Goal: Task Accomplishment & Management: Use online tool/utility

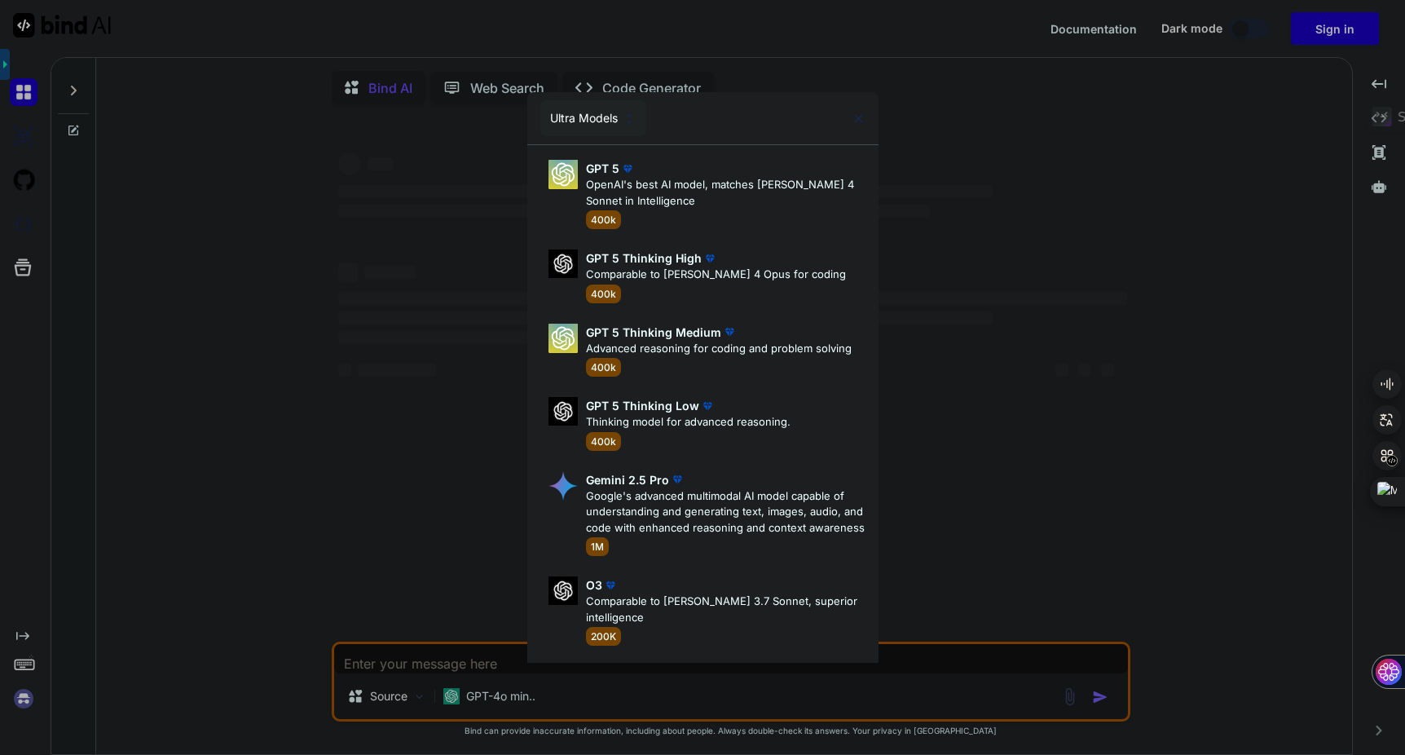
type textarea "x"
click at [1336, 24] on div "Ultra Models GPT 5 OpenAI's best AI model, matches [PERSON_NAME] 4 Sonnet in In…" at bounding box center [702, 377] width 1405 height 755
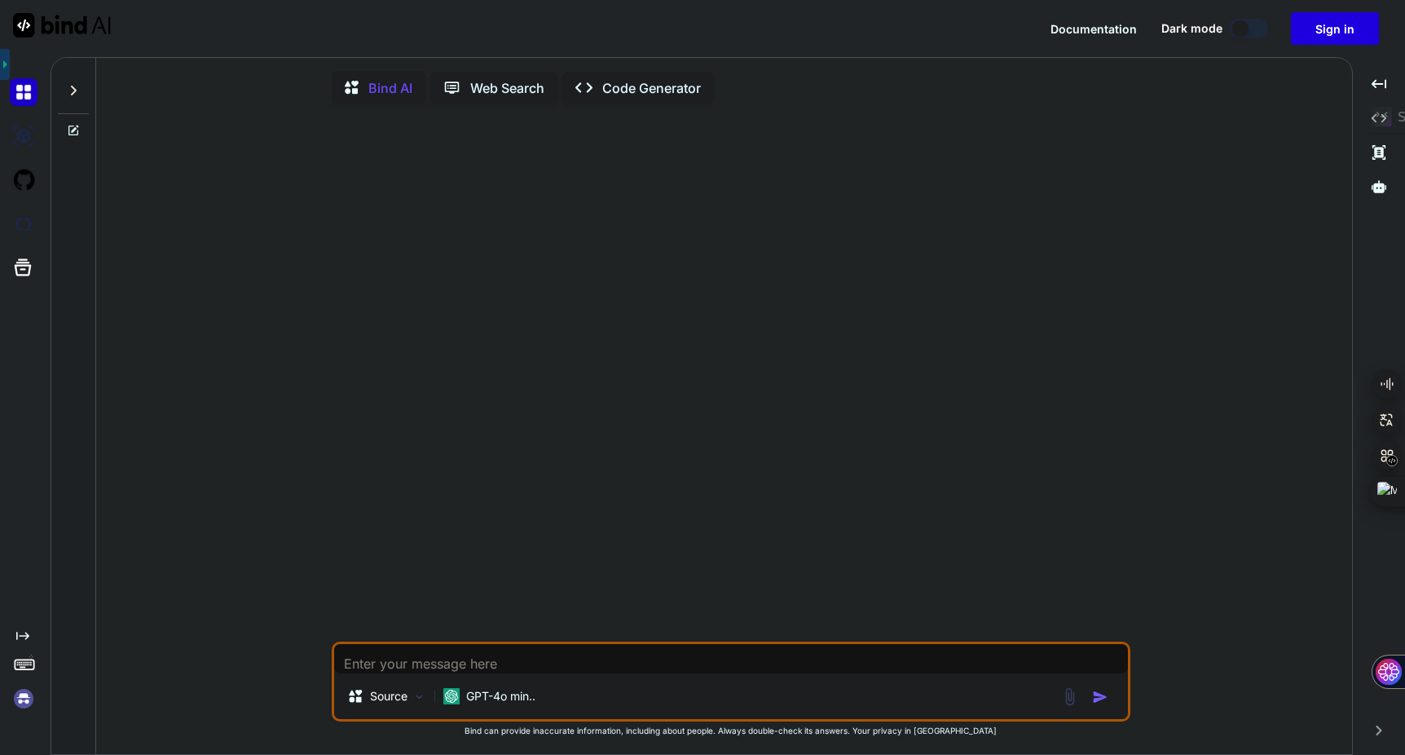
click at [1340, 22] on button "Sign in" at bounding box center [1335, 28] width 88 height 33
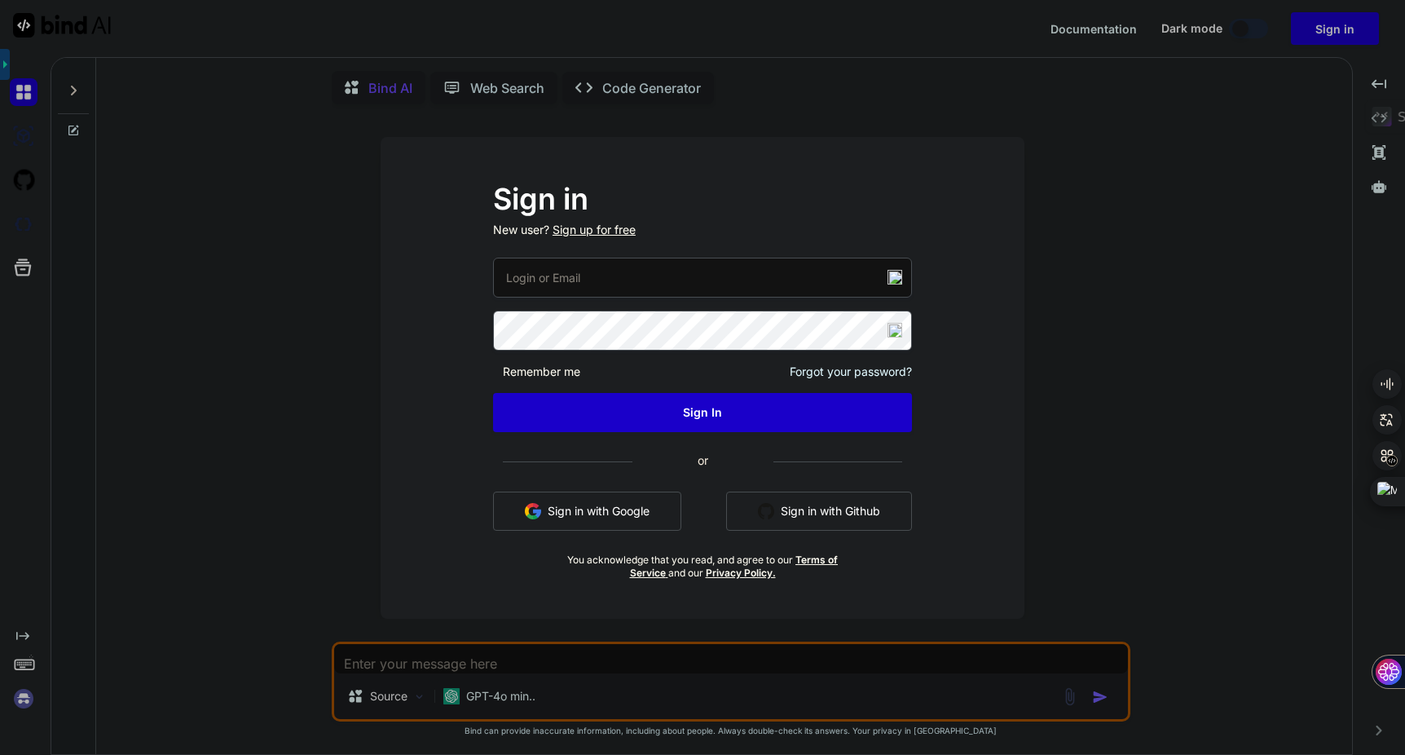
click at [584, 511] on button "Sign in with Google" at bounding box center [587, 510] width 188 height 39
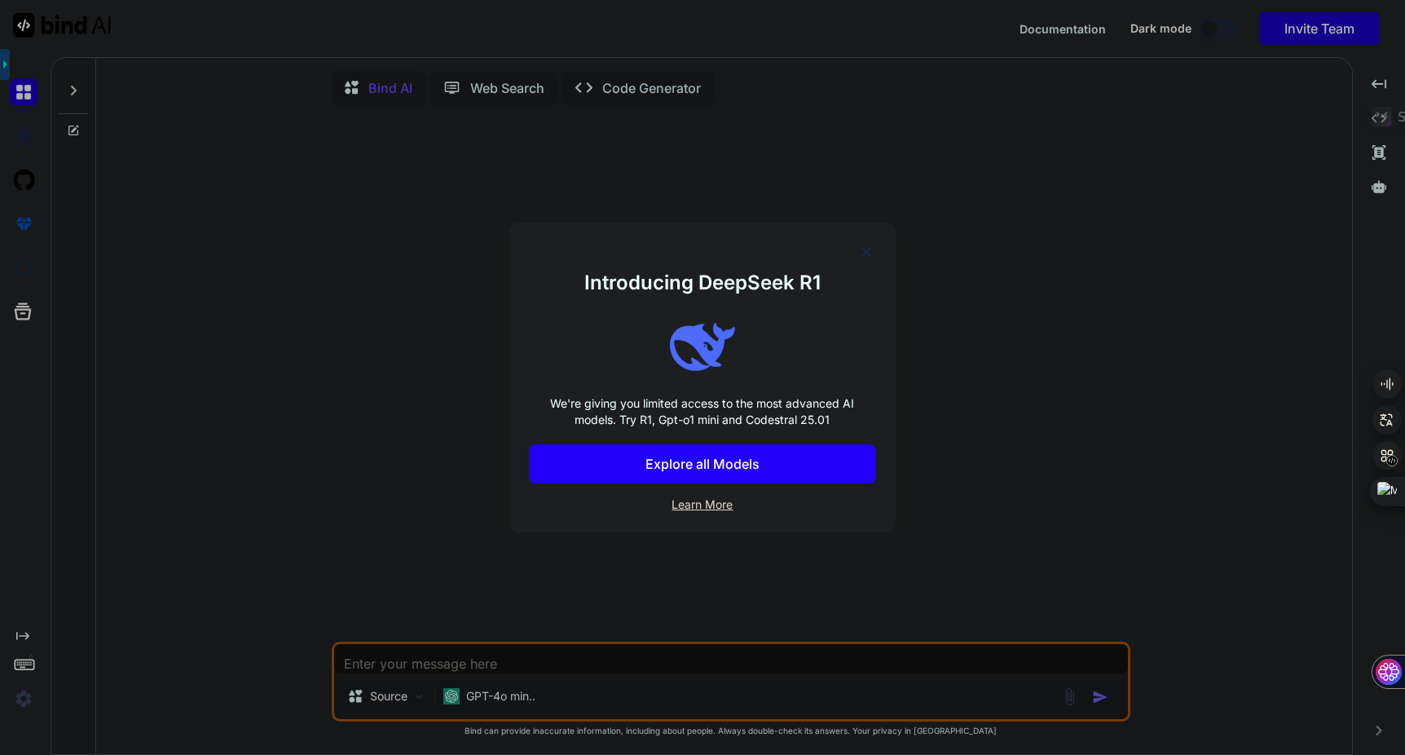
click at [731, 133] on div "Introducing DeepSeek R1 We're giving you limited access to the most advanced AI…" at bounding box center [702, 377] width 1405 height 755
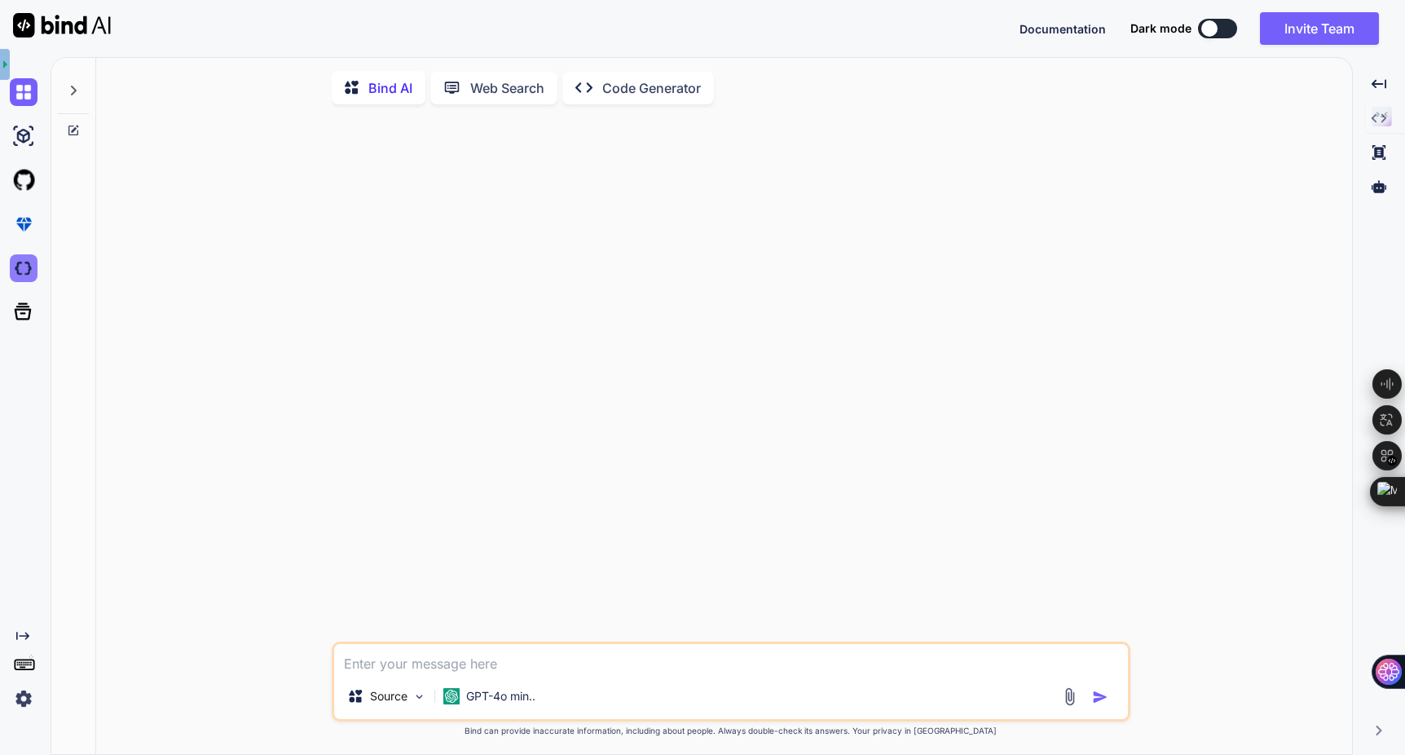
click at [25, 272] on img at bounding box center [24, 268] width 28 height 28
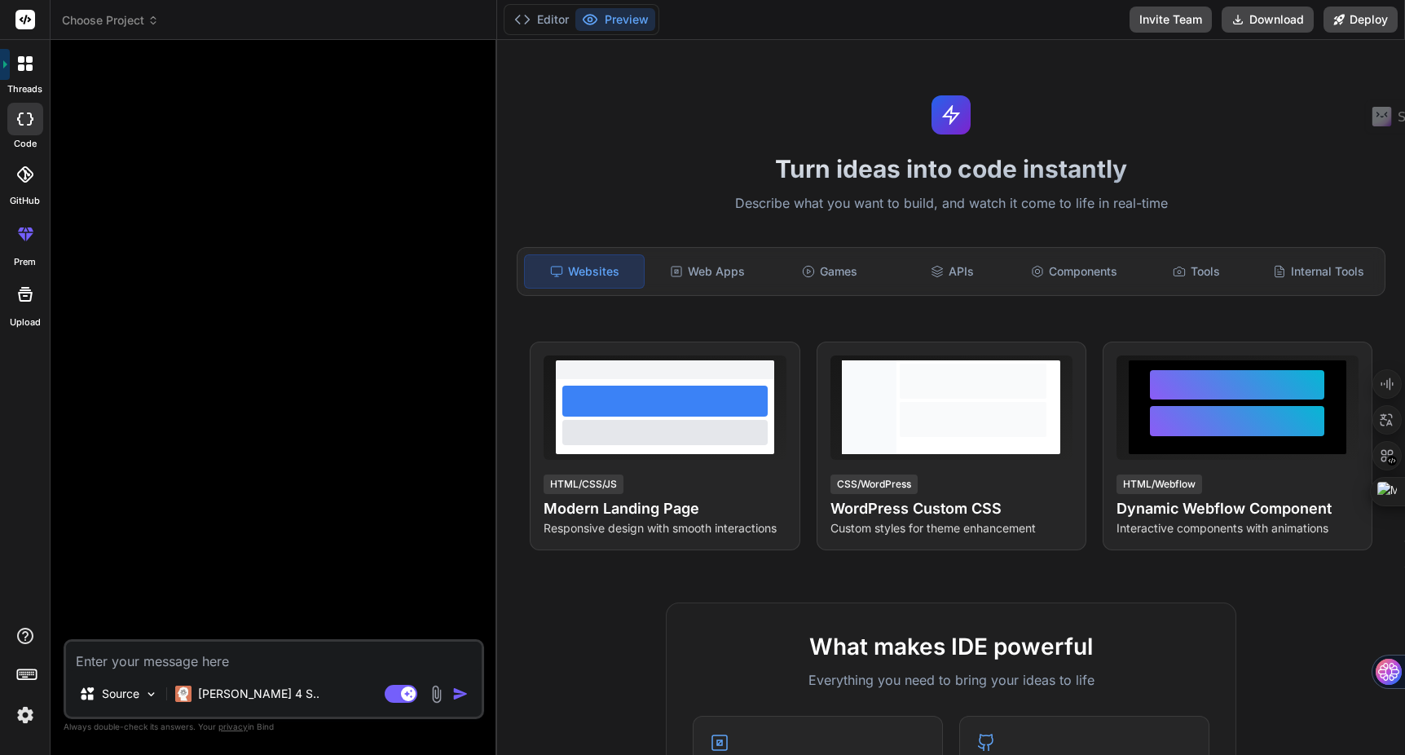
type textarea "x"
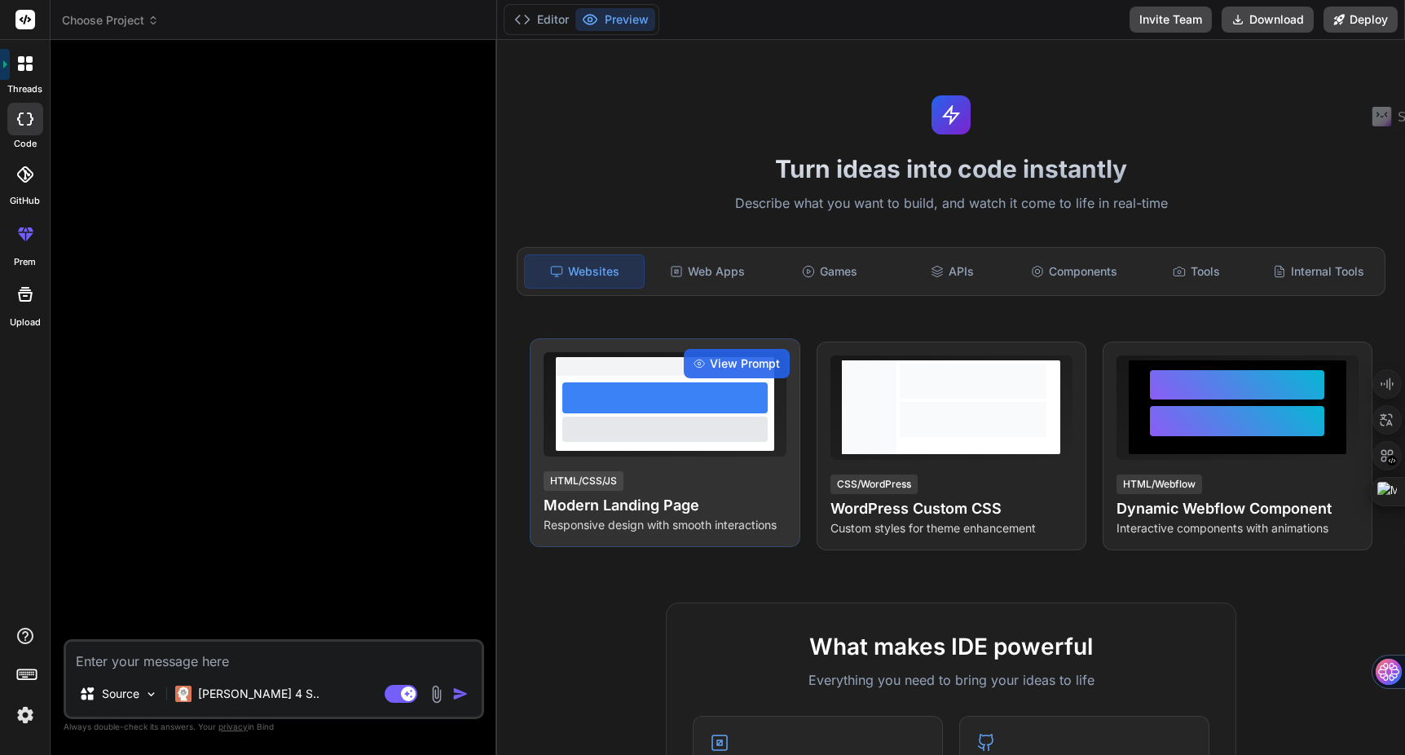
click at [662, 441] on div at bounding box center [664, 428] width 205 height 24
click at [725, 368] on span "View Prompt" at bounding box center [745, 363] width 70 height 16
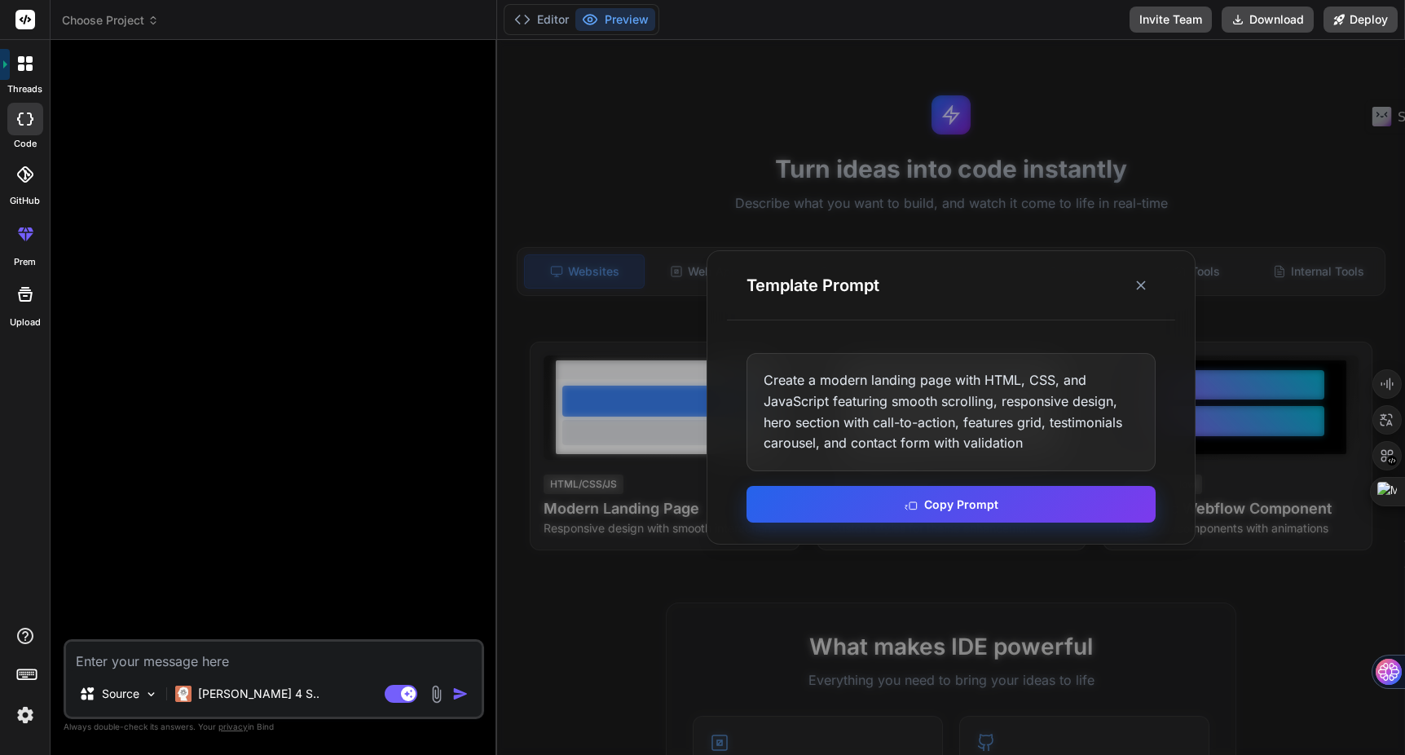
click at [918, 511] on button "Copy Prompt" at bounding box center [950, 504] width 409 height 37
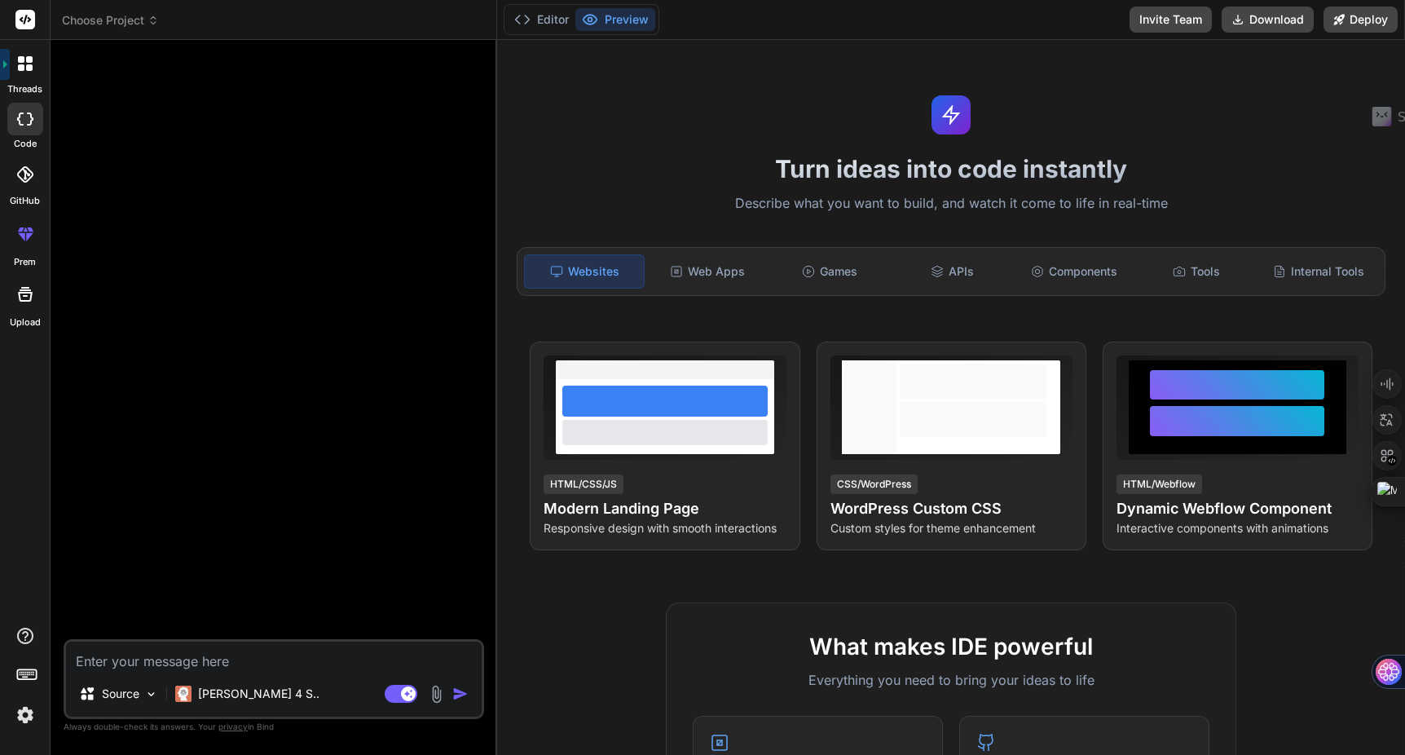
click at [284, 662] on textarea at bounding box center [274, 655] width 416 height 29
paste textarea "Create a modern landing page with HTML, CSS, and JavaScript featuring smooth sc…"
type textarea "Create a modern landing page with HTML, CSS, and JavaScript featuring smooth sc…"
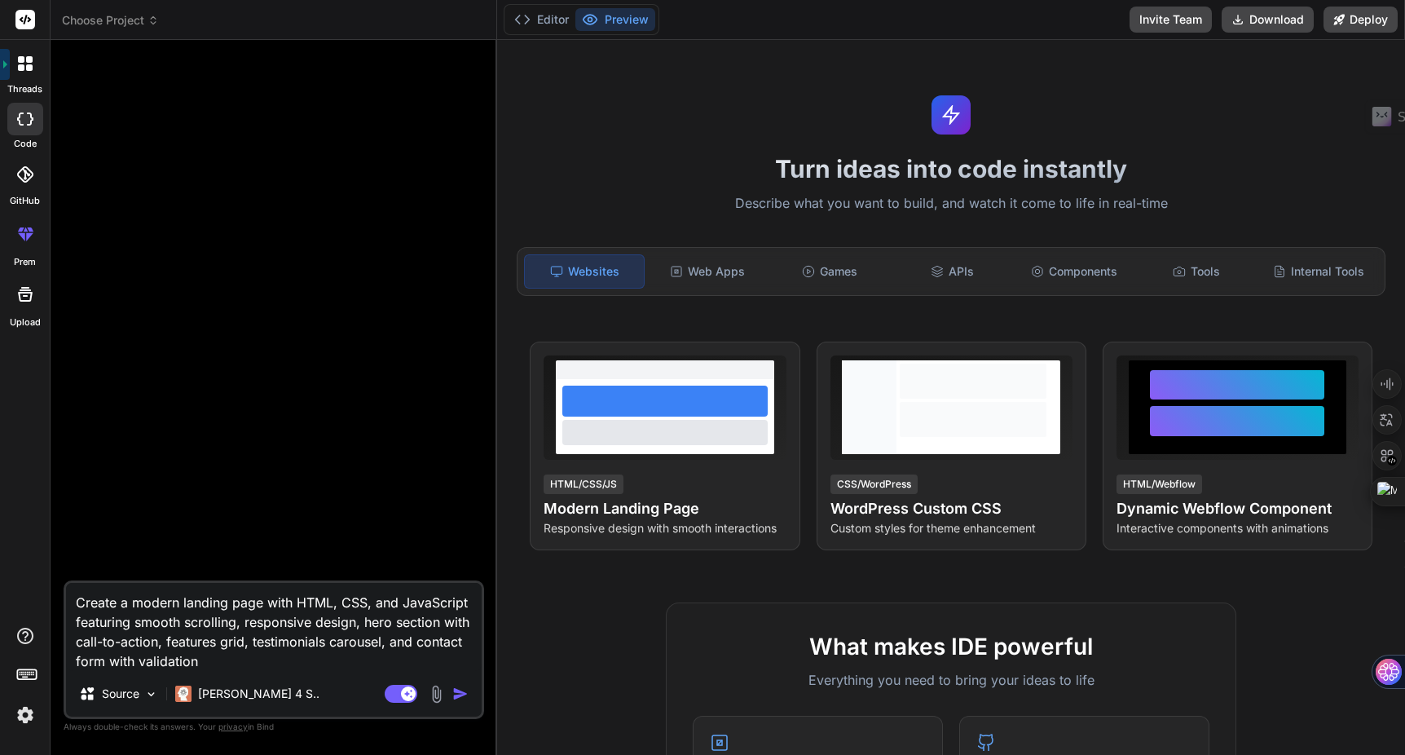
type textarea "x"
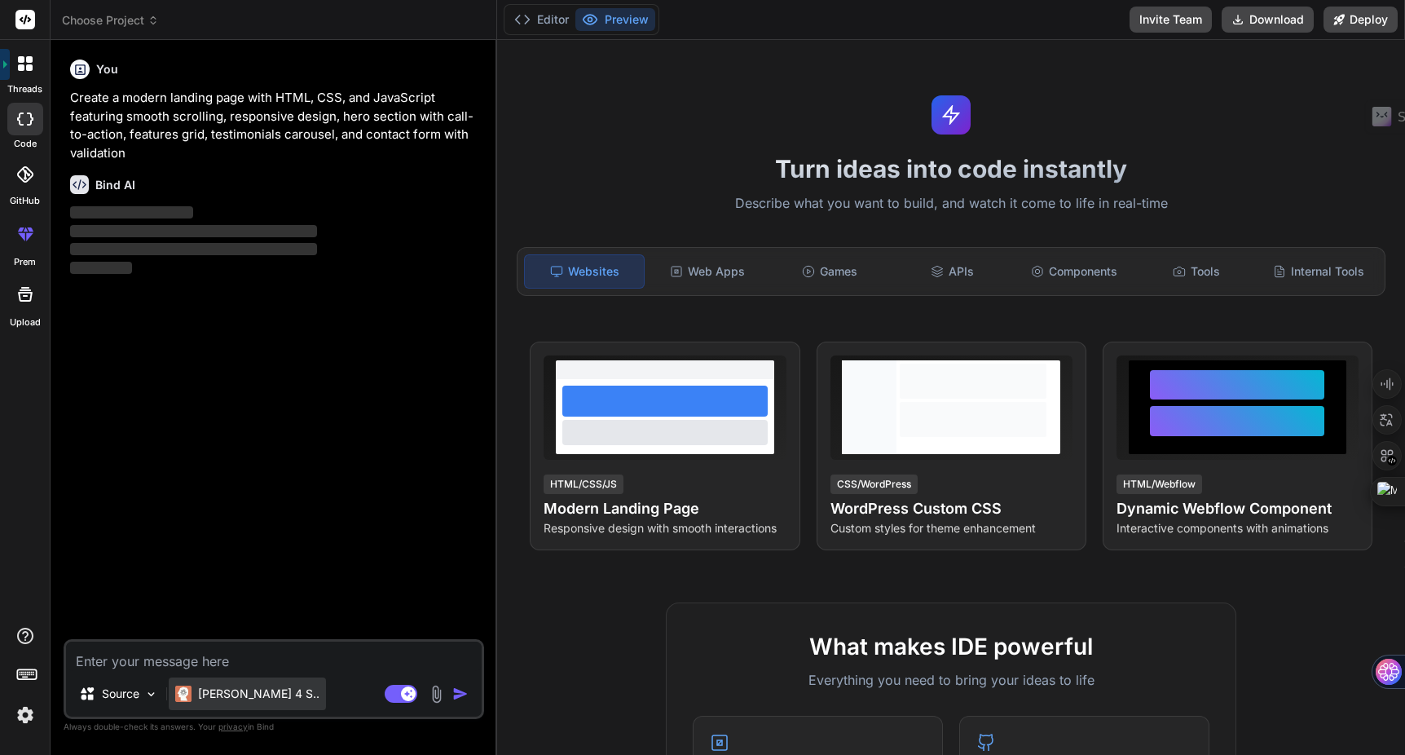
click at [216, 687] on p "Claude 4 S.." at bounding box center [258, 693] width 121 height 16
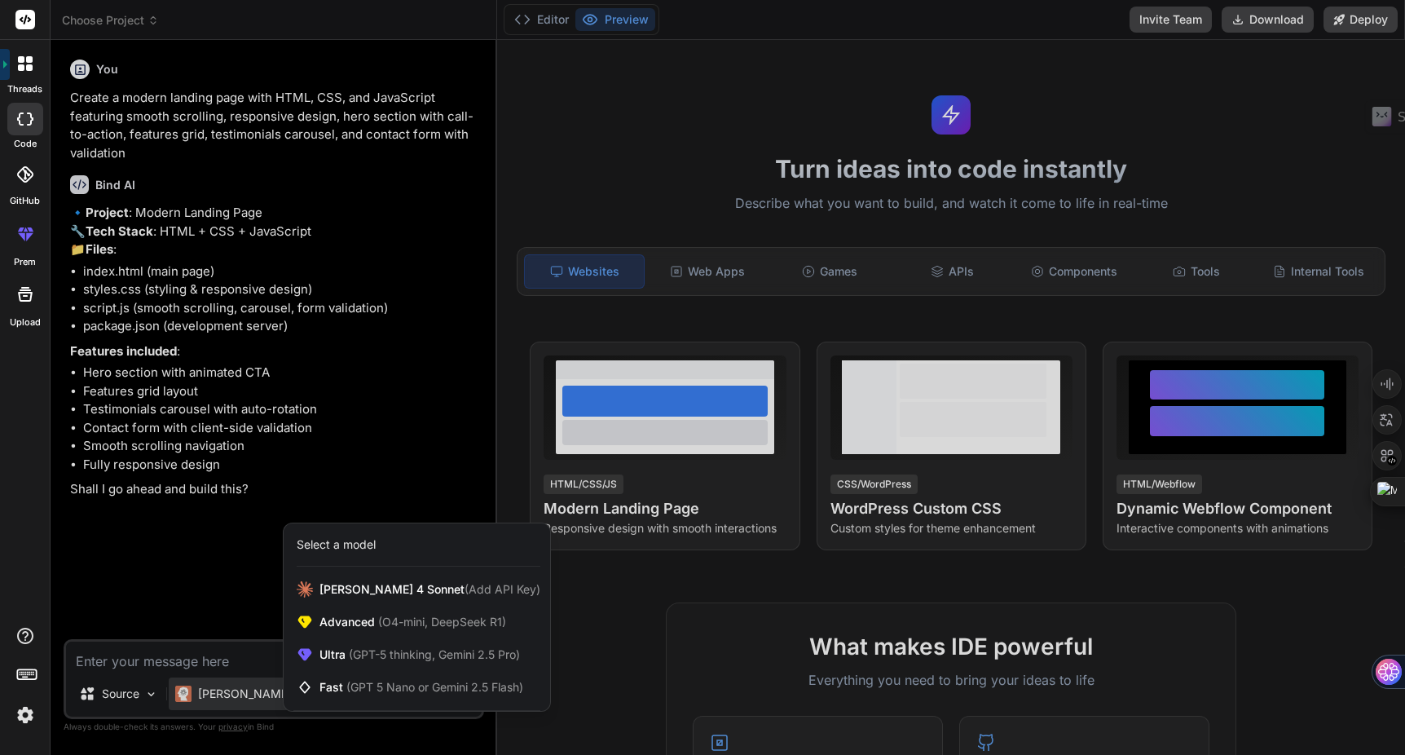
click at [246, 420] on div at bounding box center [702, 377] width 1405 height 755
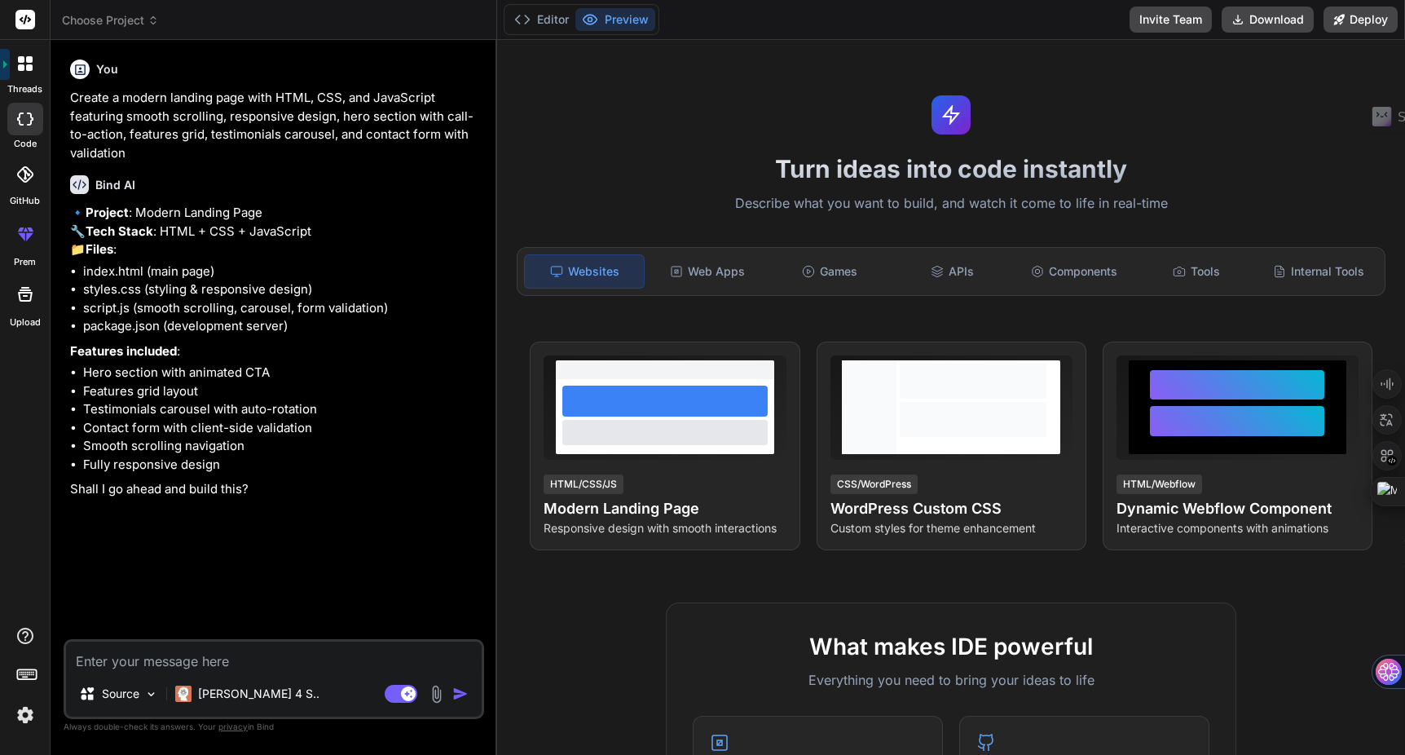
type textarea "x"
click at [557, 22] on button "Editor" at bounding box center [542, 19] width 68 height 23
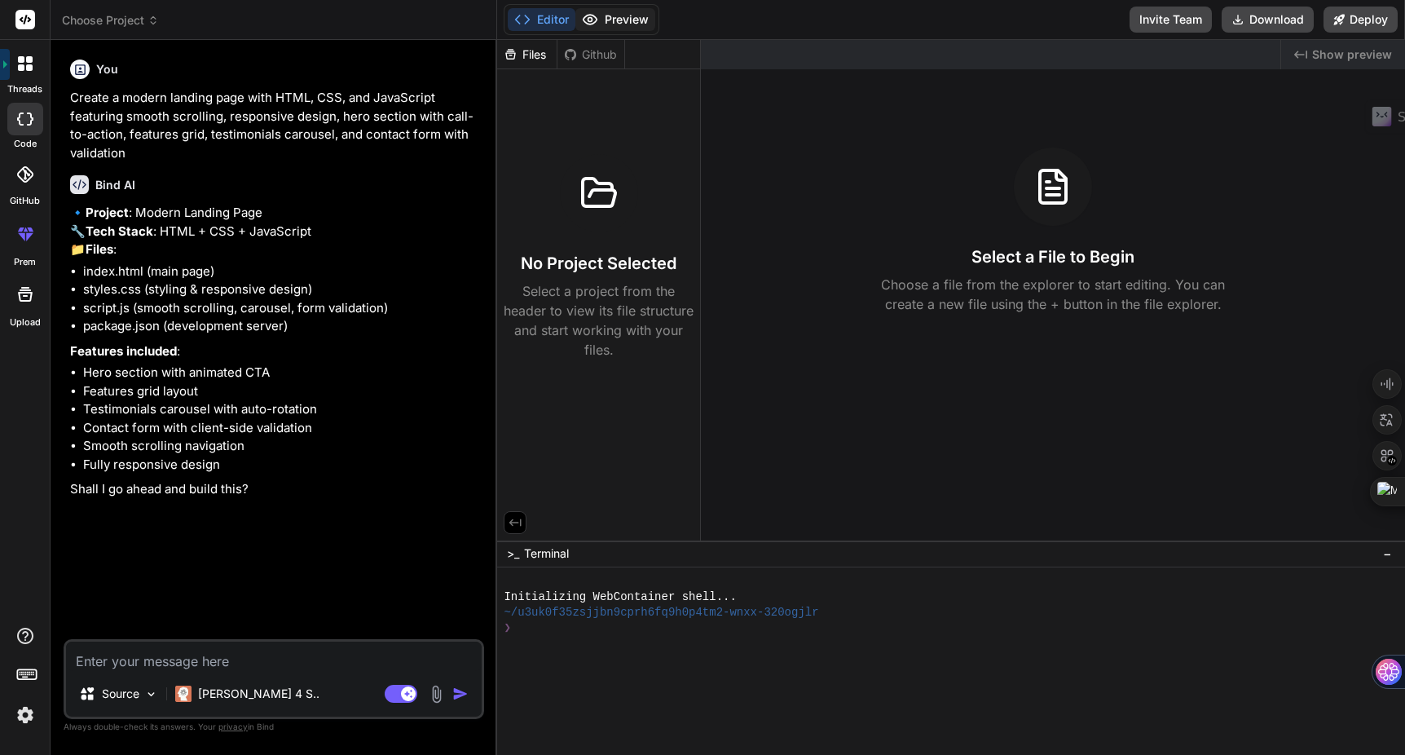
click at [627, 27] on button "Preview" at bounding box center [615, 19] width 80 height 23
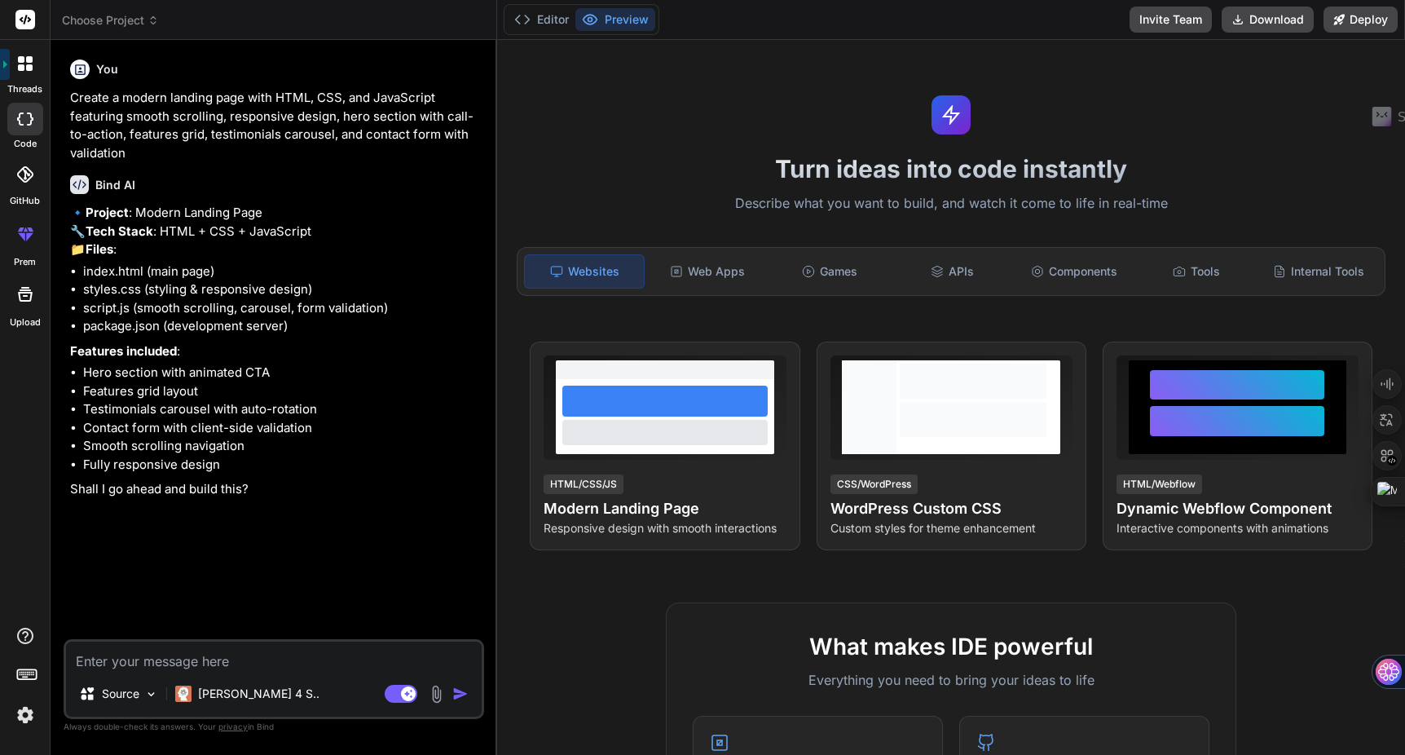
click at [194, 661] on textarea at bounding box center [274, 655] width 416 height 29
type textarea "j"
type textarea "x"
type textarea "ja"
type textarea "x"
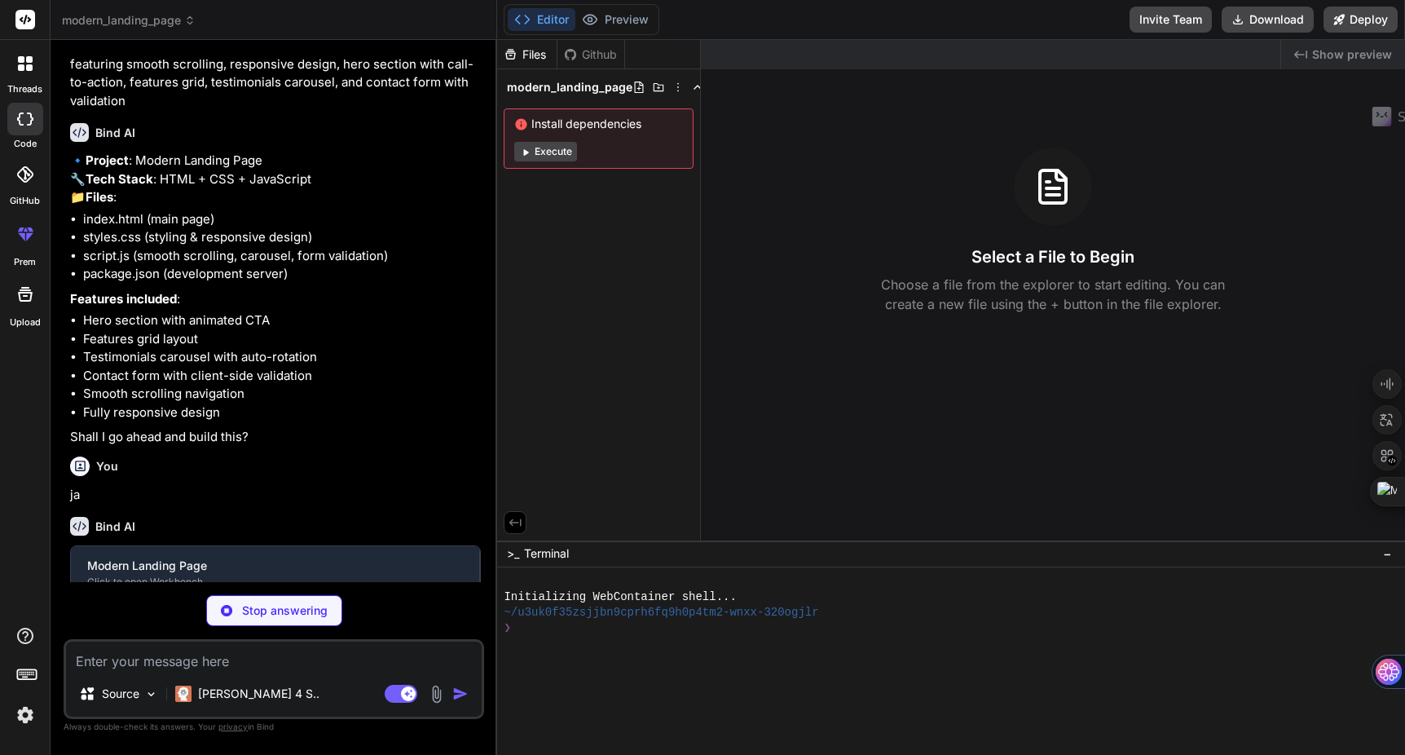
scroll to position [68, 0]
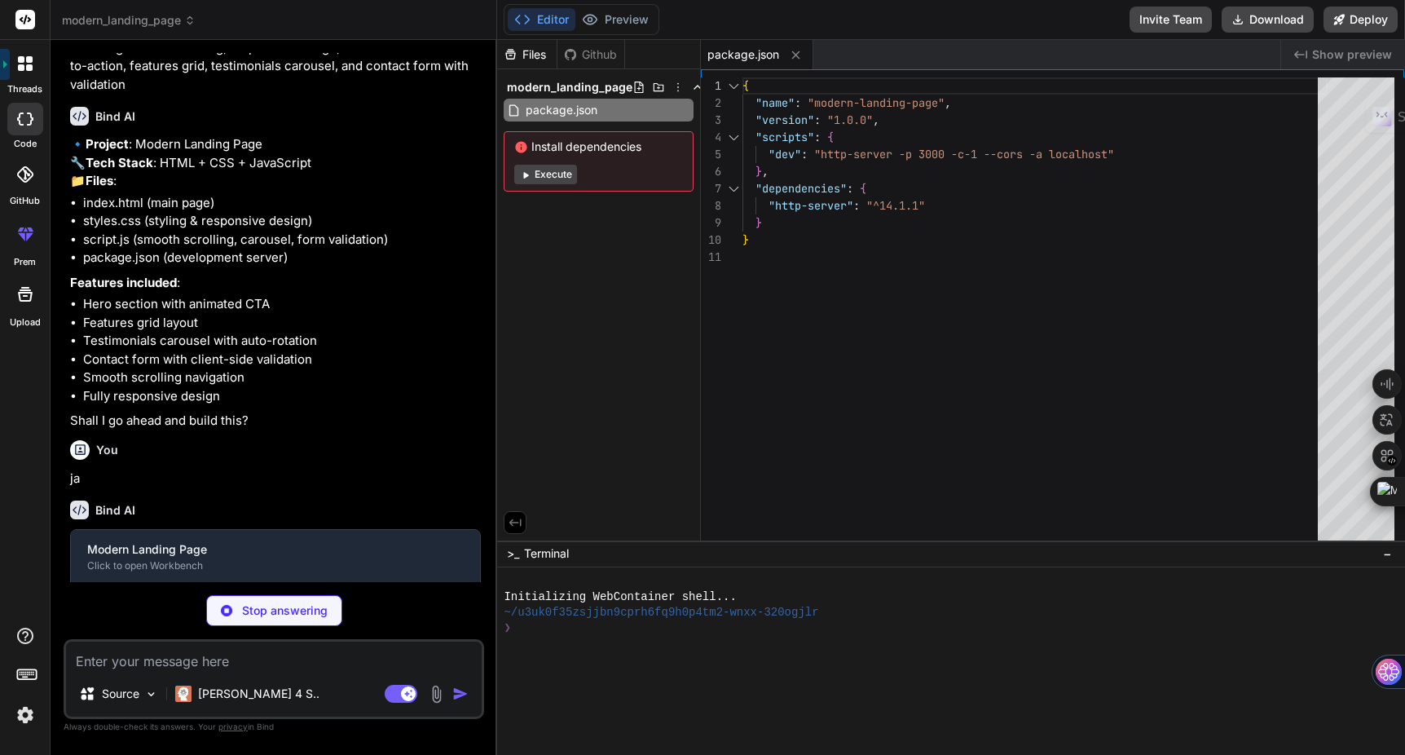
click at [554, 176] on button "Execute" at bounding box center [545, 175] width 63 height 20
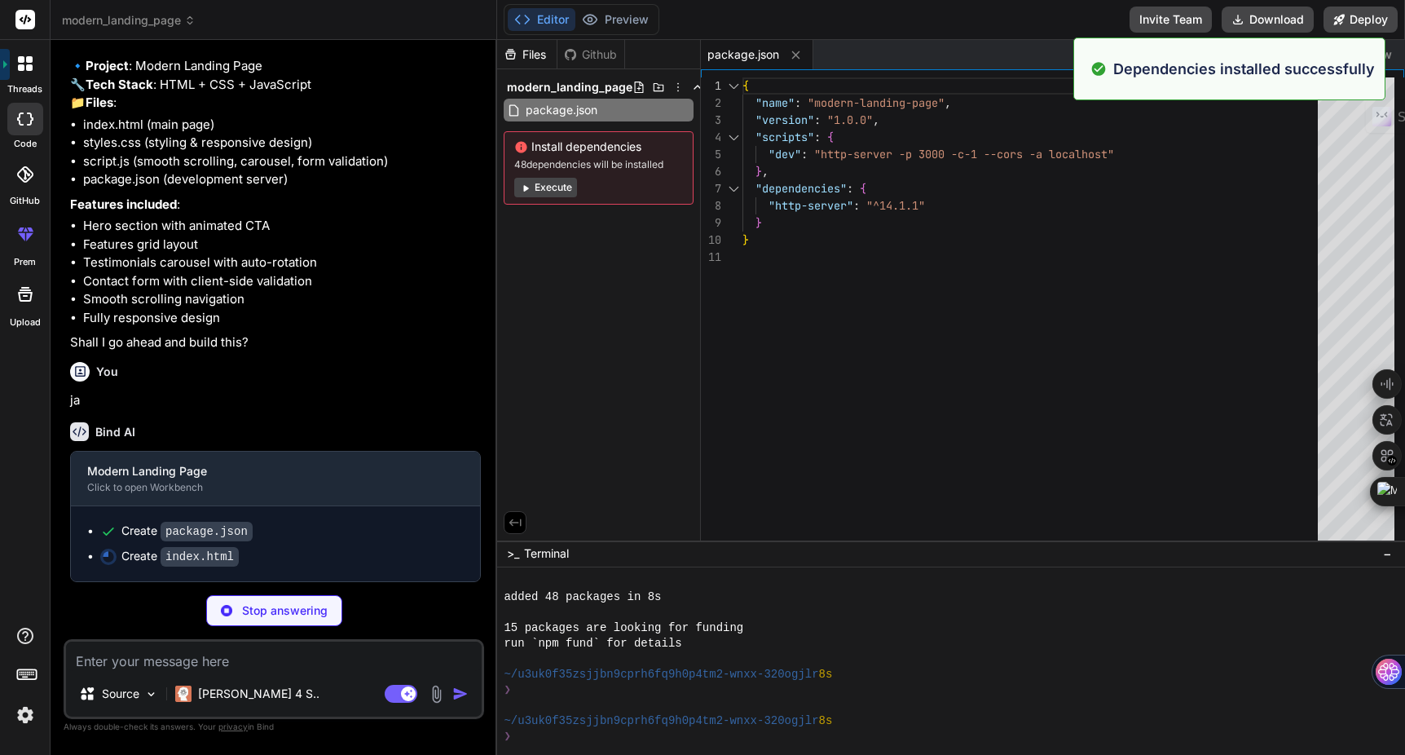
scroll to position [124, 0]
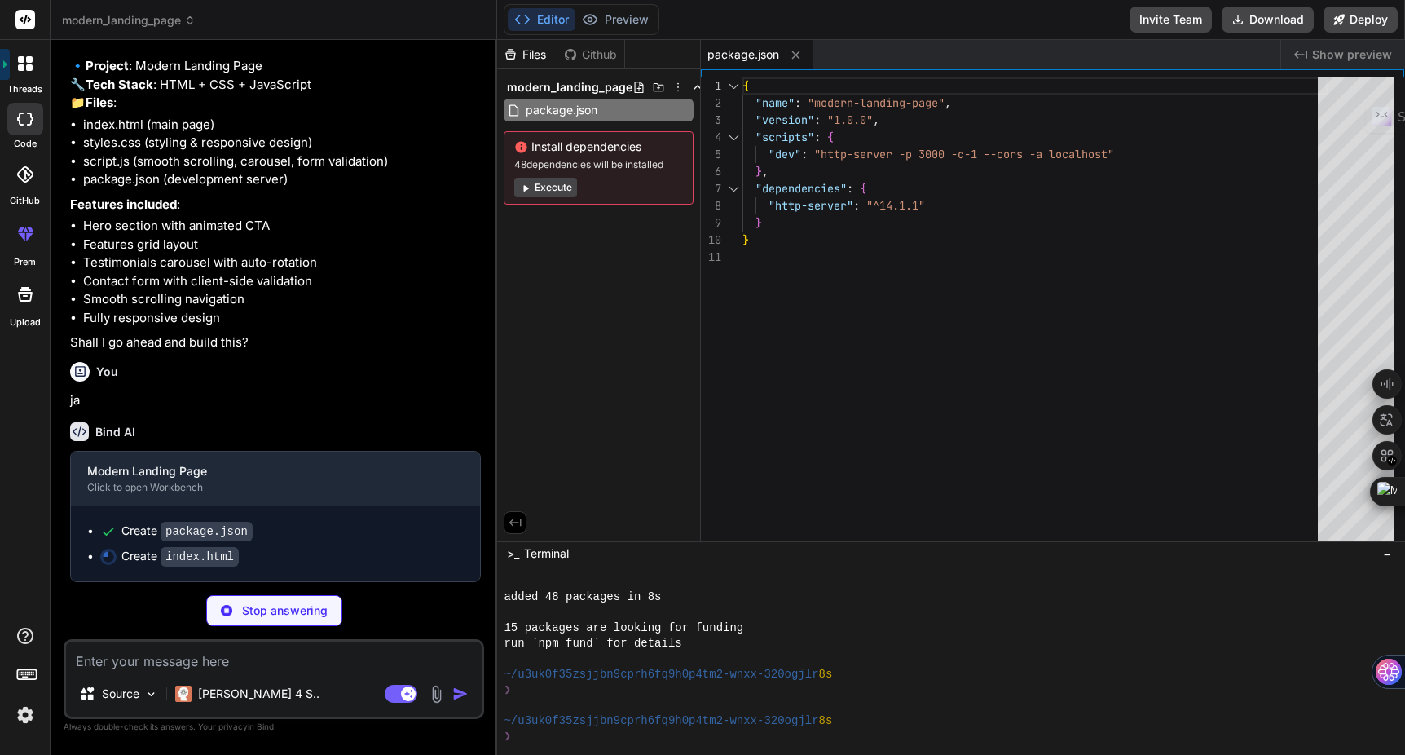
click at [557, 193] on button "Execute" at bounding box center [545, 188] width 63 height 20
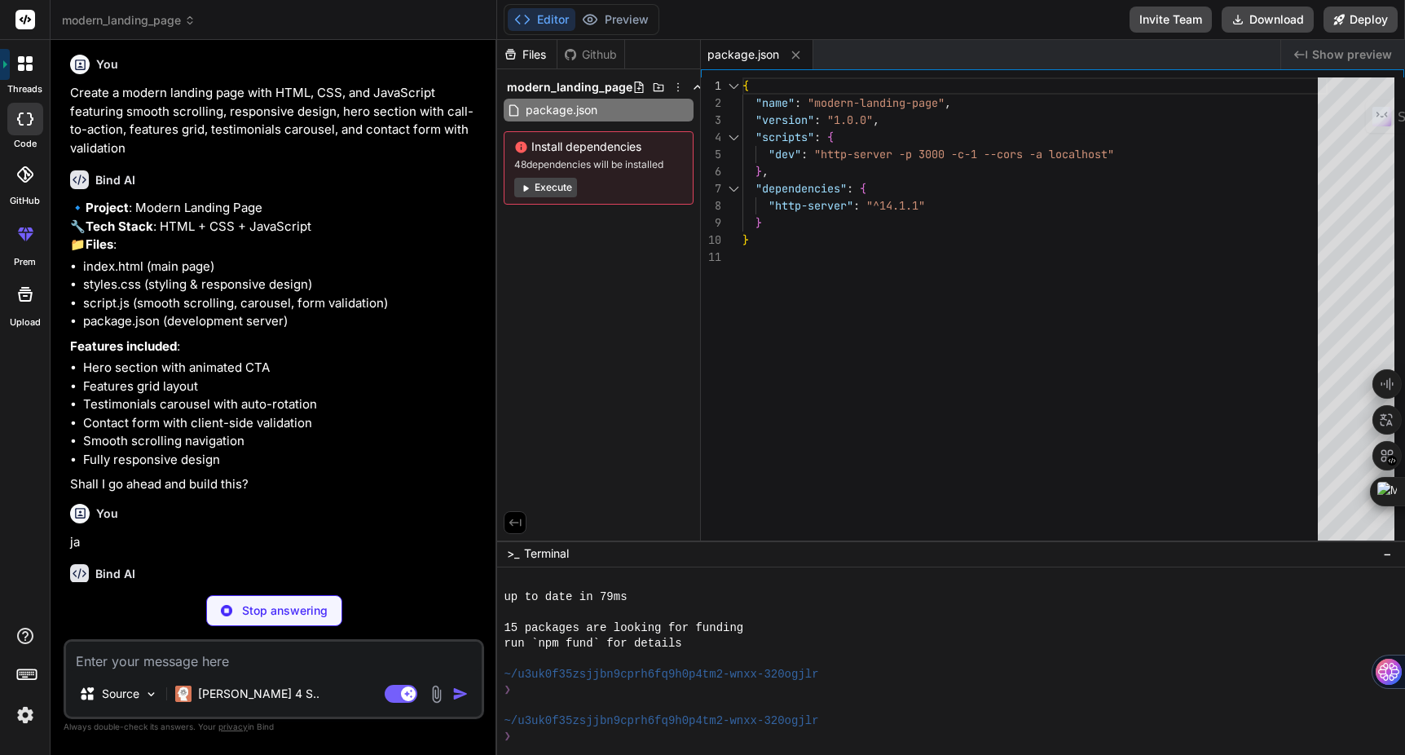
scroll to position [183, 0]
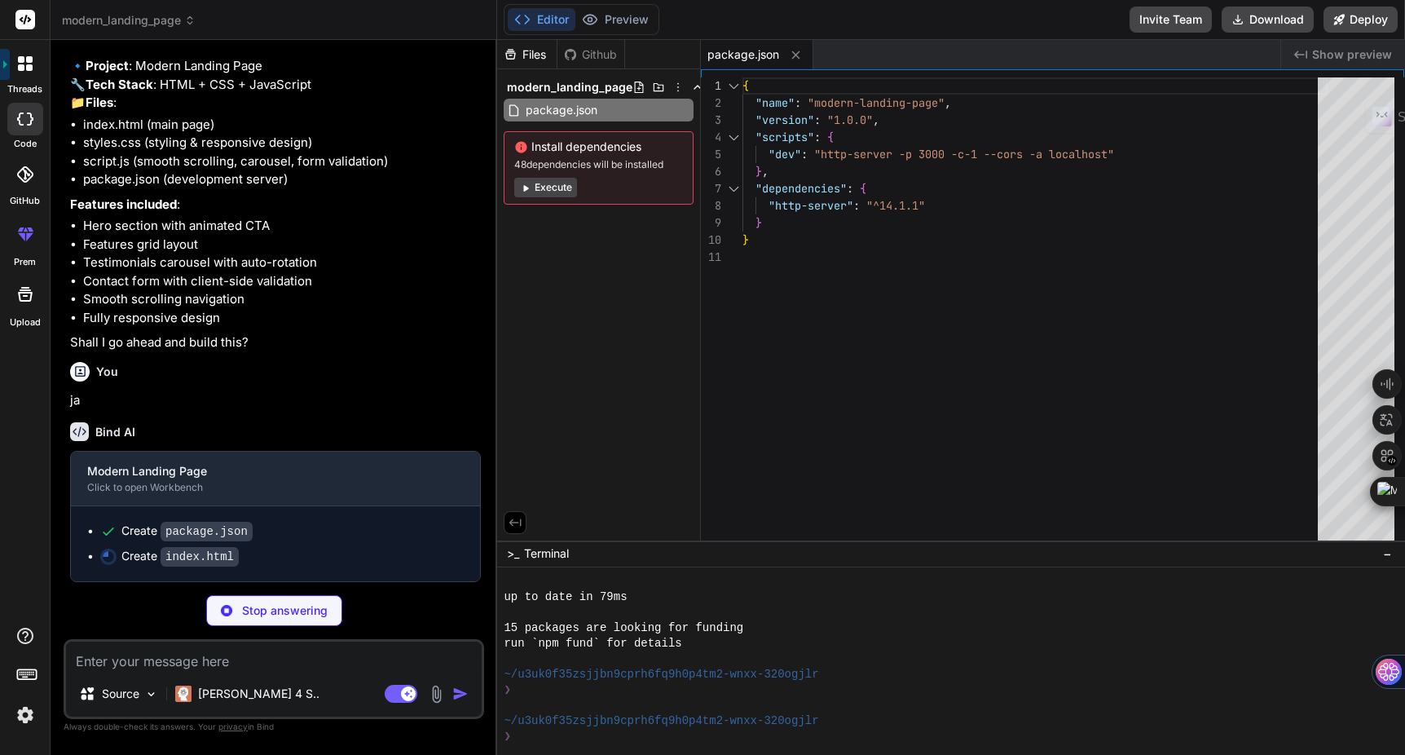
click at [218, 551] on code "index.html" at bounding box center [200, 557] width 78 height 20
click at [1362, 55] on span "Show preview" at bounding box center [1352, 54] width 80 height 16
click at [1312, 55] on div "Created with Pixso. Show preview" at bounding box center [1343, 54] width 124 height 29
type textarea "x"
type textarea "</div> </footer> <script src="script.js"></script> </body> </html>"
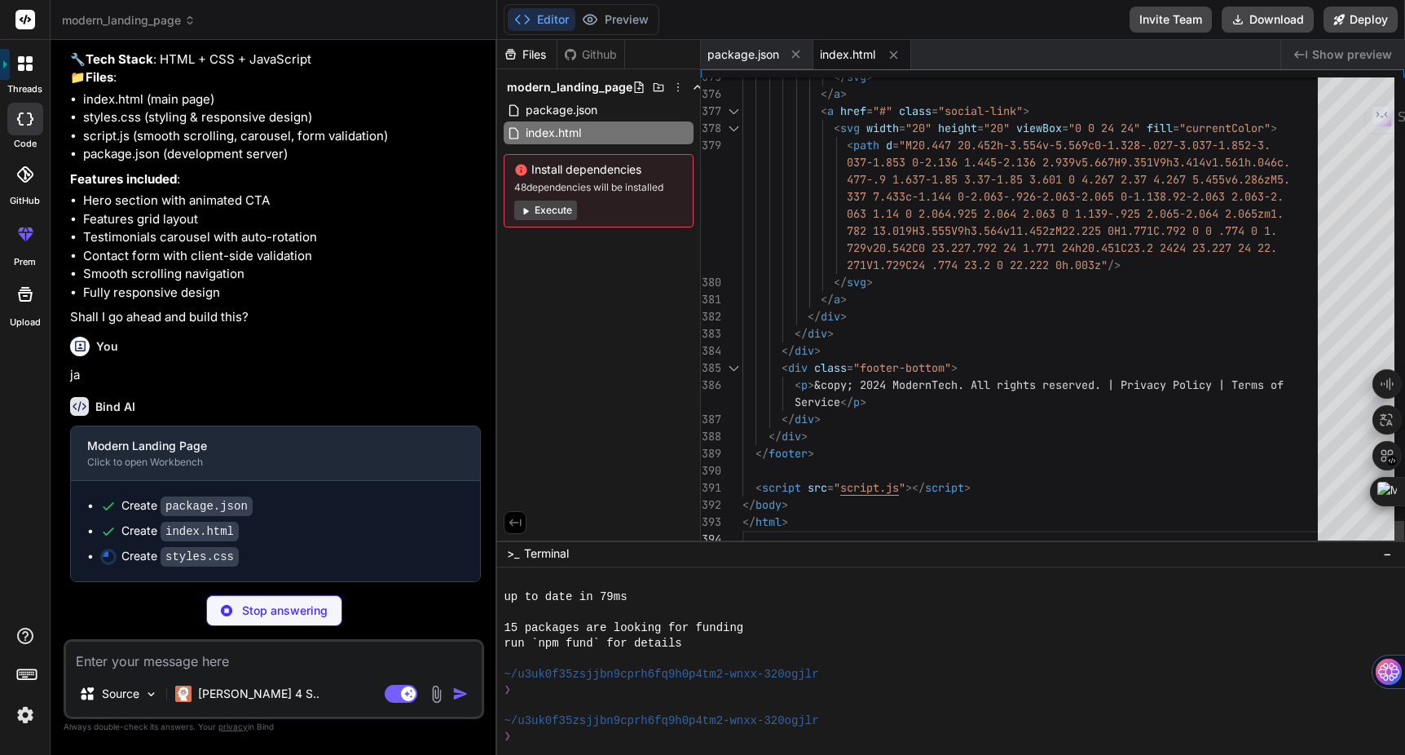
scroll to position [103, 0]
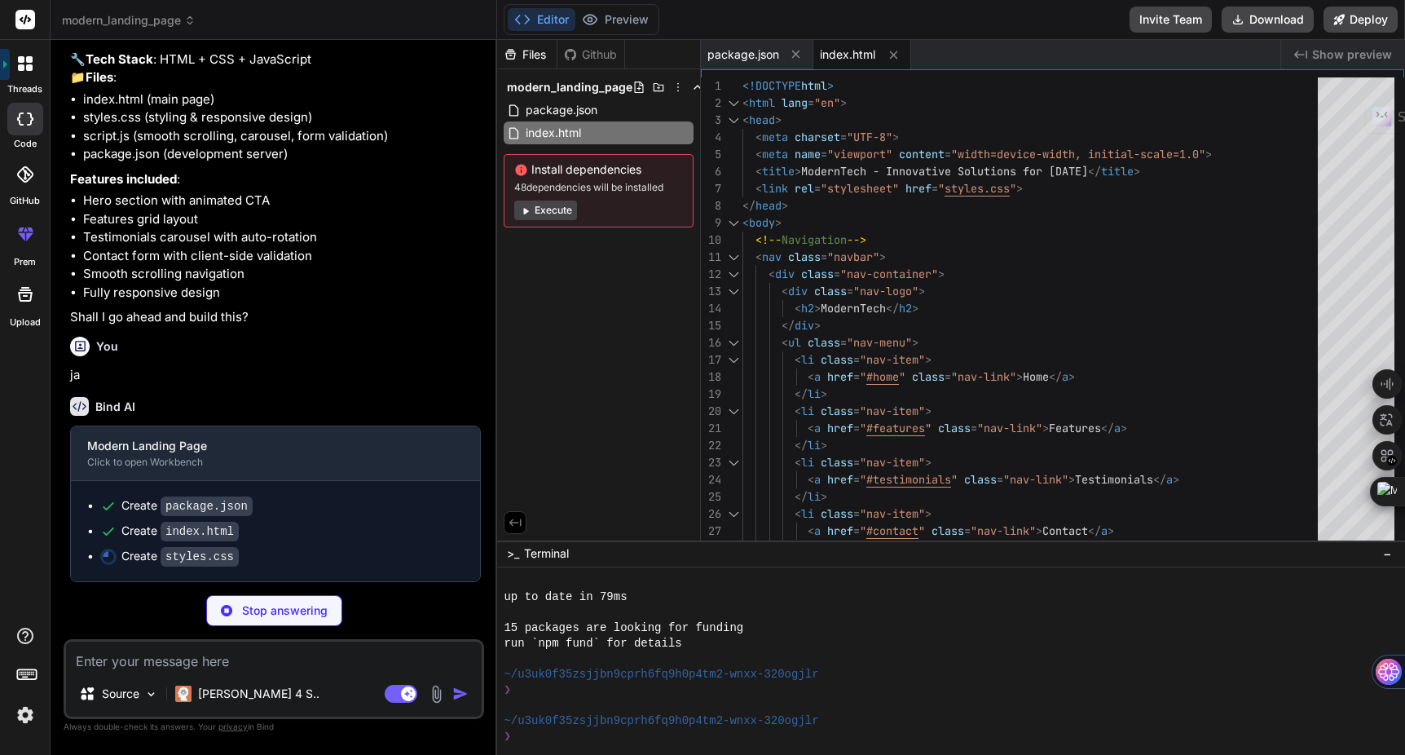
click at [27, 243] on icon at bounding box center [25, 234] width 20 height 20
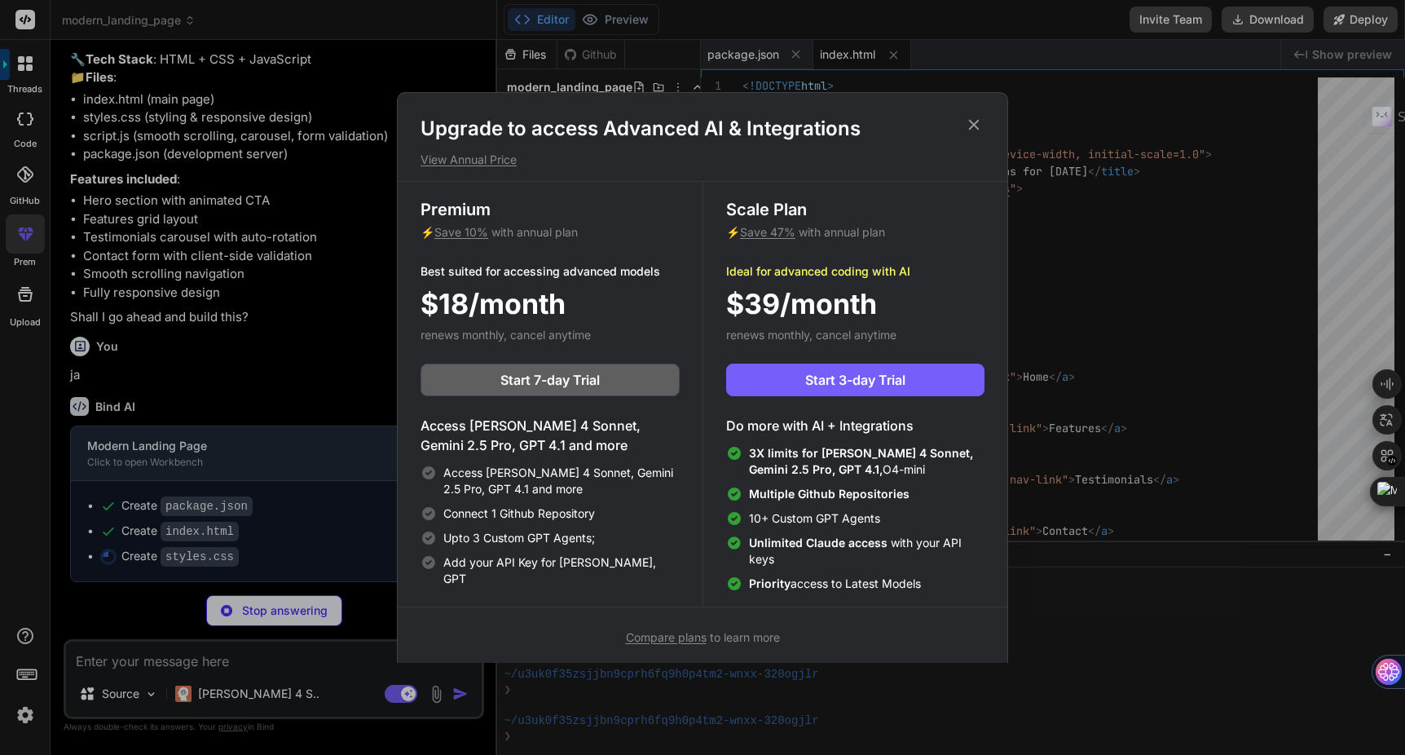
click at [977, 123] on icon at bounding box center [974, 125] width 18 height 18
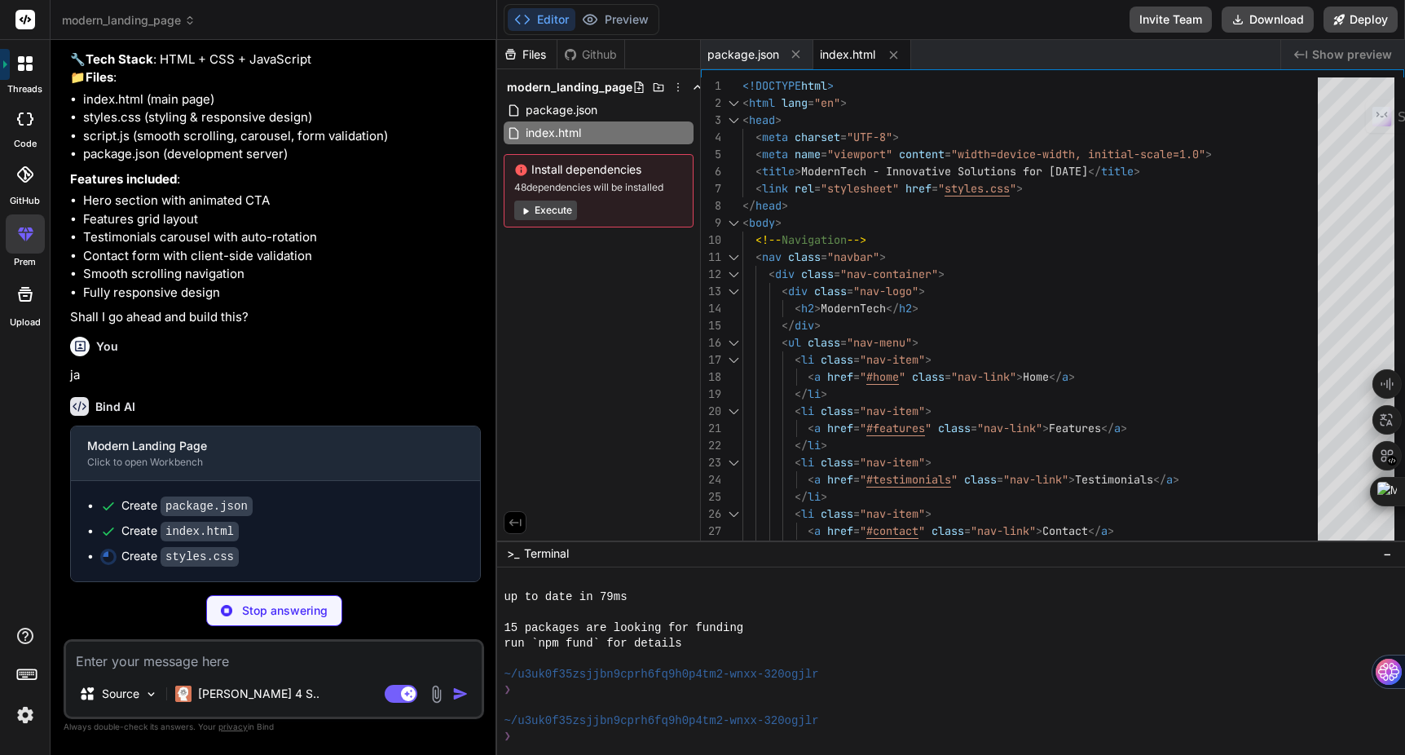
click at [532, 209] on button "Execute" at bounding box center [545, 210] width 63 height 20
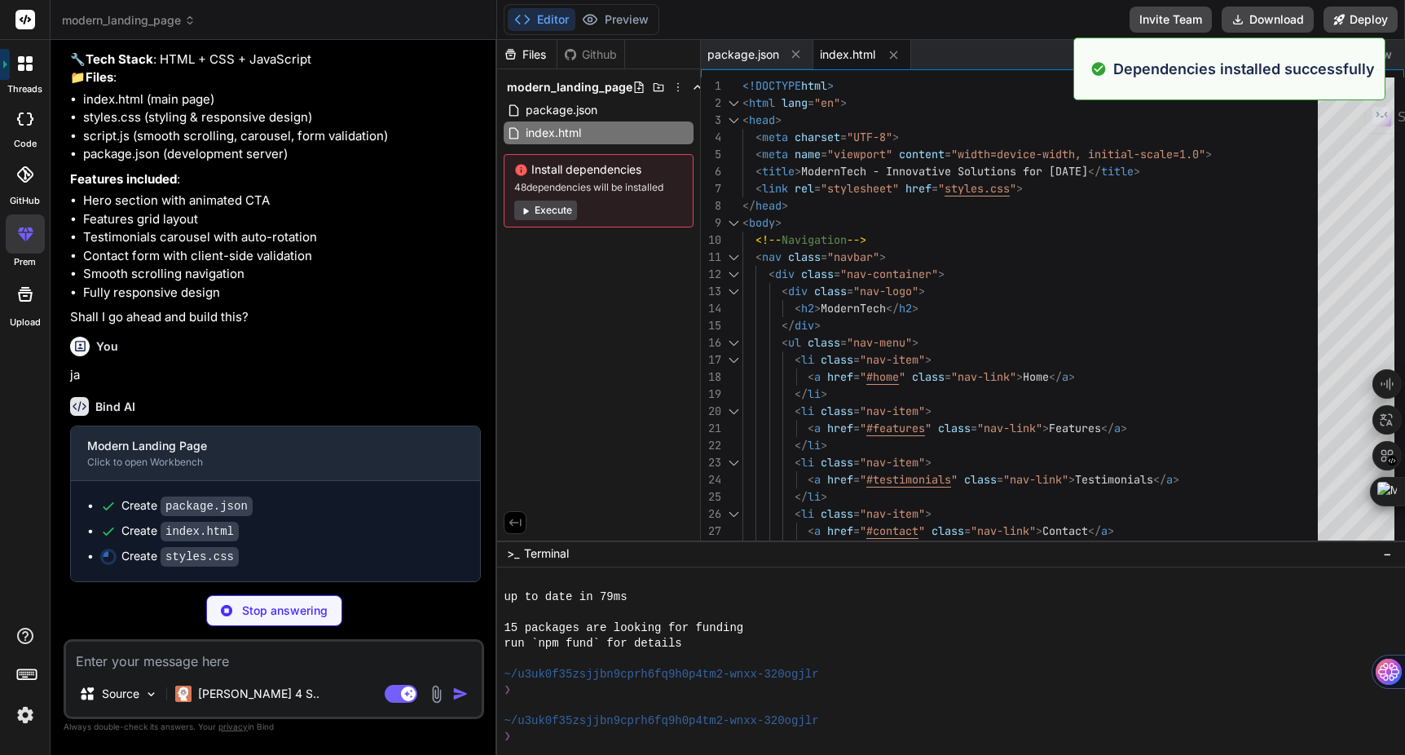
scroll to position [588, 0]
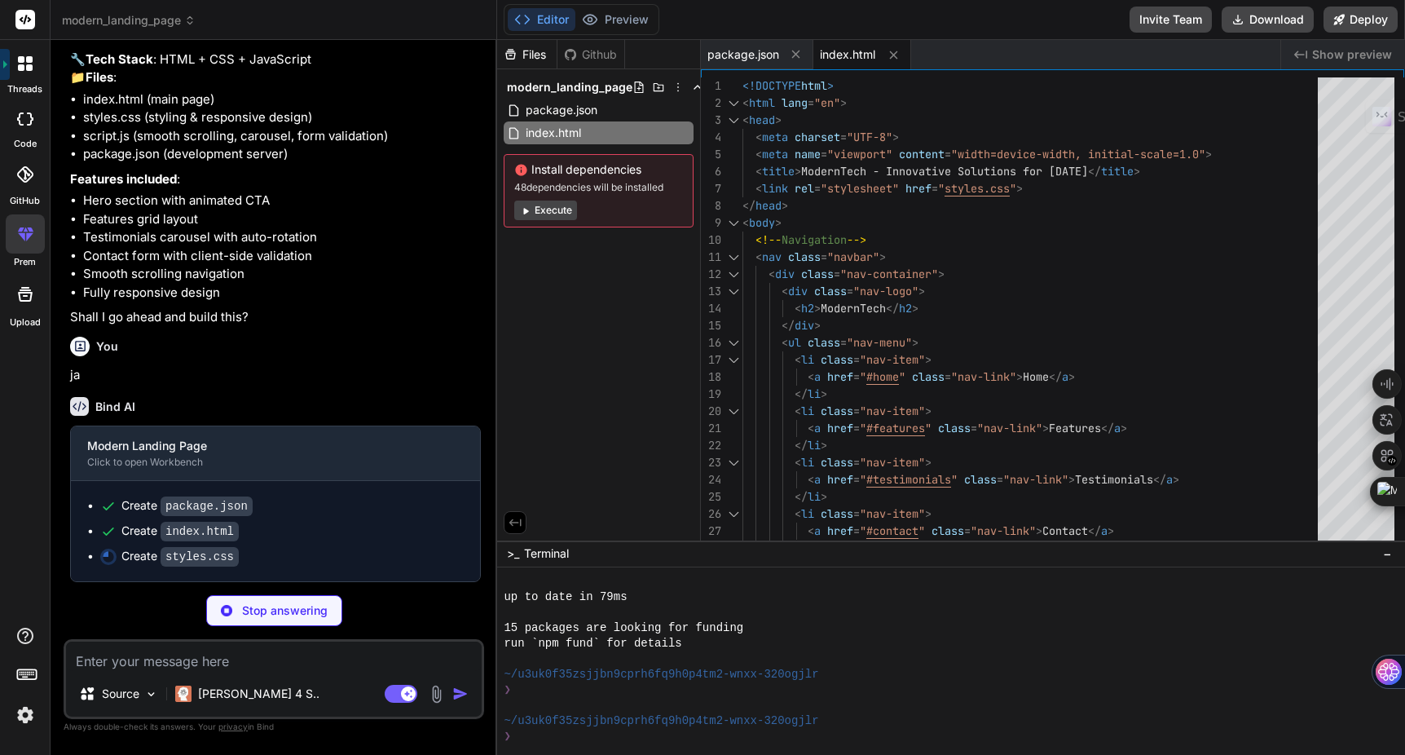
click at [862, 55] on span "index.html" at bounding box center [847, 54] width 55 height 16
type textarea "x"
type textarea "} .features, .testimonials, .contact { padding: 60px 0; } }"
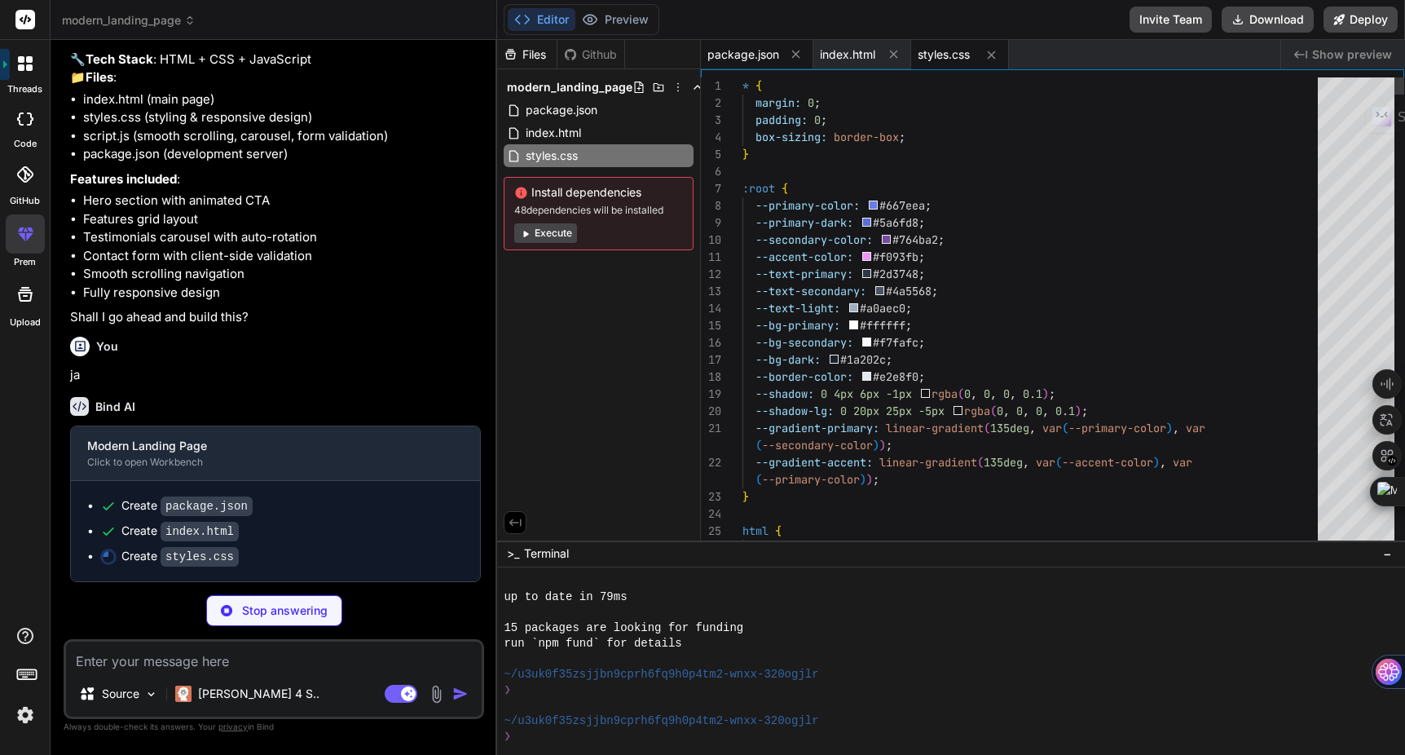
type textarea "x"
click at [763, 53] on span "package.json" at bounding box center [743, 54] width 72 height 16
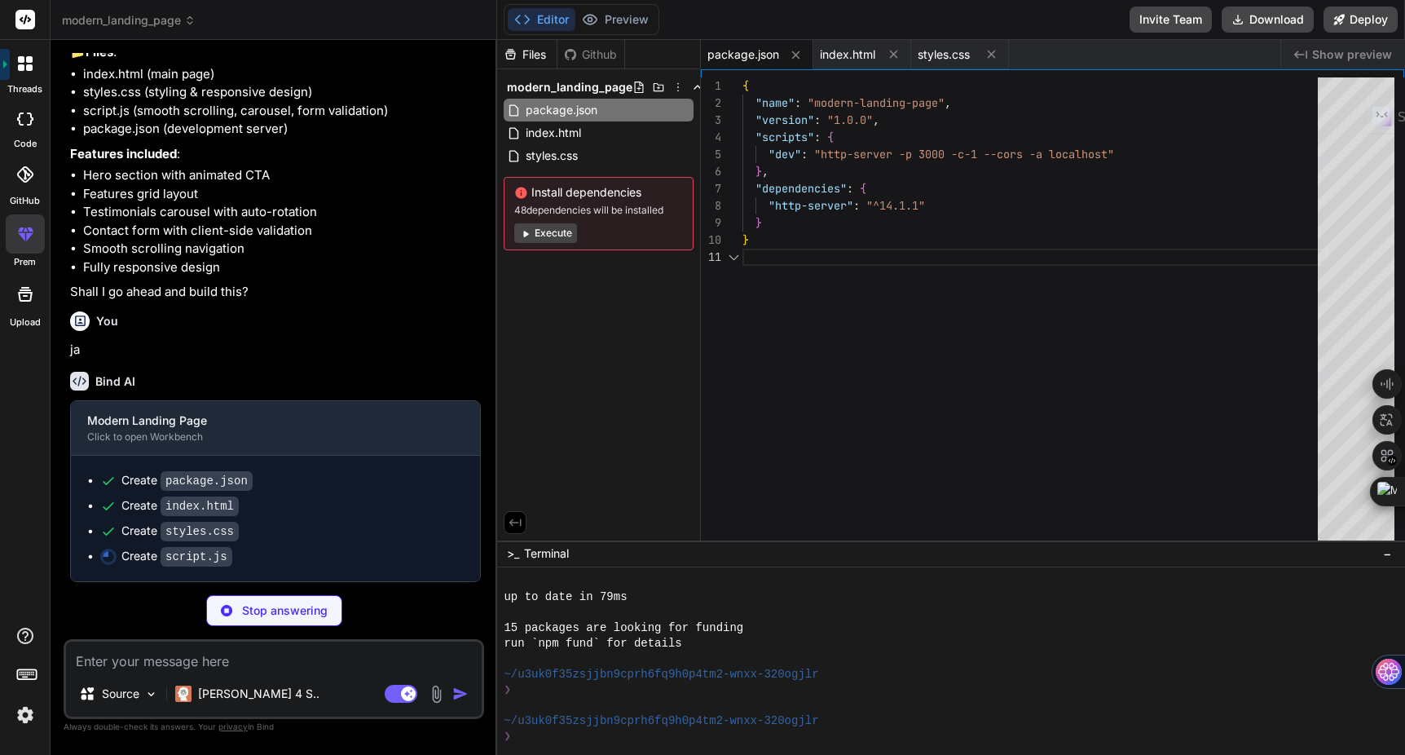
scroll to position [0, 0]
type textarea "x"
click at [849, 55] on span "index.html" at bounding box center [847, 54] width 55 height 16
type textarea "</div> </footer> <script src="script.js"></script> </body> </html>"
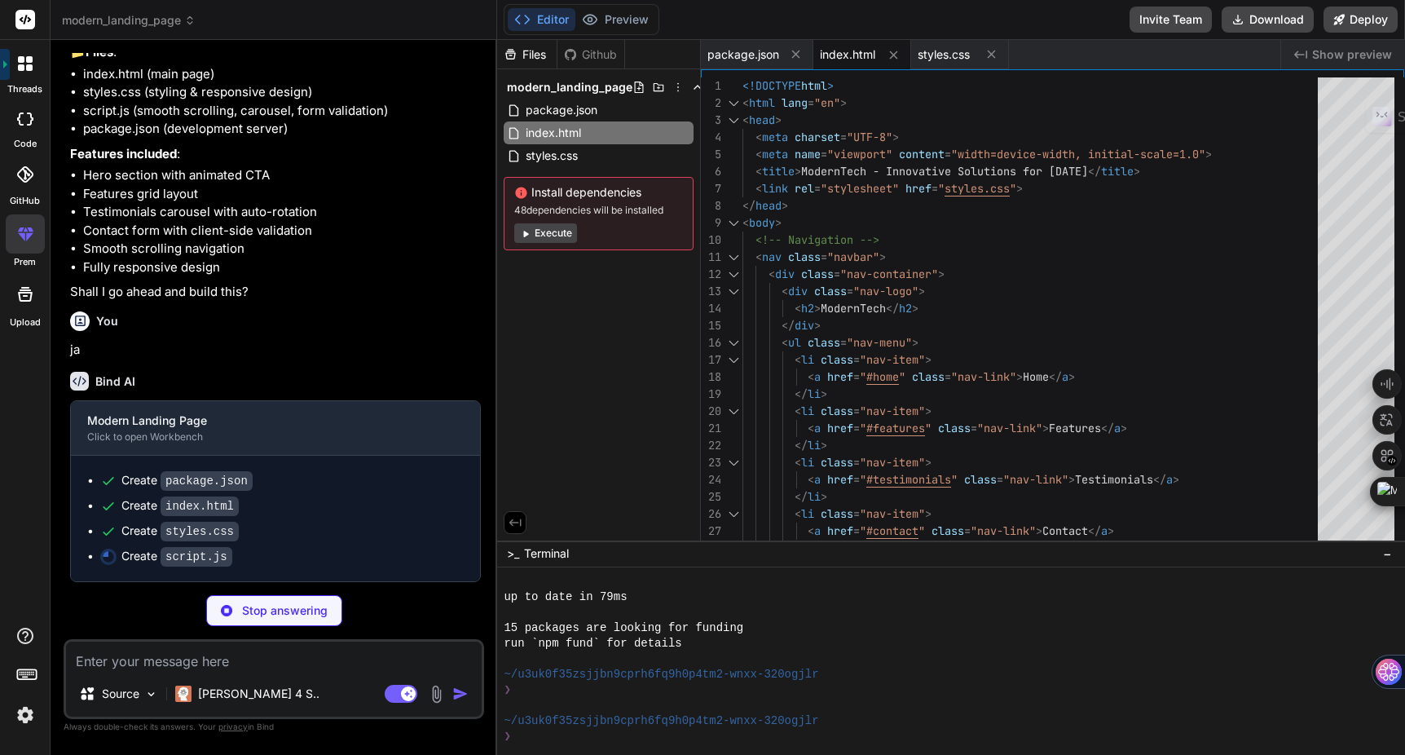
scroll to position [232, 0]
type textarea "x"
type textarea "</div> </div> </footer> <script src="script.js"></script> </body> </html>"
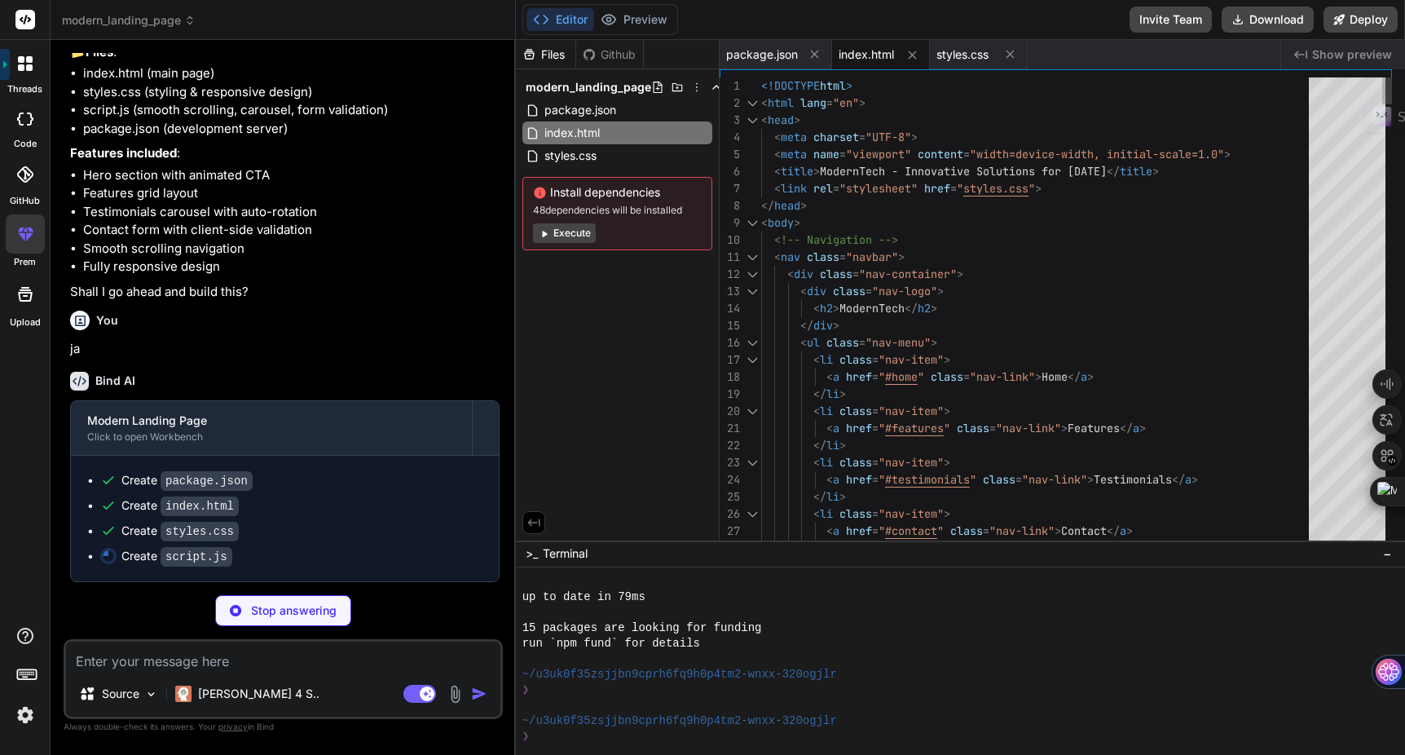
type textarea "x"
type textarea "</body> </html>"
type textarea "x"
type textarea "</footer> <script src="script.js"></script> </body> </html>"
type textarea "x"
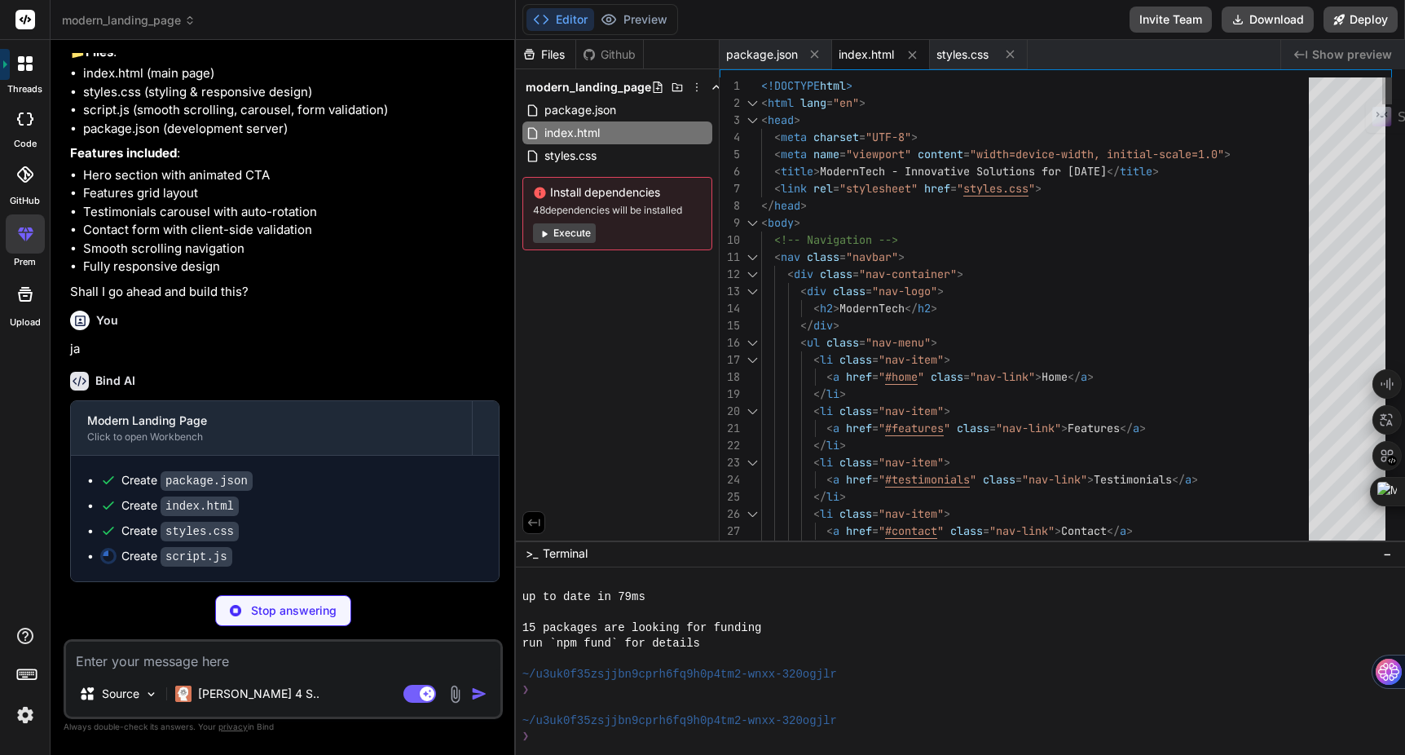
type textarea "<p>&copy; 2024 ModernTech. All rights reserved. | Privacy Policy | Terms of Ser…"
type textarea "x"
type textarea "</footer> <script src="script.js"></script> </body> </html>"
type textarea "x"
type textarea "</html>"
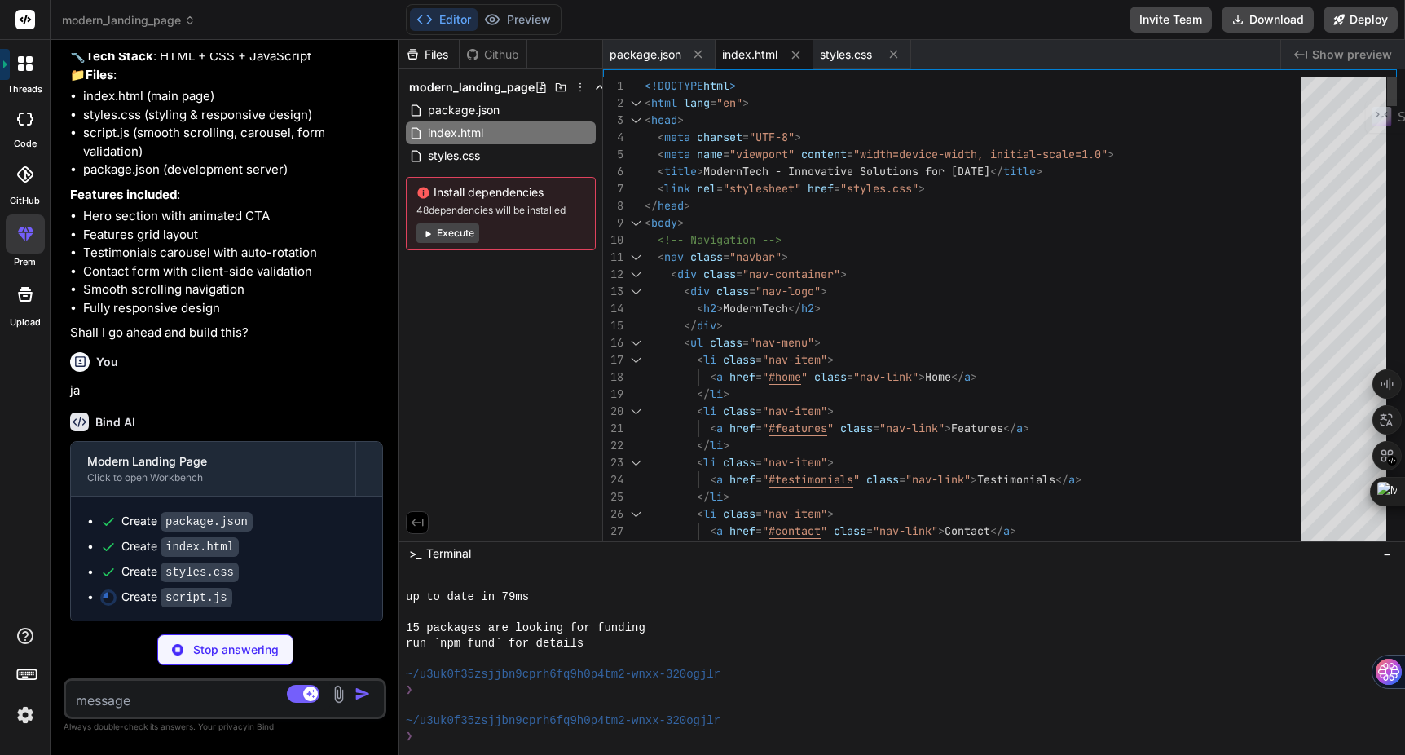
type textarea "x"
type textarea "<div class="footer-bottom"> <p>&copy; 2024 ModernTech. All rights reserved. | P…"
type textarea "x"
type textarea "</div> </div> </footer> <script src="script.js"></script> </body> </html>"
type textarea "x"
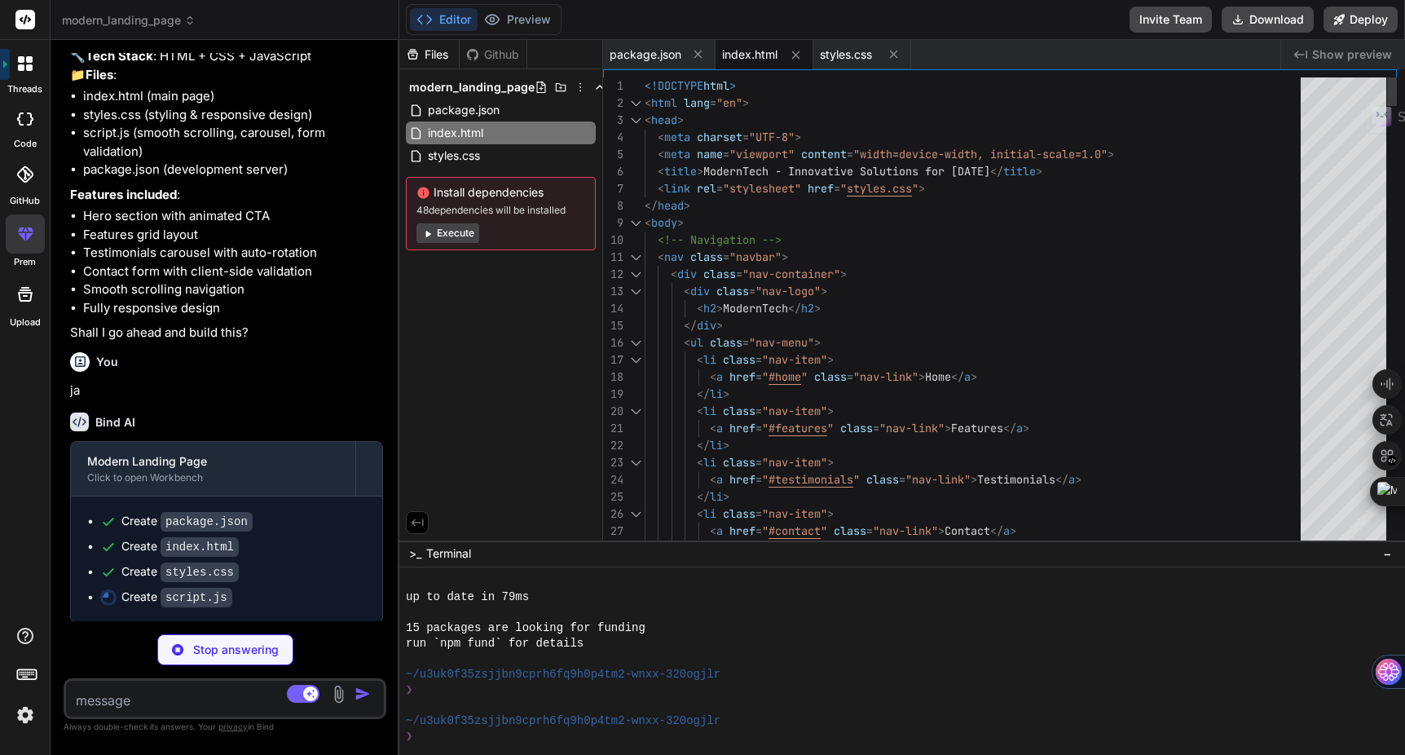
type textarea "</footer> <script src="script.js"></script> </body> </html>"
type textarea "x"
type textarea "<script src="script.js"></script> </body> </html>"
type textarea "x"
type textarea "</body> </html>"
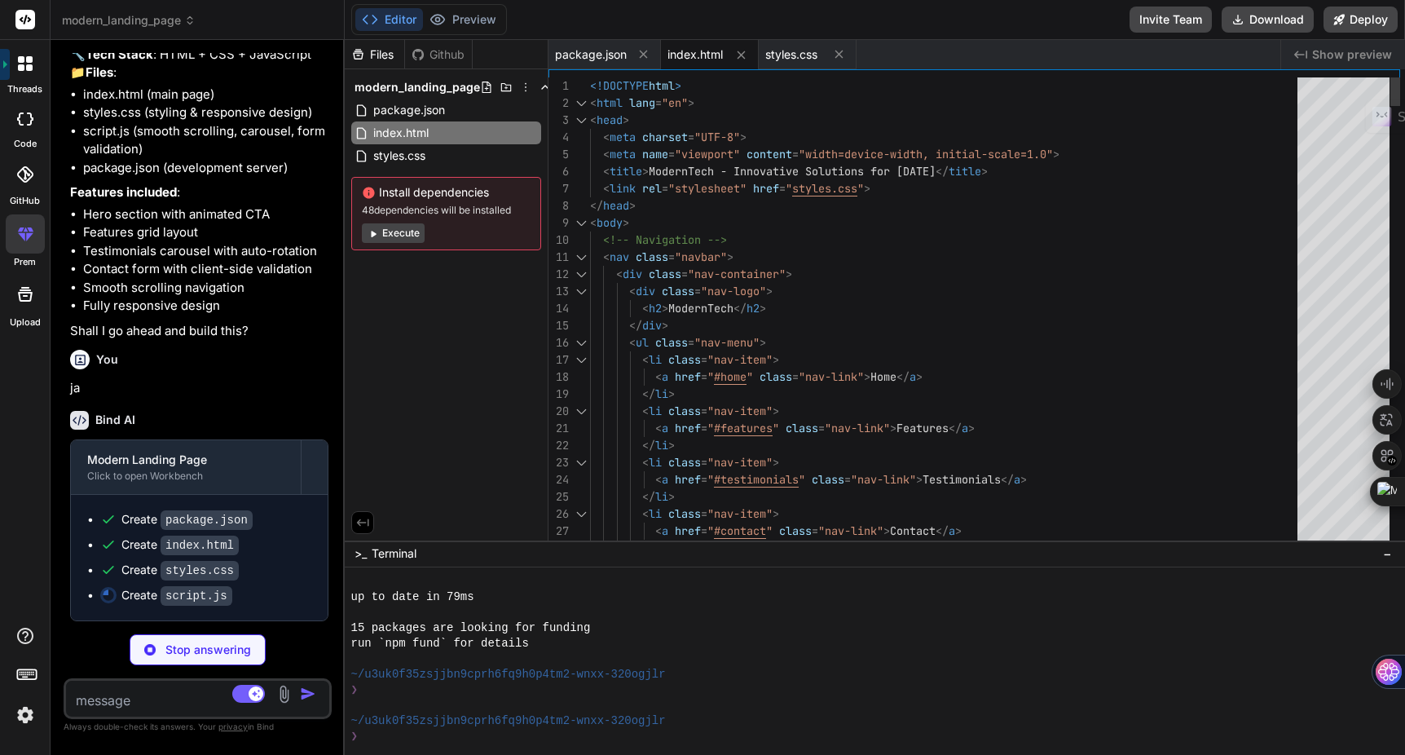
type textarea "x"
type textarea "<p>&copy; 2024 ModernTech. All rights reserved. | Privacy Policy | Terms of Ser…"
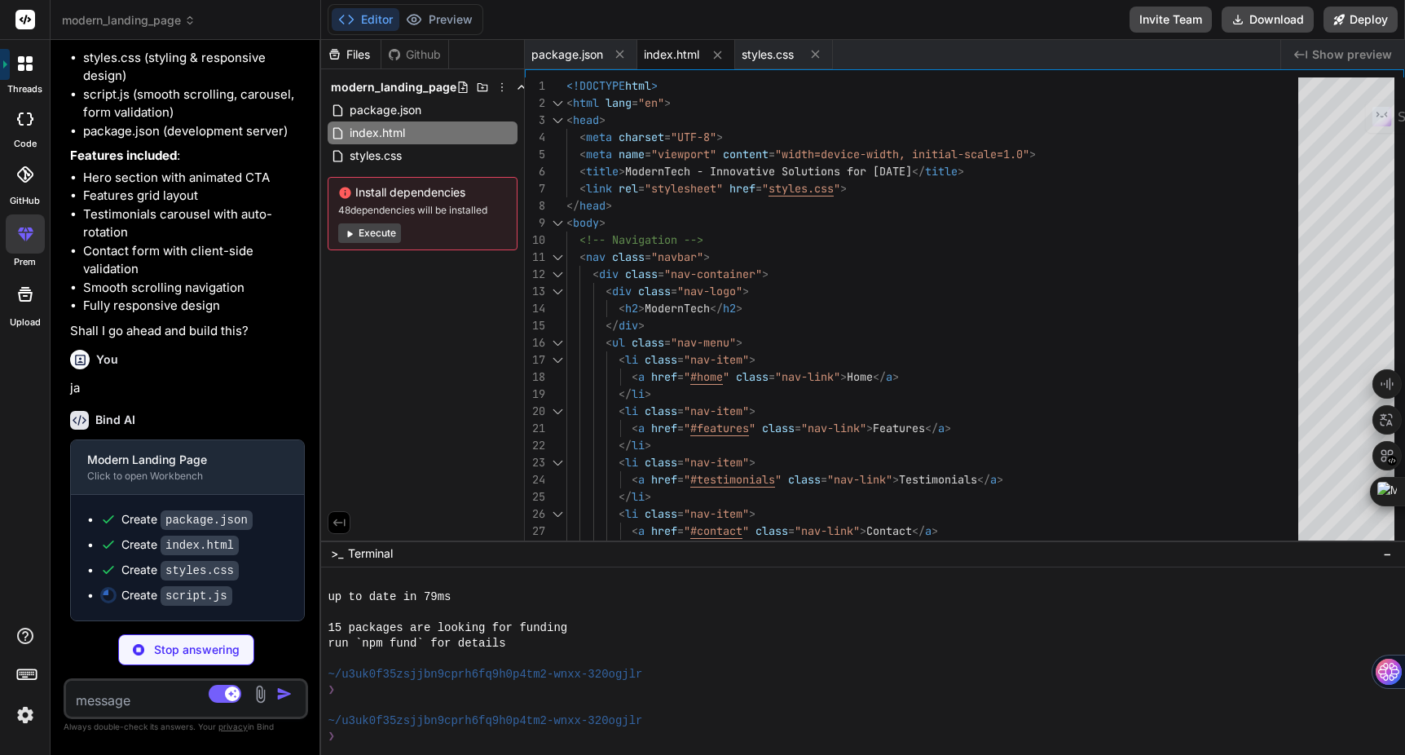
drag, startPoint x: 495, startPoint y: 341, endPoint x: 162, endPoint y: 319, distance: 334.0
click at [162, 319] on div "Bind AI Web Search Created with Pixso. Code Generator You Create a modern landi…" at bounding box center [186, 397] width 271 height 715
click at [414, 54] on div "Github" at bounding box center [414, 54] width 67 height 16
type textarea "x"
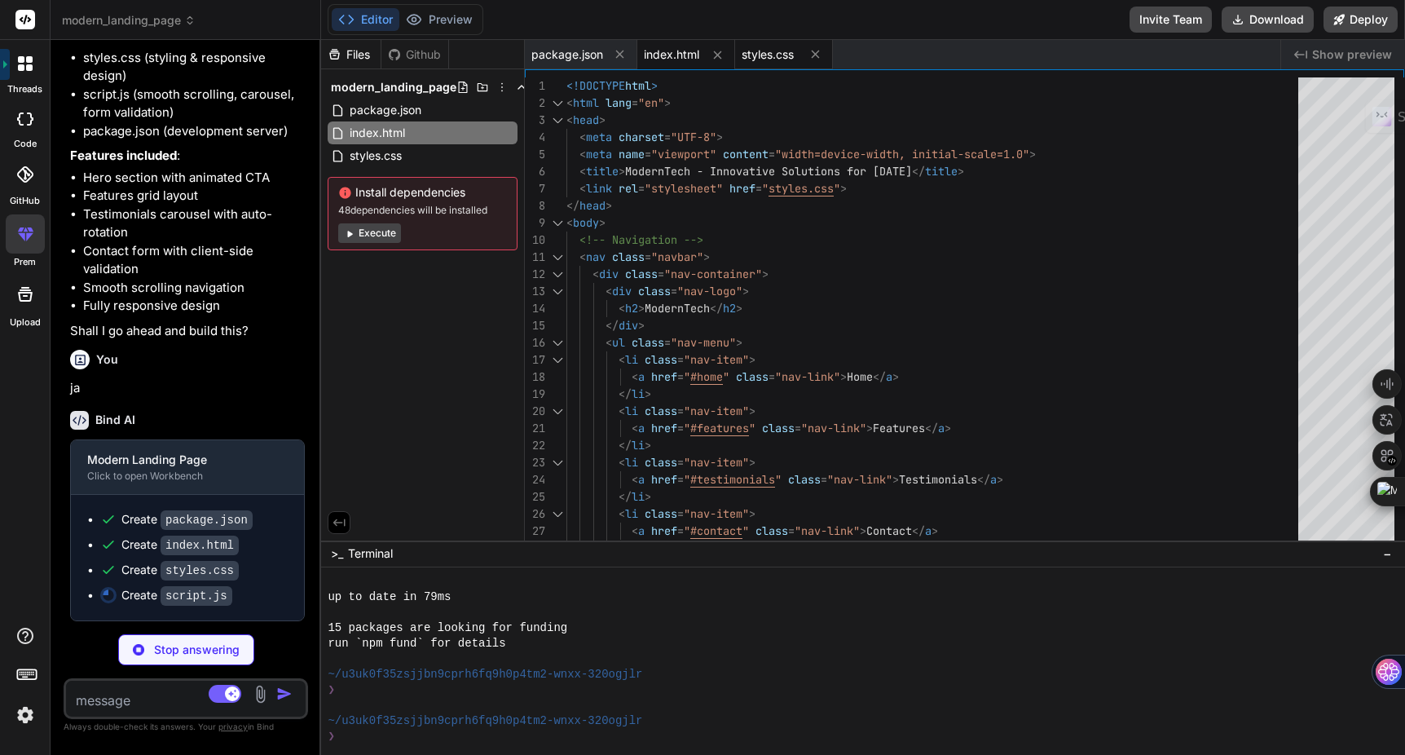
click at [768, 61] on span "styles.css" at bounding box center [768, 54] width 52 height 16
type textarea ".features, .testimonials, .contact { padding: 60px 0; } }"
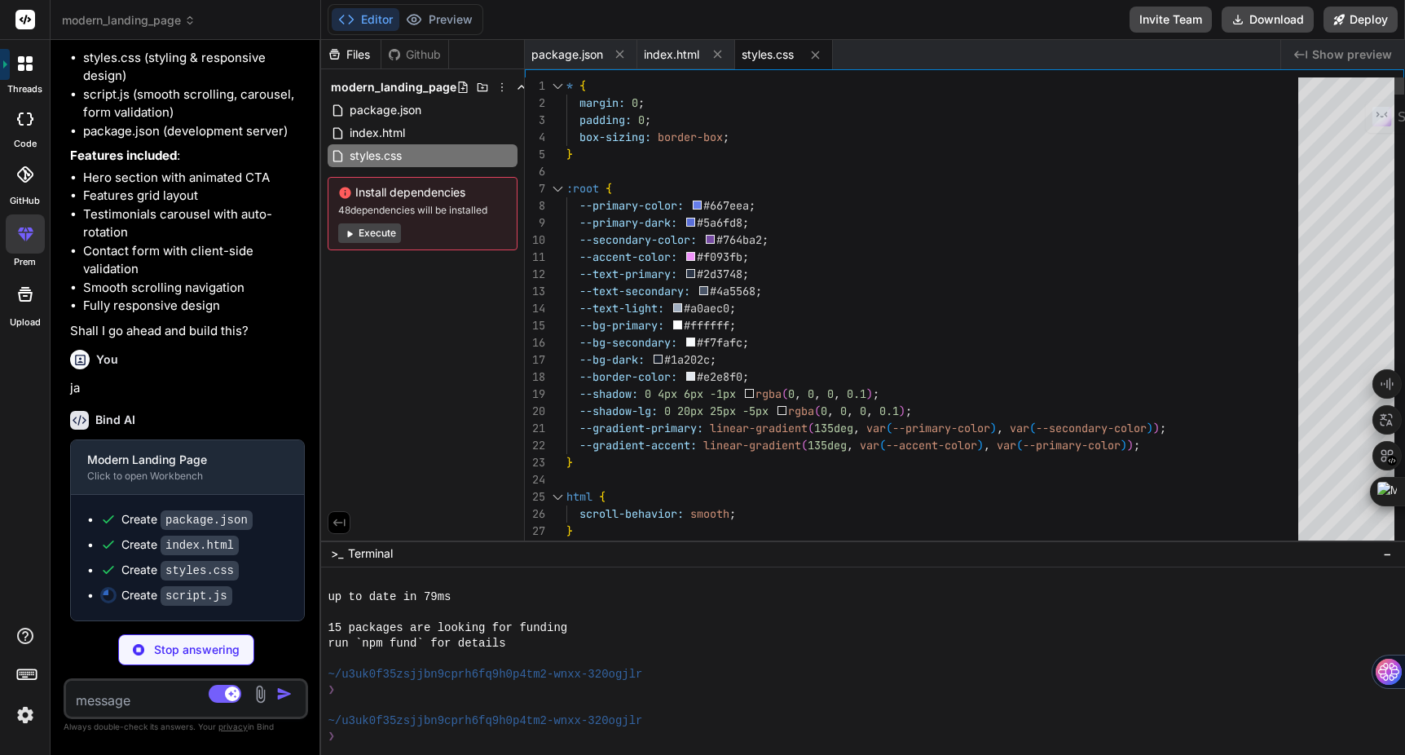
type textarea "x"
type textarea "* { margin: 0; padding: 0; box-sizing: border-box; } :root { --primary-color: #…"
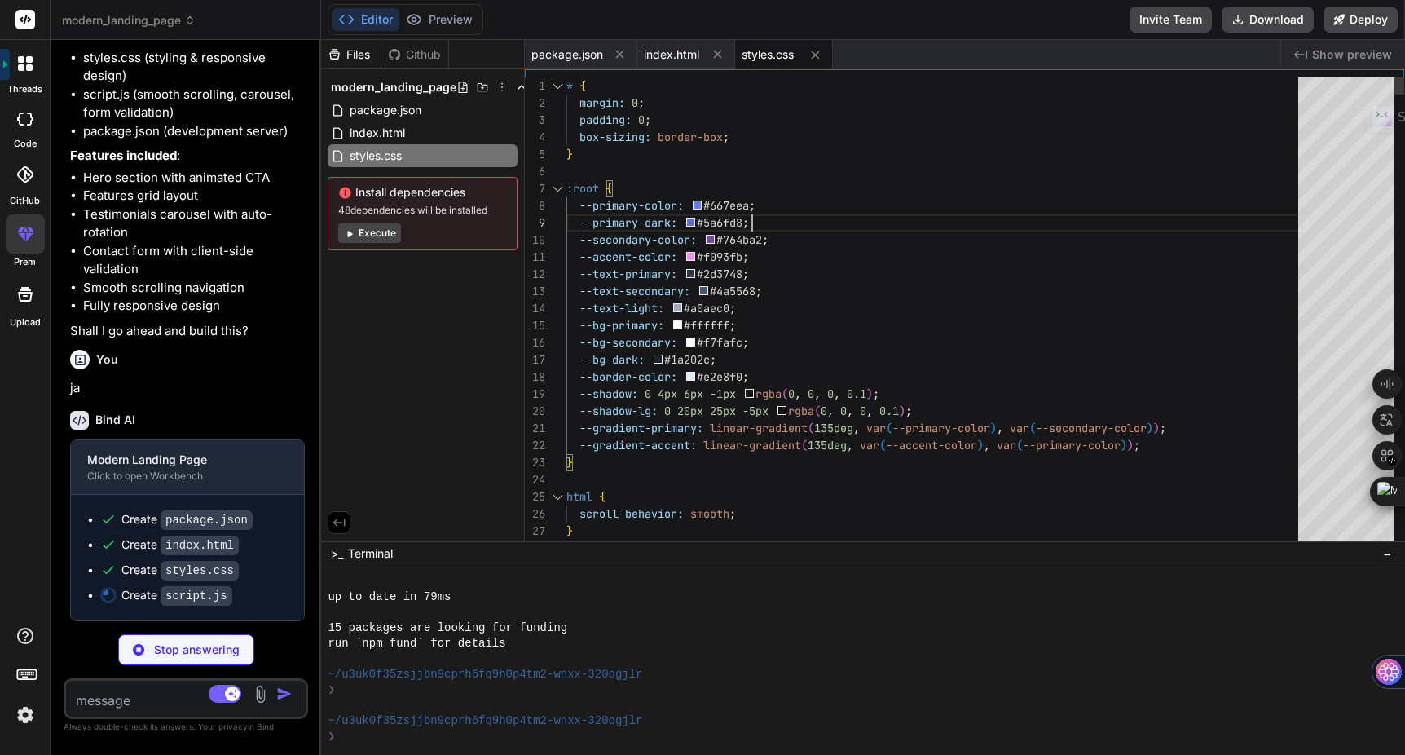
scroll to position [120, 0]
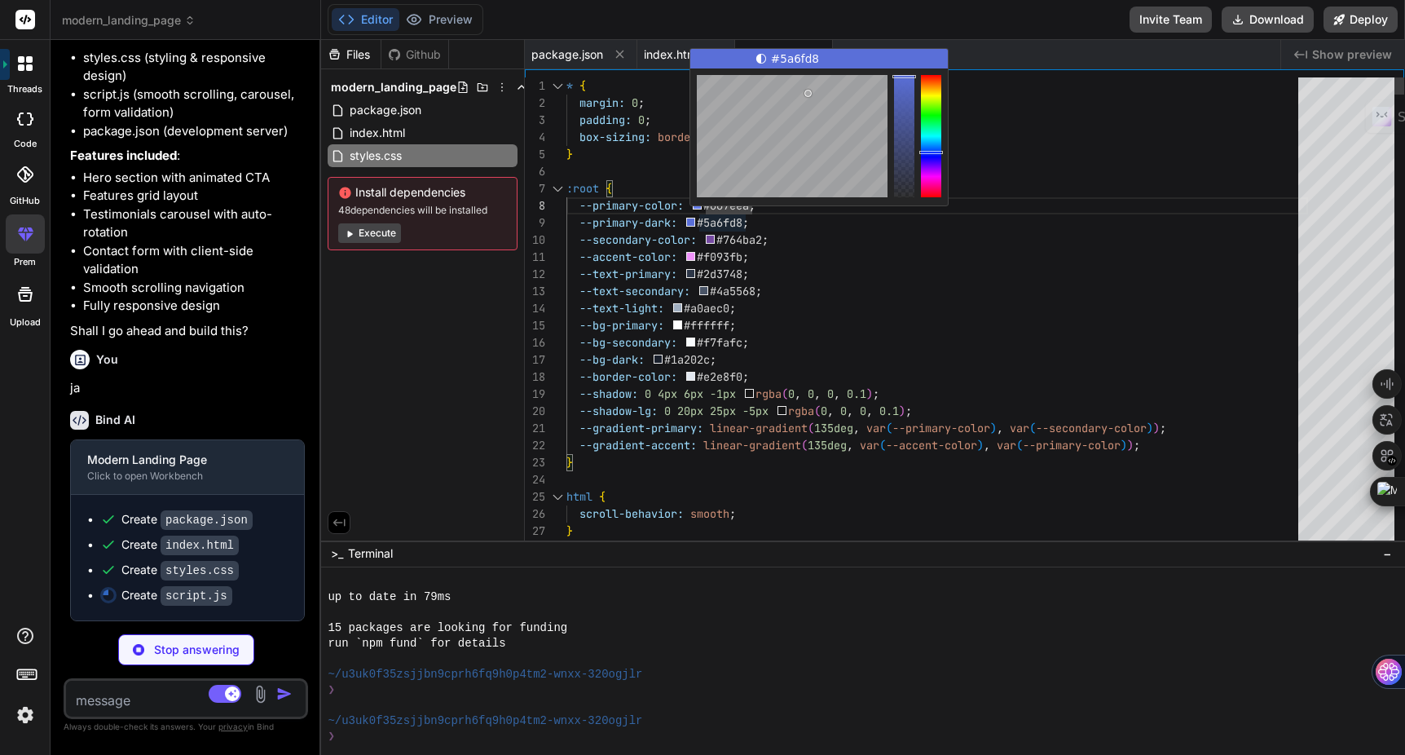
type textarea "x"
type textarea "section.style.transition = 'all 0.6s ease'; }); revealSections(); window.addEve…"
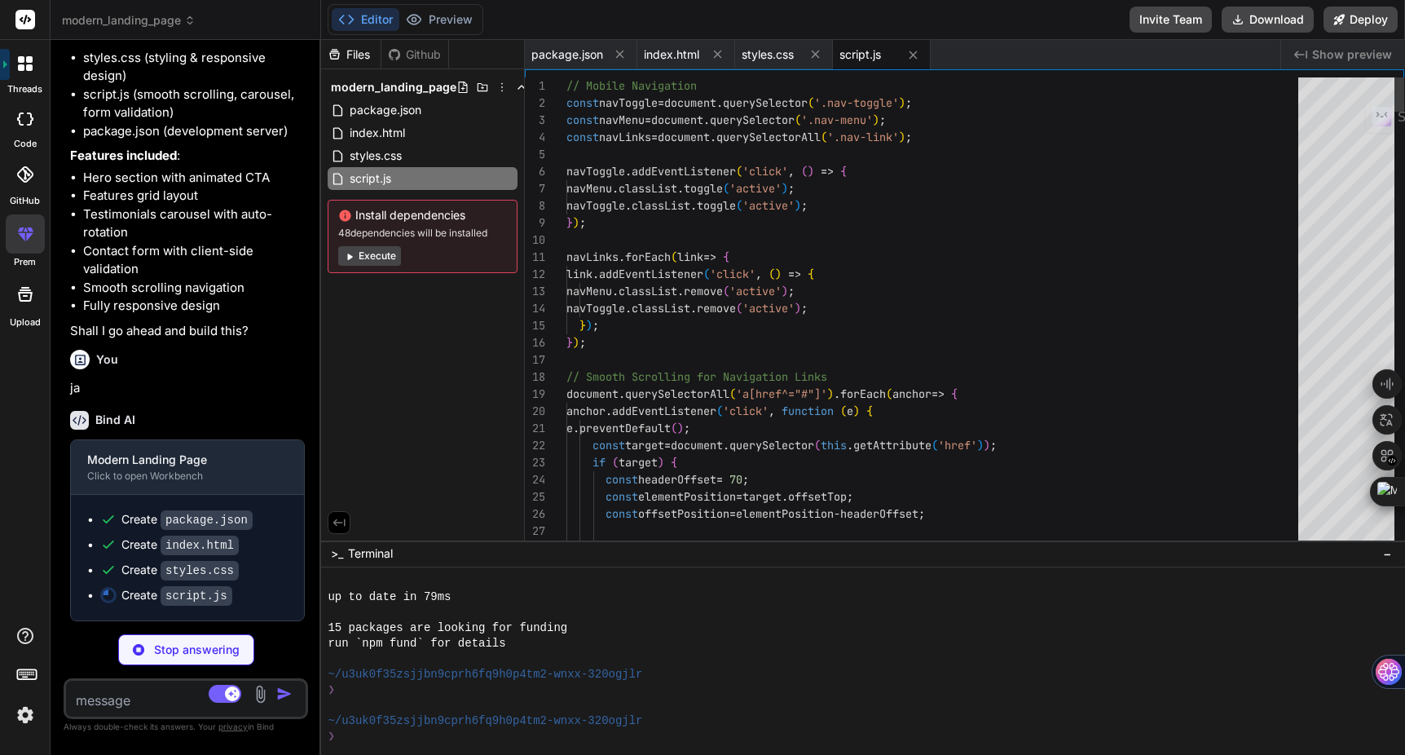
scroll to position [103, 0]
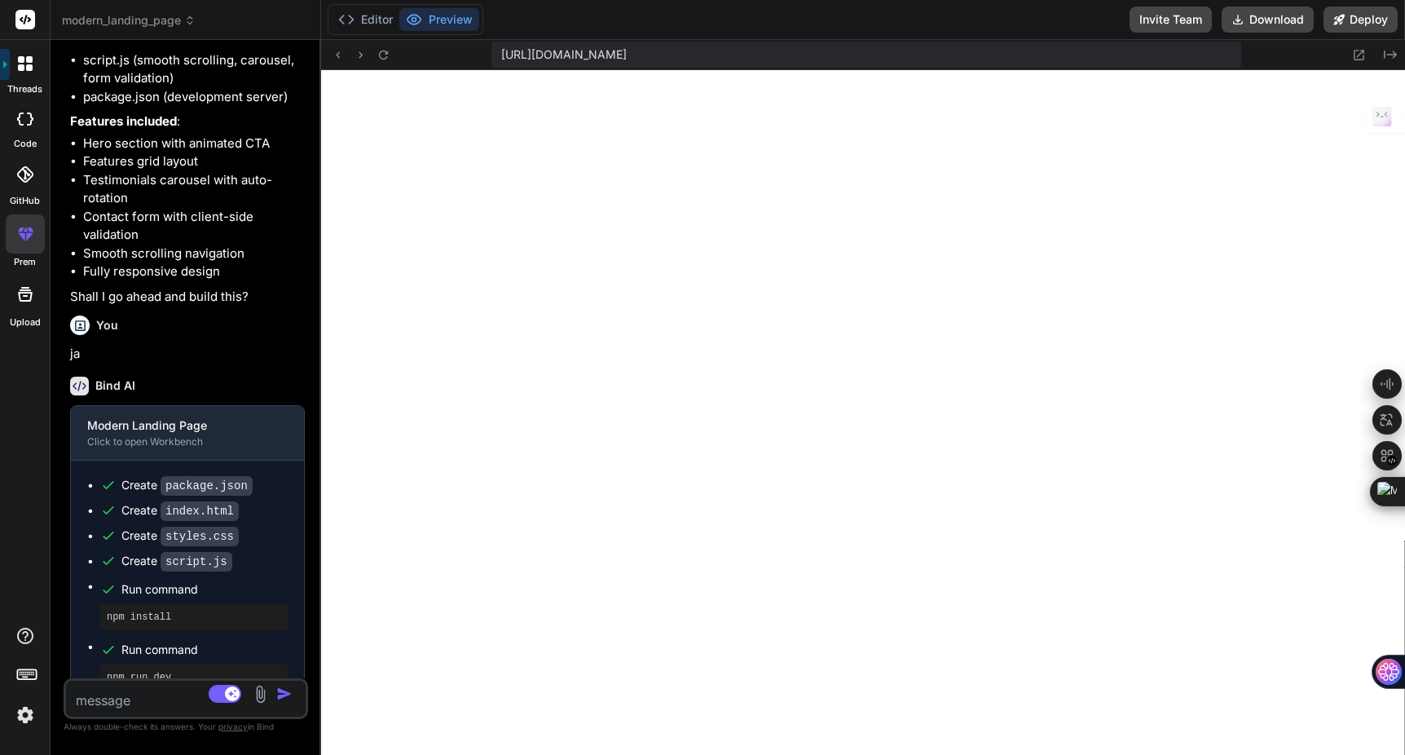
type textarea "x"
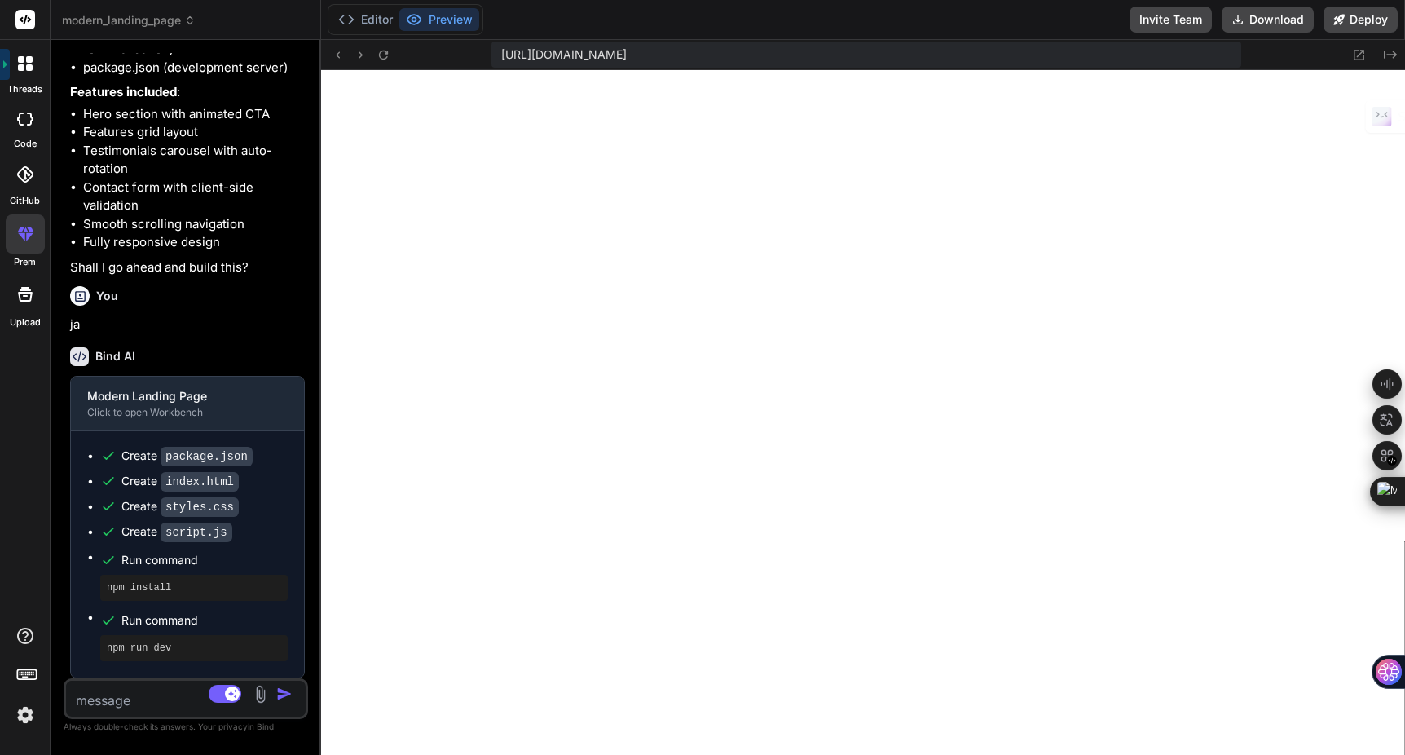
click at [139, 710] on div "Source Claude 4 S.. Agent Mode. When this toggle is activated, AI automatically…" at bounding box center [186, 698] width 244 height 41
click at [124, 705] on textarea at bounding box center [166, 694] width 200 height 29
type textarea "b"
type textarea "x"
type textarea "ba"
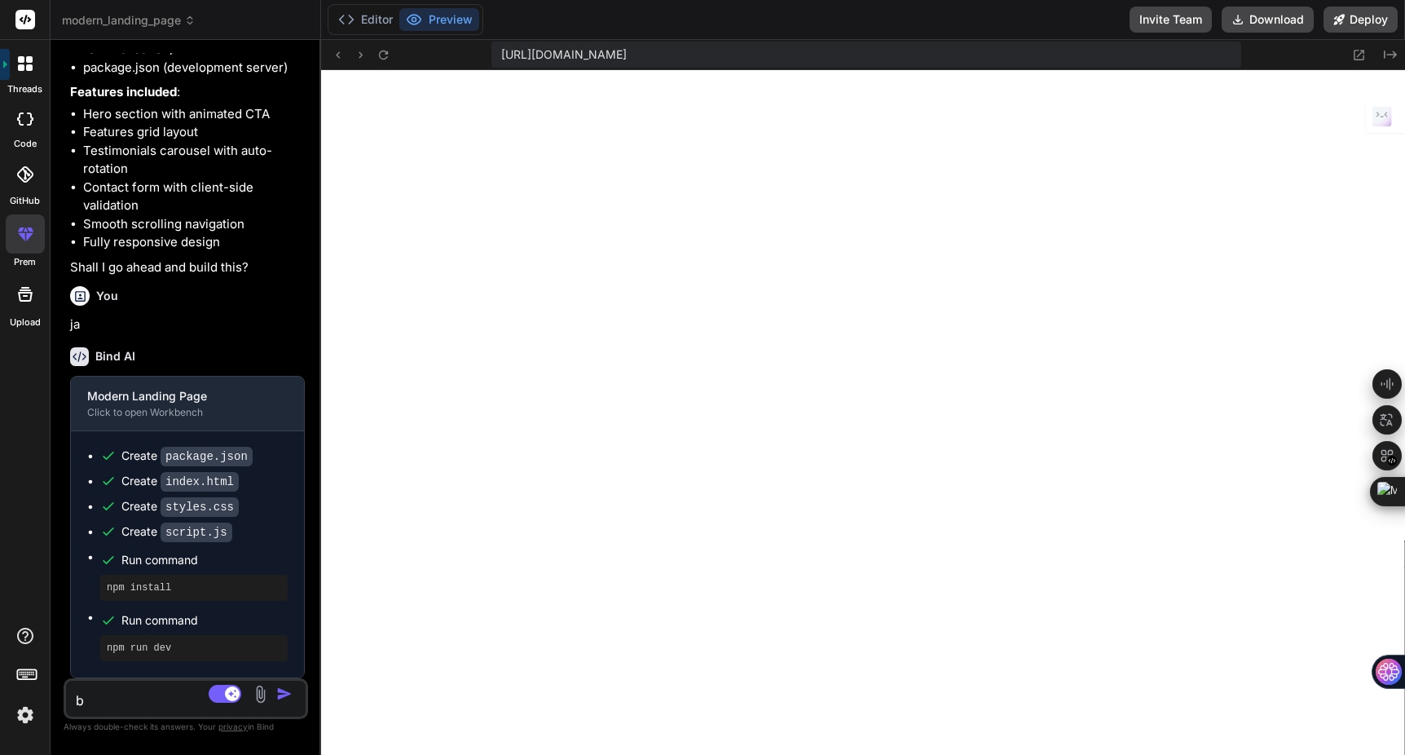
type textarea "x"
type textarea "bau"
type textarea "x"
type textarea "baue"
type textarea "x"
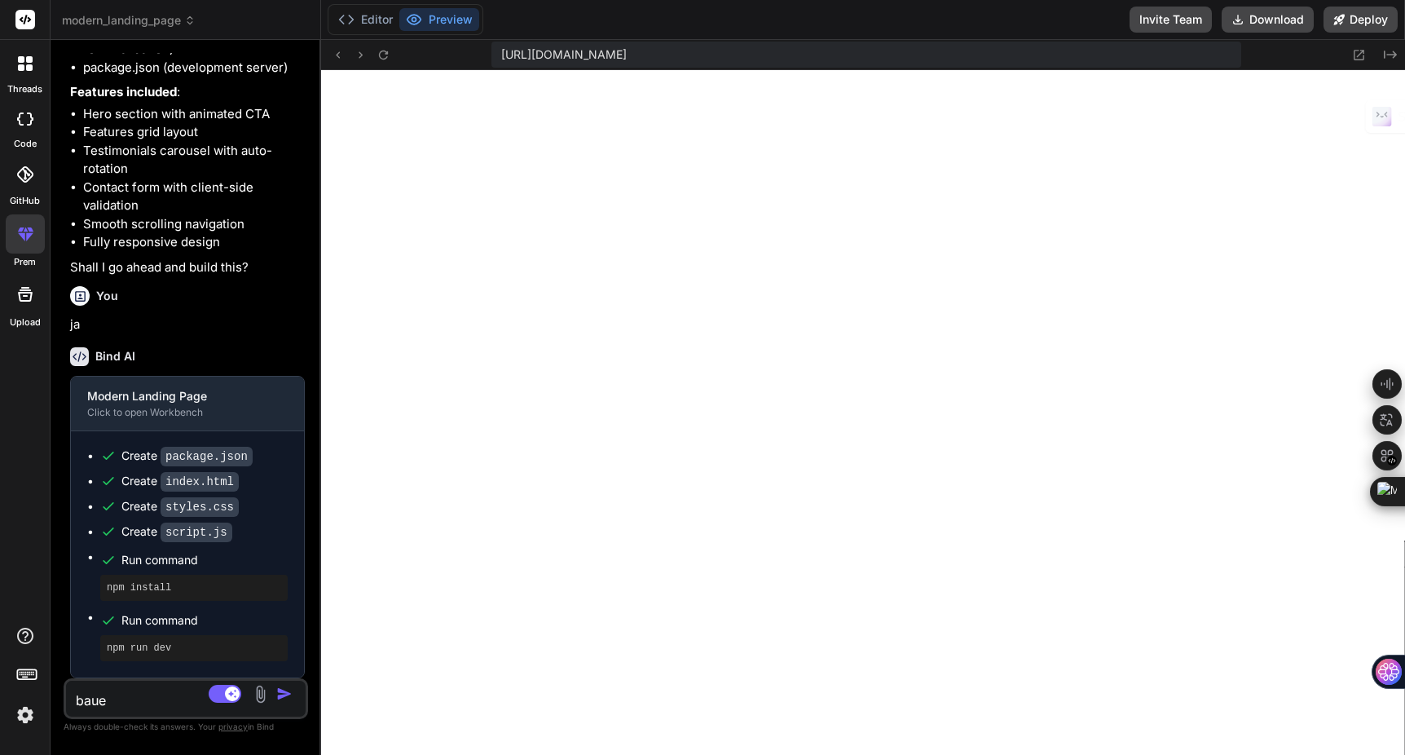
type textarea "baue"
type textarea "x"
type textarea "baue d"
type textarea "x"
type textarea "baue da"
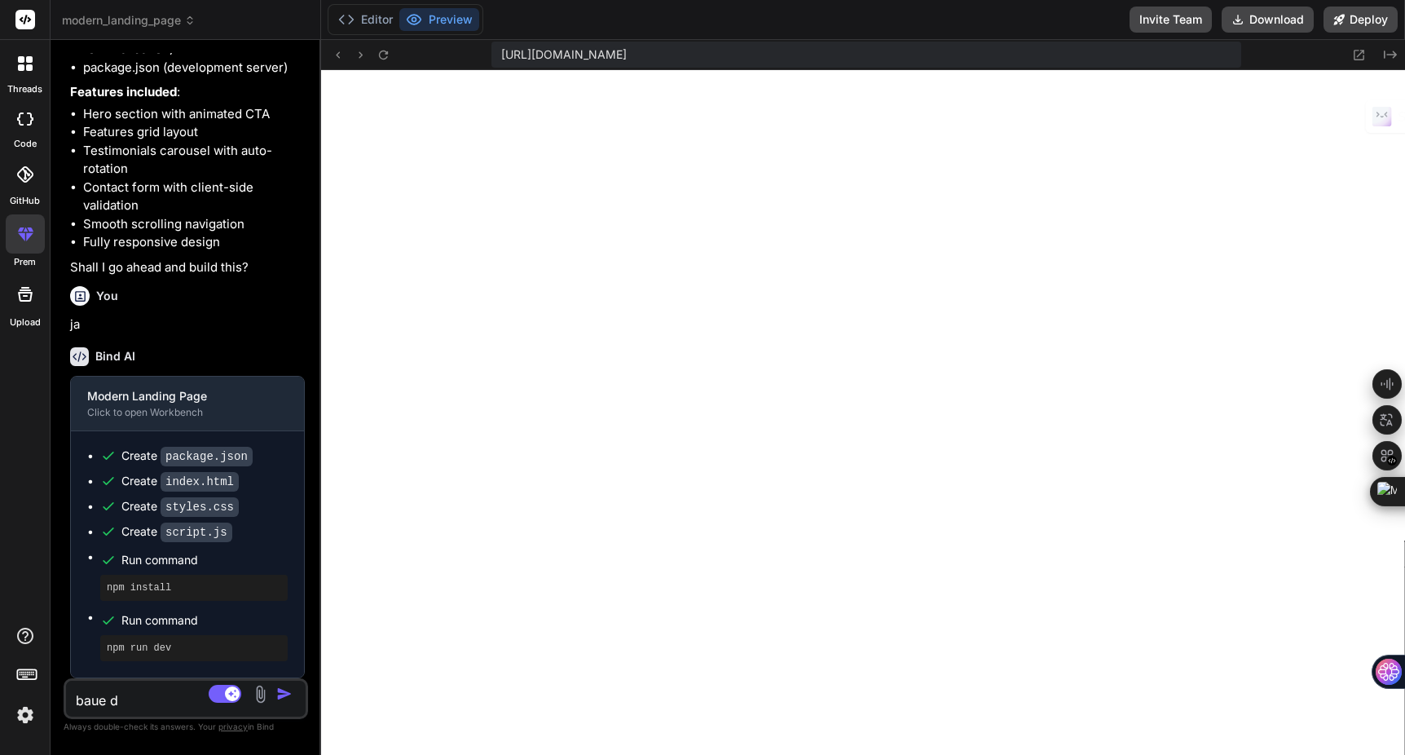
type textarea "x"
type textarea "baue das"
type textarea "x"
type textarea "baue das"
type textarea "x"
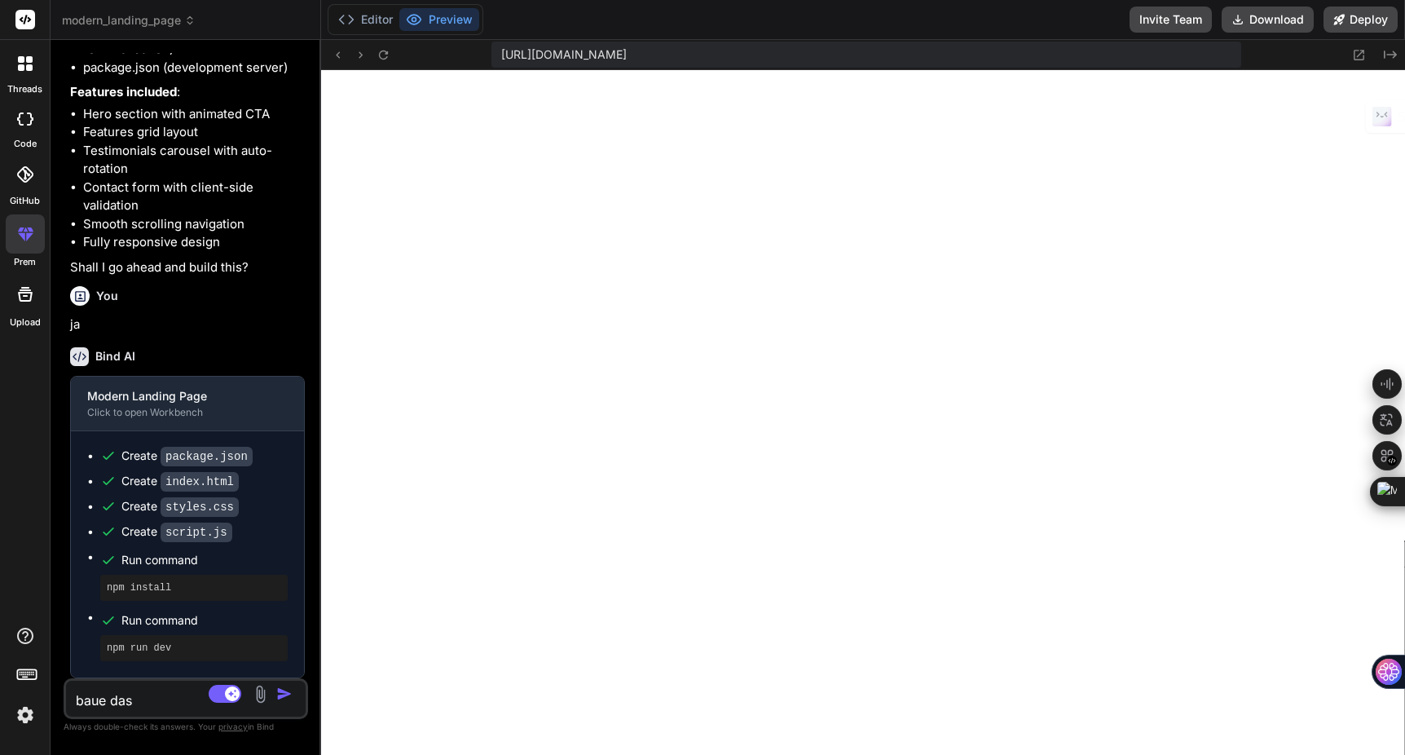
type textarea "baue das i"
type textarea "x"
type textarea "baue das in"
type textarea "x"
type textarea "baue das in"
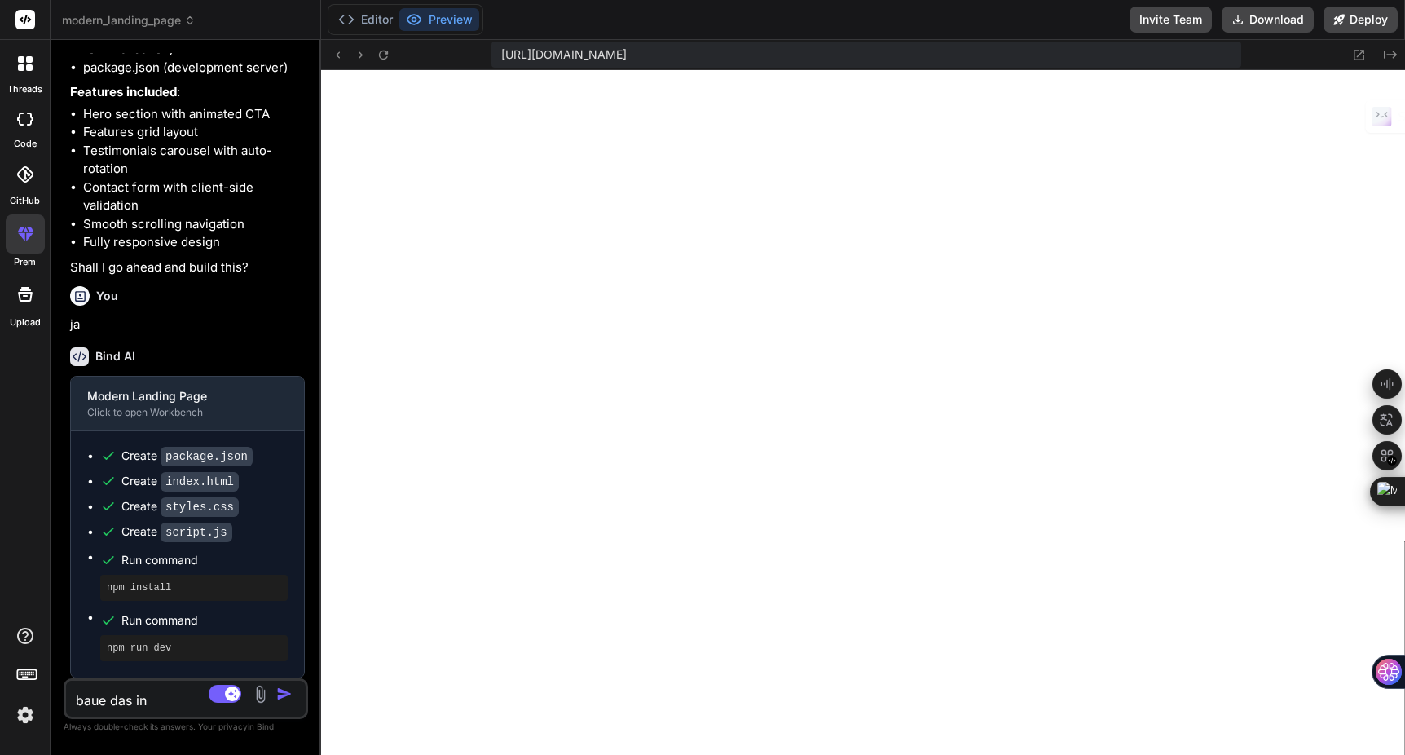
type textarea "x"
type textarea "baue das in d"
type textarea "x"
type textarea "baue das in de"
type textarea "x"
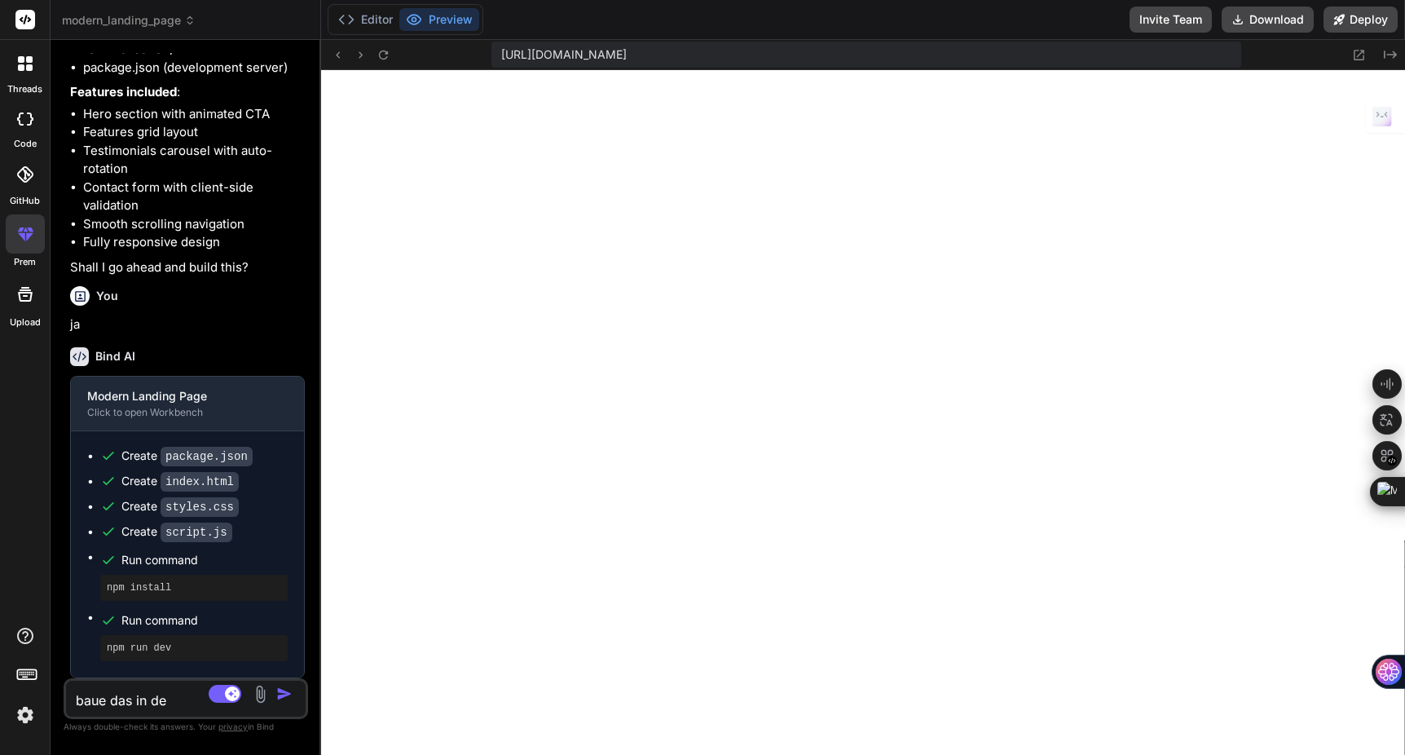
type textarea "baue das in d"
type textarea "x"
type textarea "baue das in di"
type textarea "x"
type textarea "baue das in die"
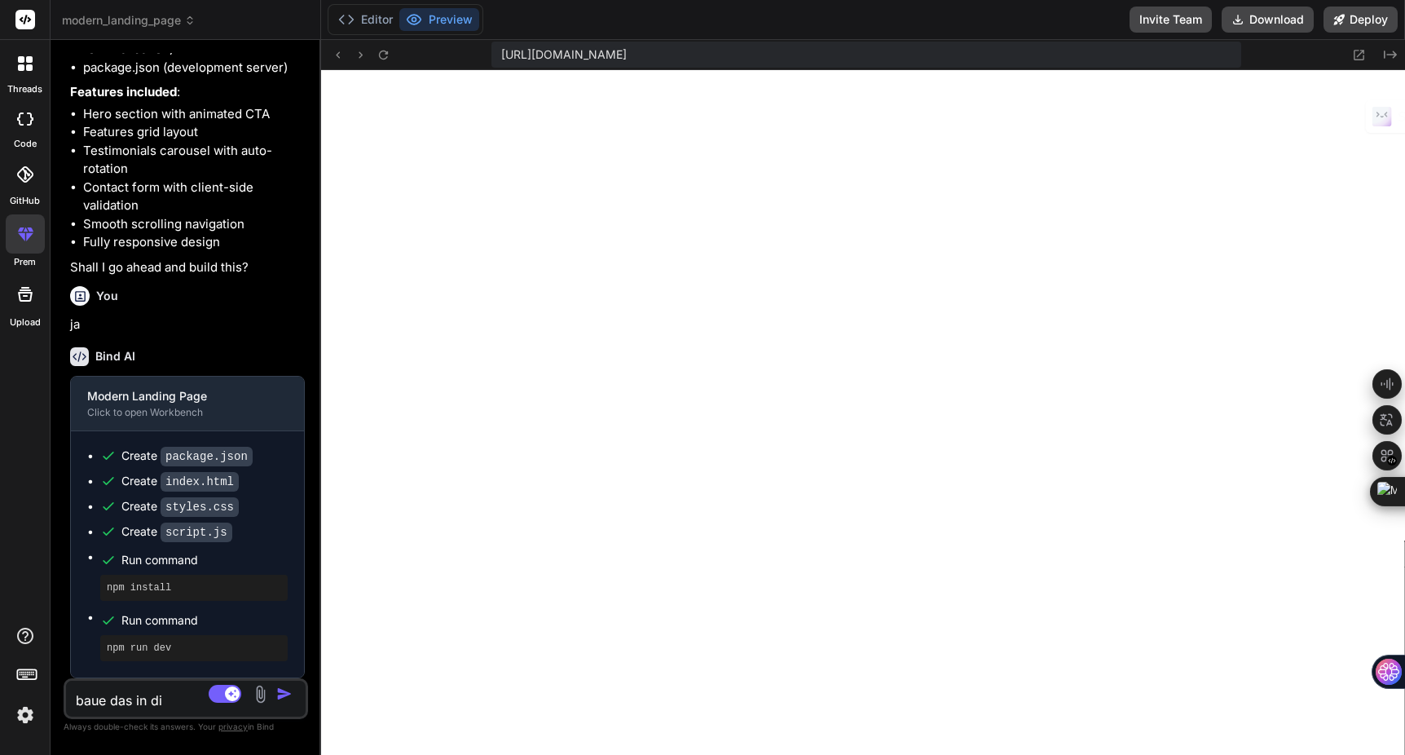
type textarea "x"
type textarea "baue das in die"
type textarea "x"
type textarea "baue das in die h"
type textarea "x"
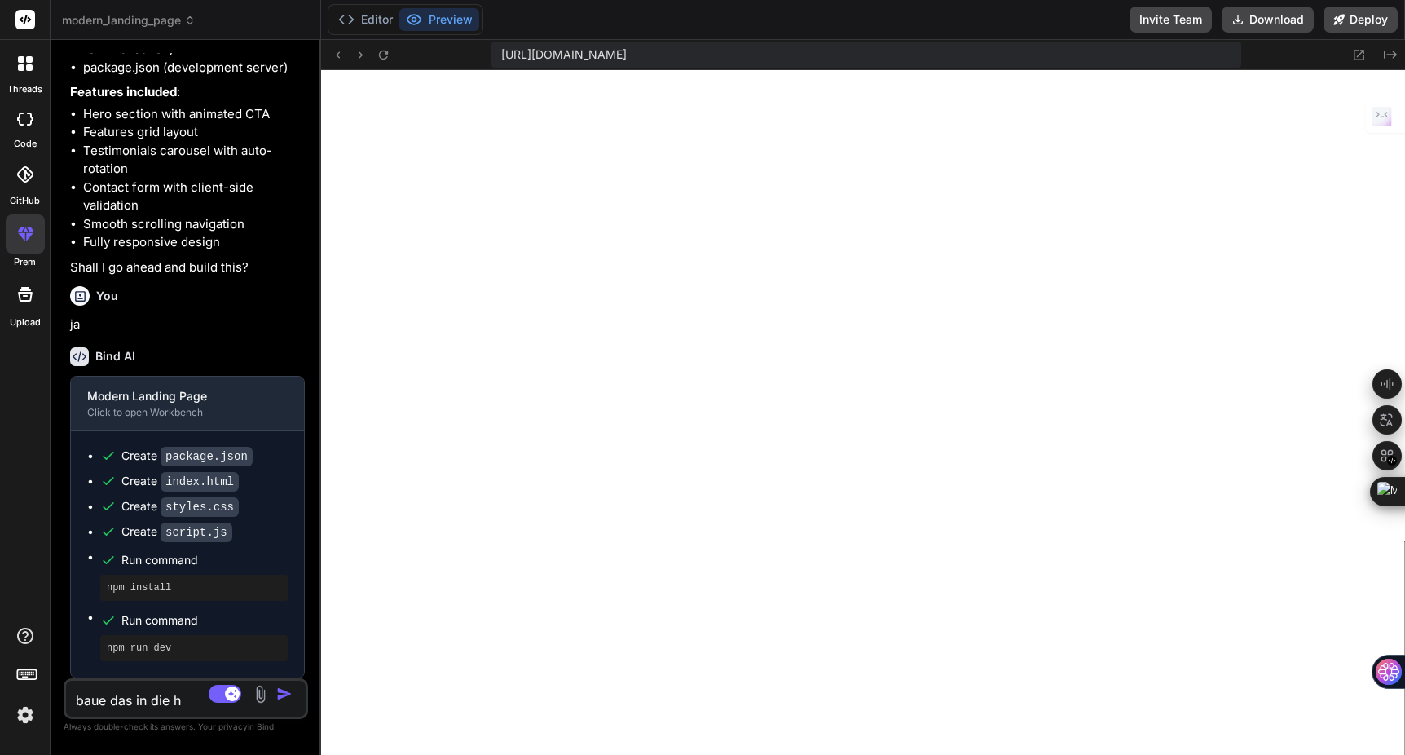
type textarea "baue das in die he"
type textarea "x"
type textarea "baue das in die her"
type textarea "x"
type textarea "baue das in die hero"
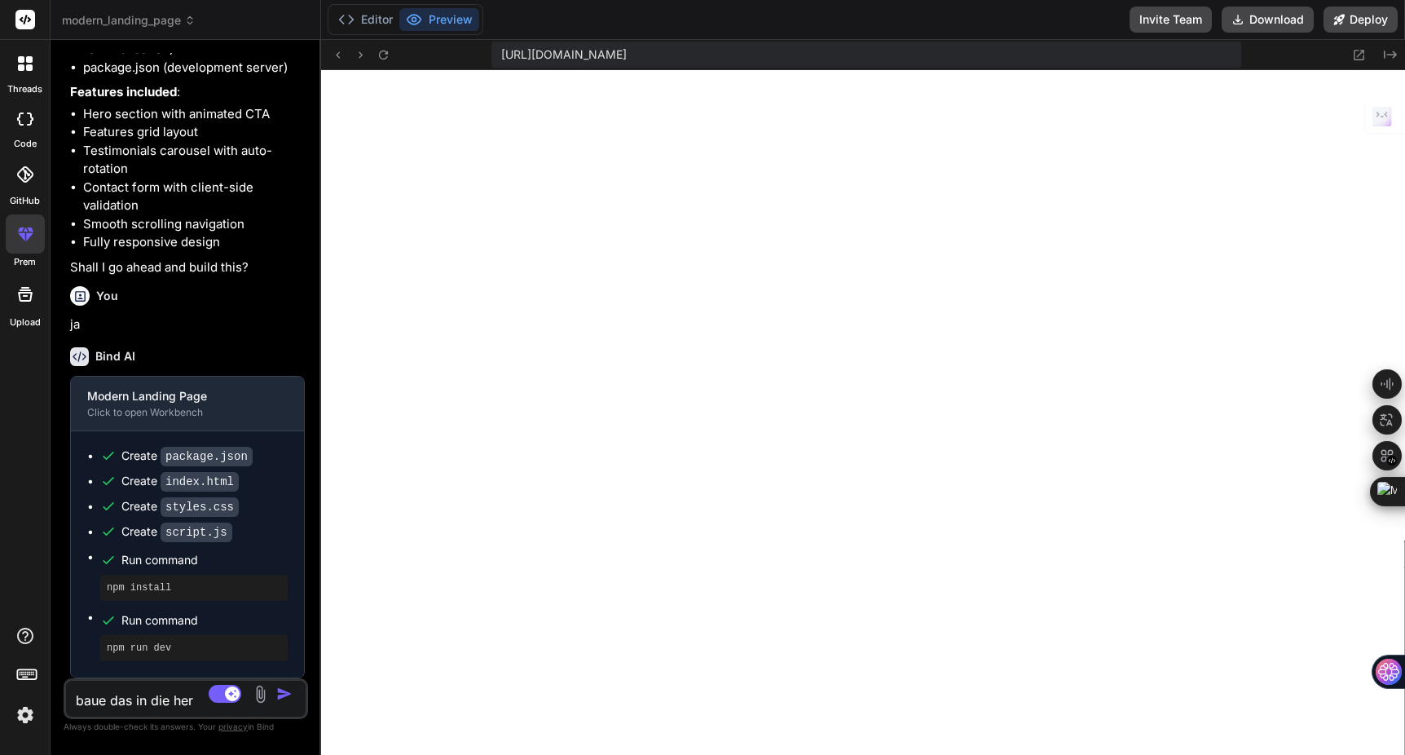
type textarea "x"
type textarea "baue das in die hero"
type textarea "x"
type textarea "baue das in die hero s"
type textarea "x"
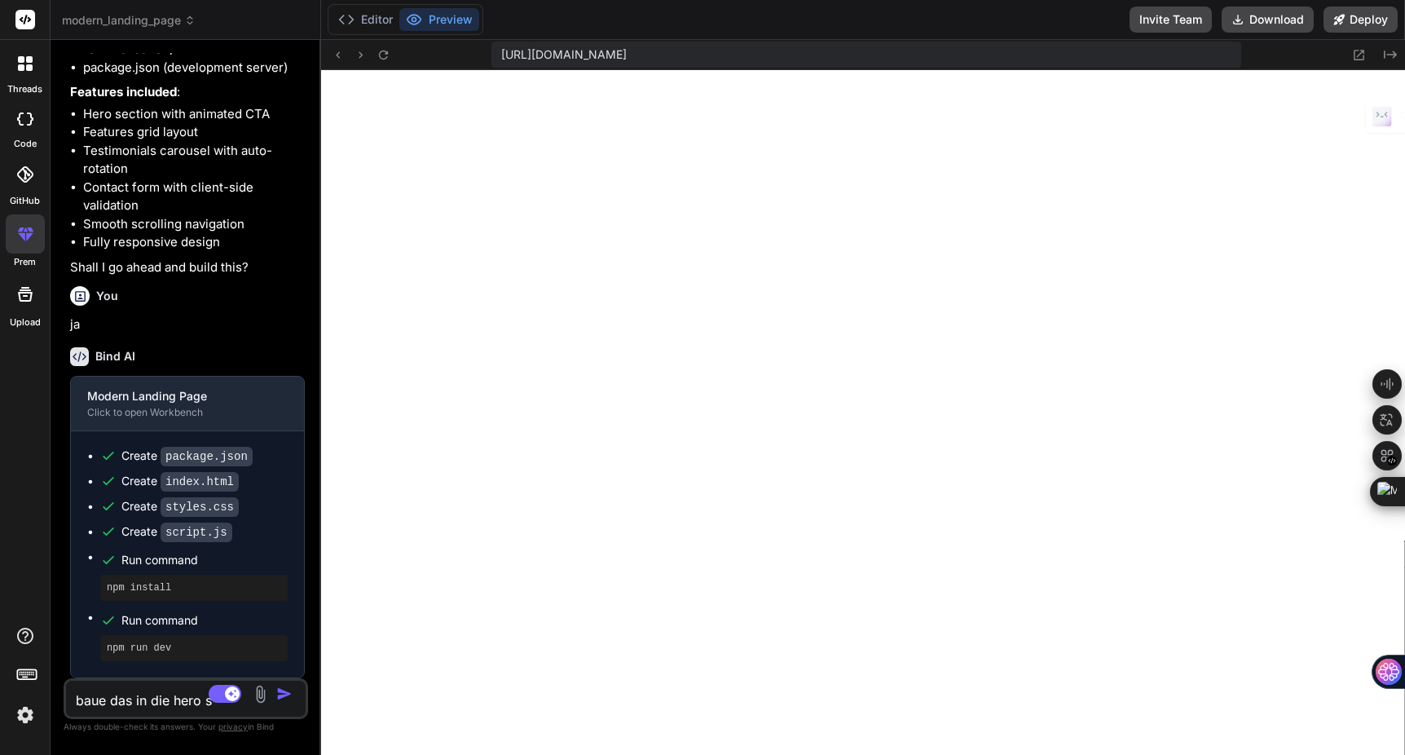
type textarea "baue das in die hero se"
type textarea "x"
type textarea "baue das in die hero sek"
type textarea "x"
type textarea "baue das in die hero sekt"
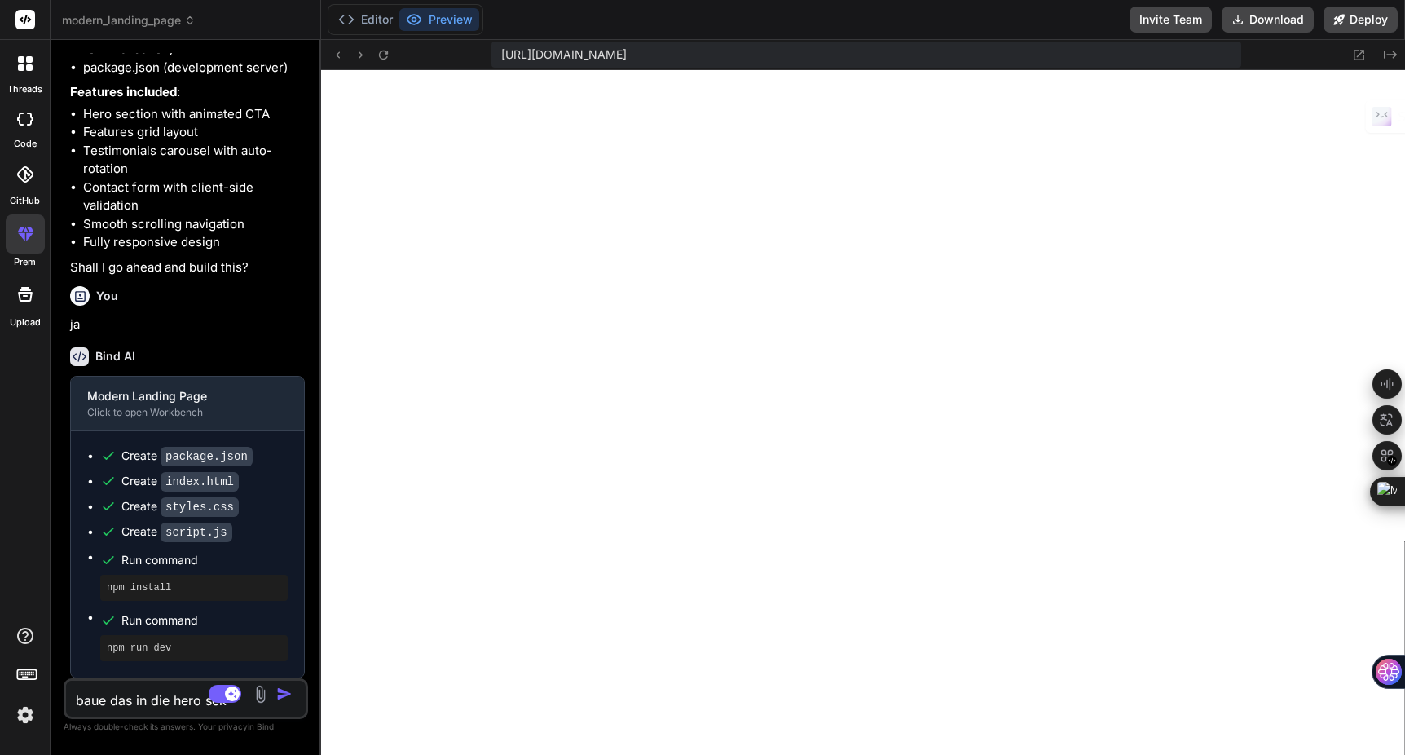
type textarea "x"
type textarea "baue das in die hero sekti"
type textarea "x"
type textarea "baue das in die hero sektio"
type textarea "x"
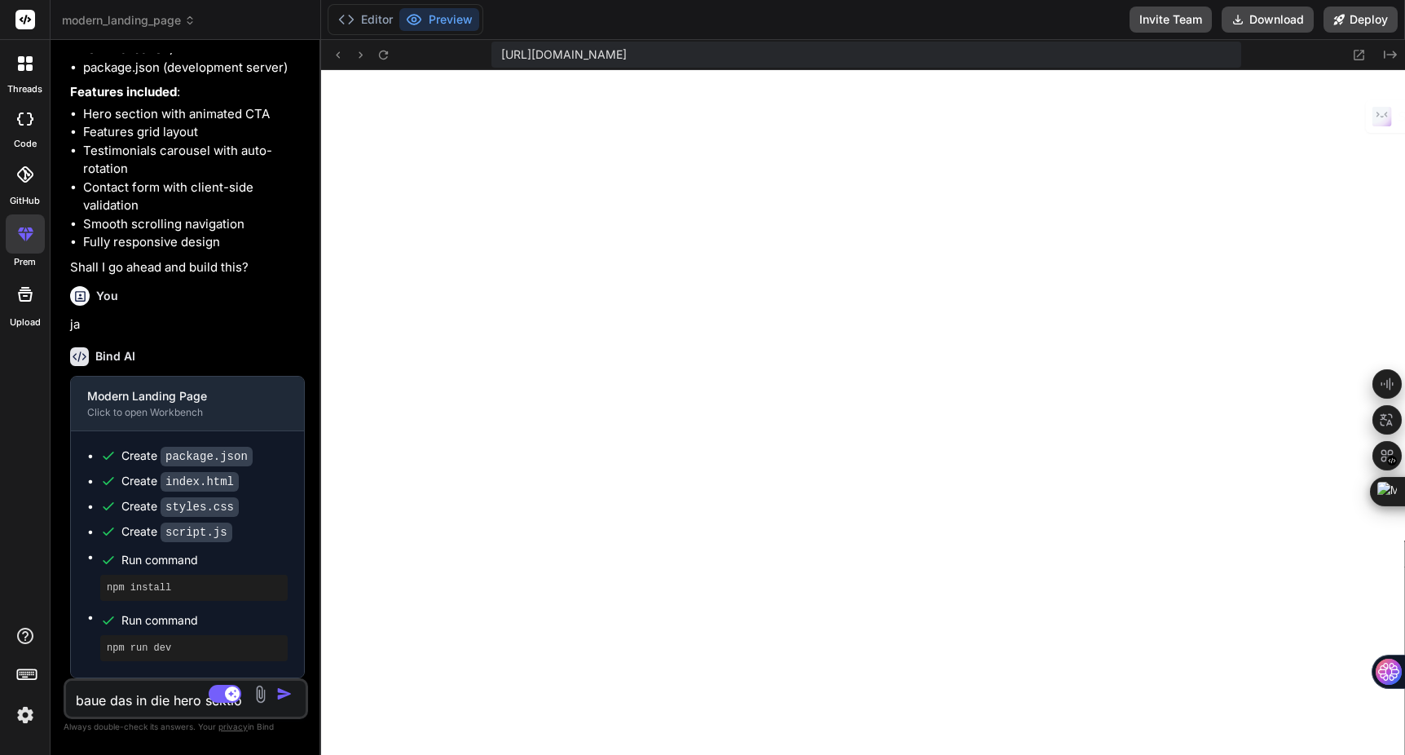
type textarea "baue das in die hero sektion"
type textarea "x"
type textarea "baue das in die hero sektion"
type textarea "x"
type textarea "baue das in die hero sektion e"
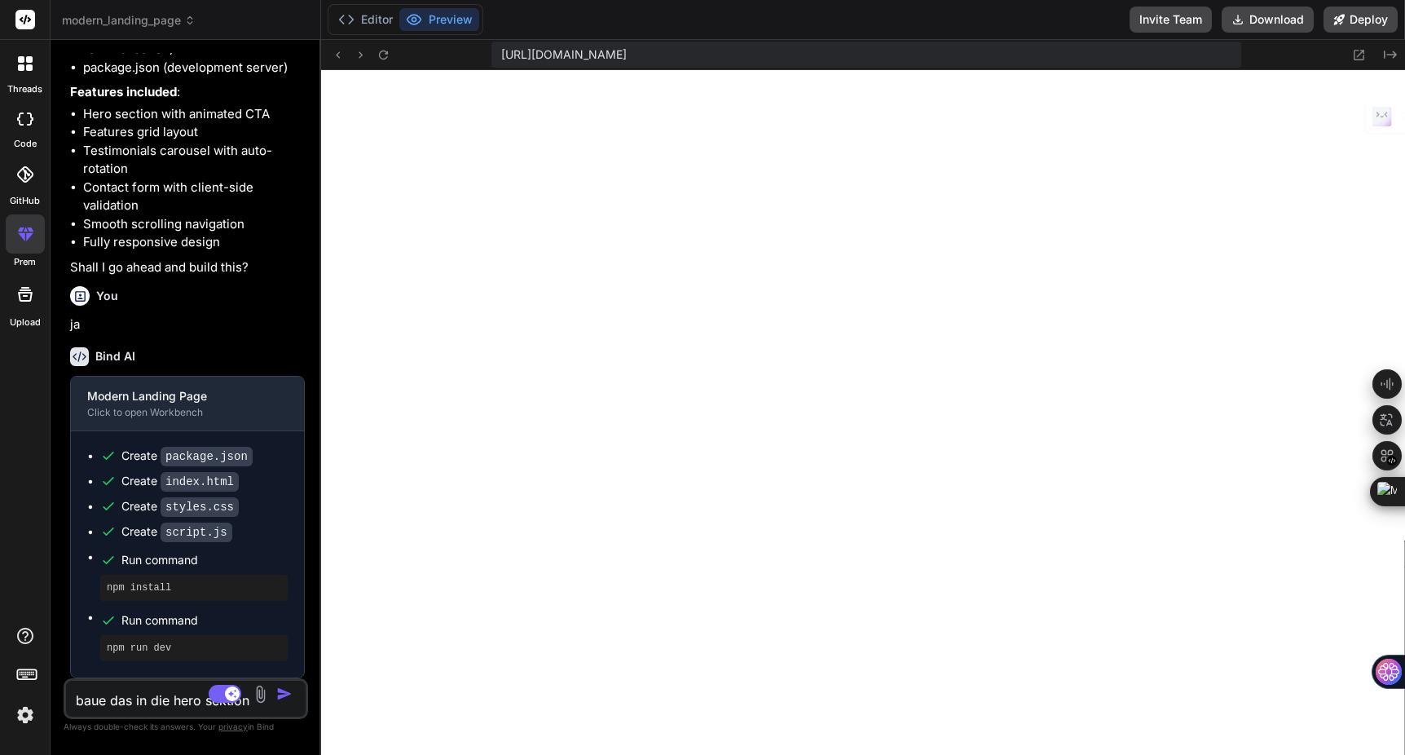
type textarea "x"
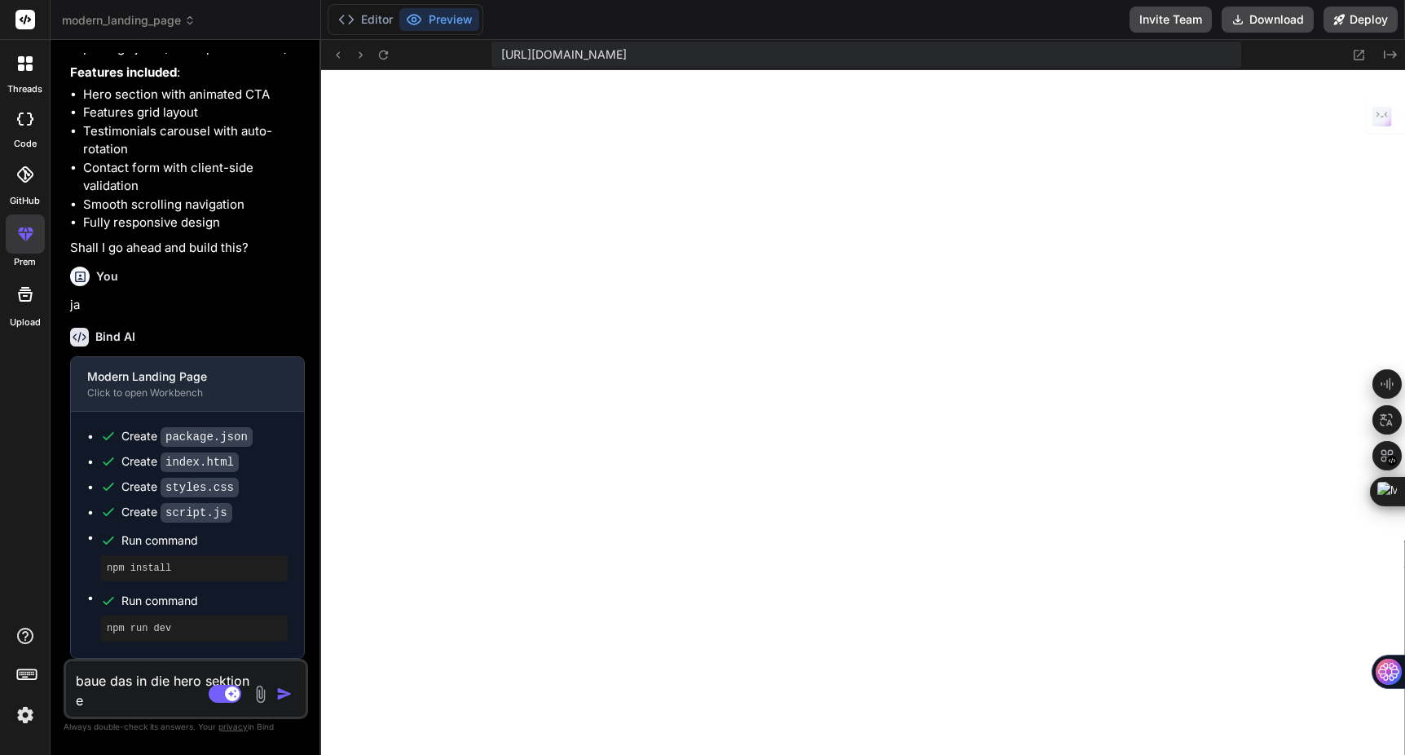
type textarea "baue das in die hero sektion ei"
type textarea "x"
type textarea "baue das in die hero sektion ein"
type textarea "x"
type textarea "baue das in die hero sektion ein:"
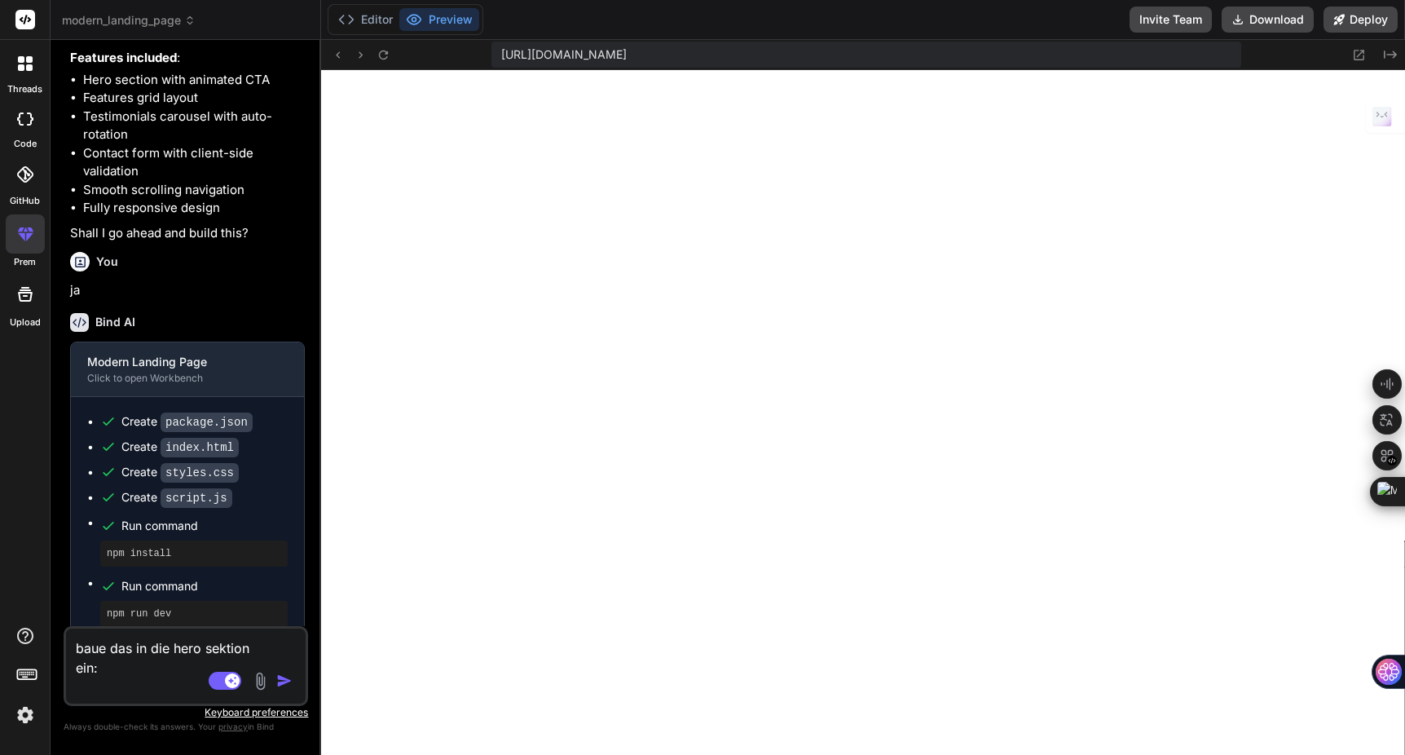
type textarea "x"
paste textarea "Copy-paste this component to /components/ui folder: ```tsx gradient-blinds.tsx …"
type textarea "baue das in die hero sektion ein: Copy-paste this component to /components/ui f…"
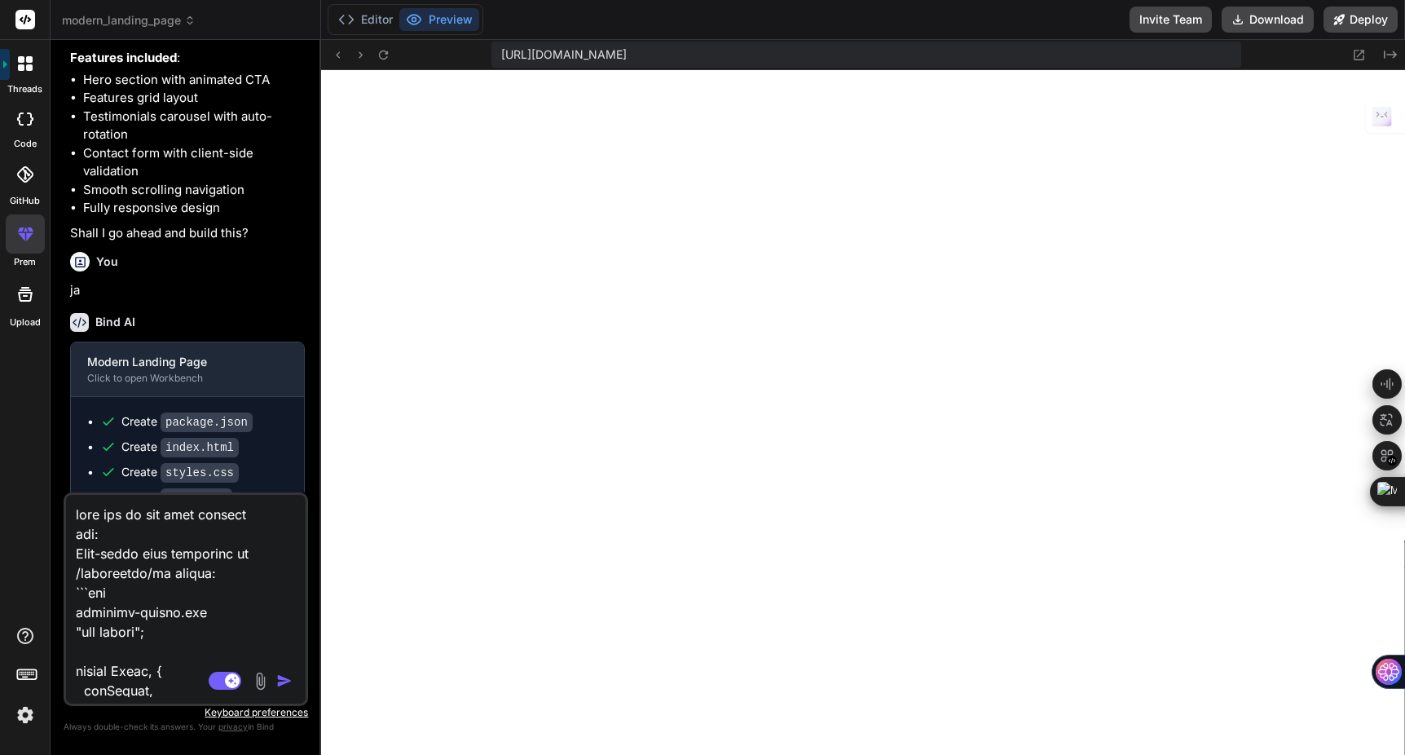
scroll to position [14277, 0]
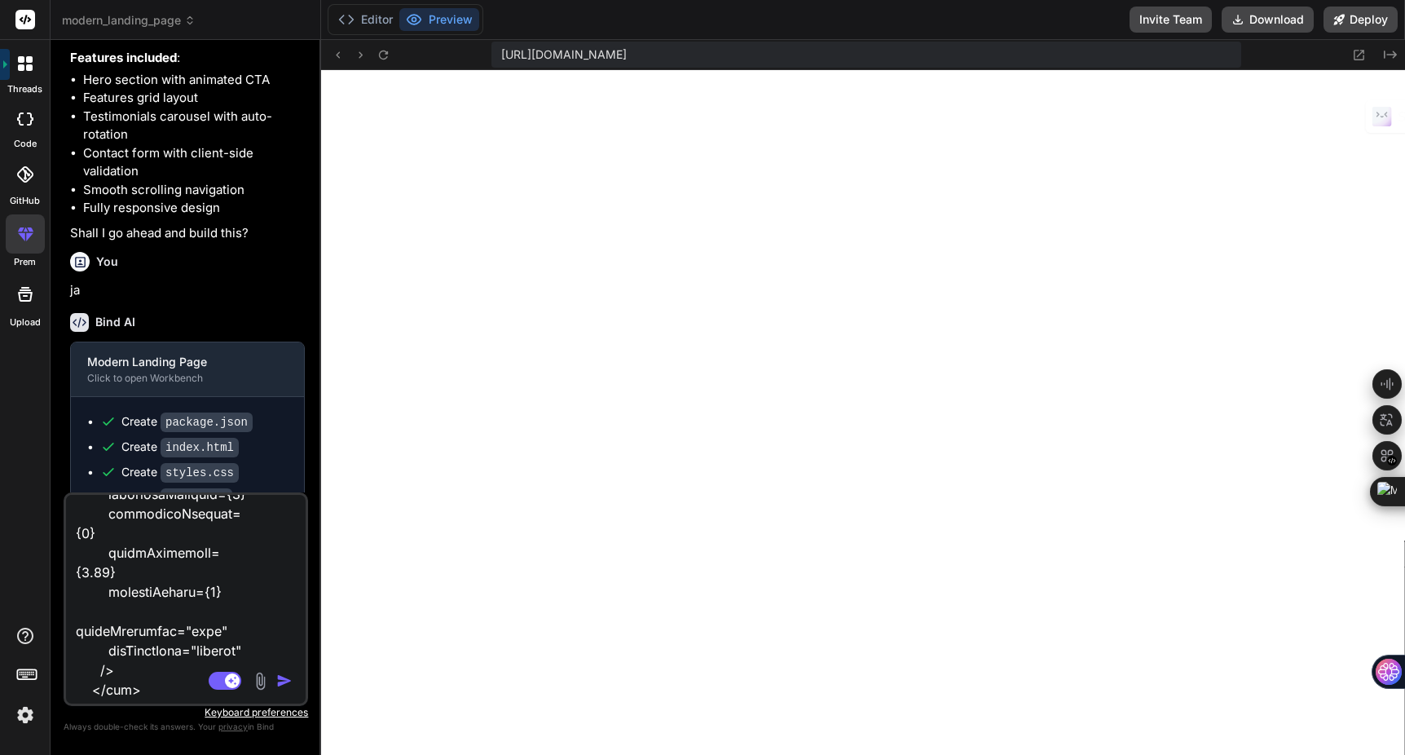
type textarea "x"
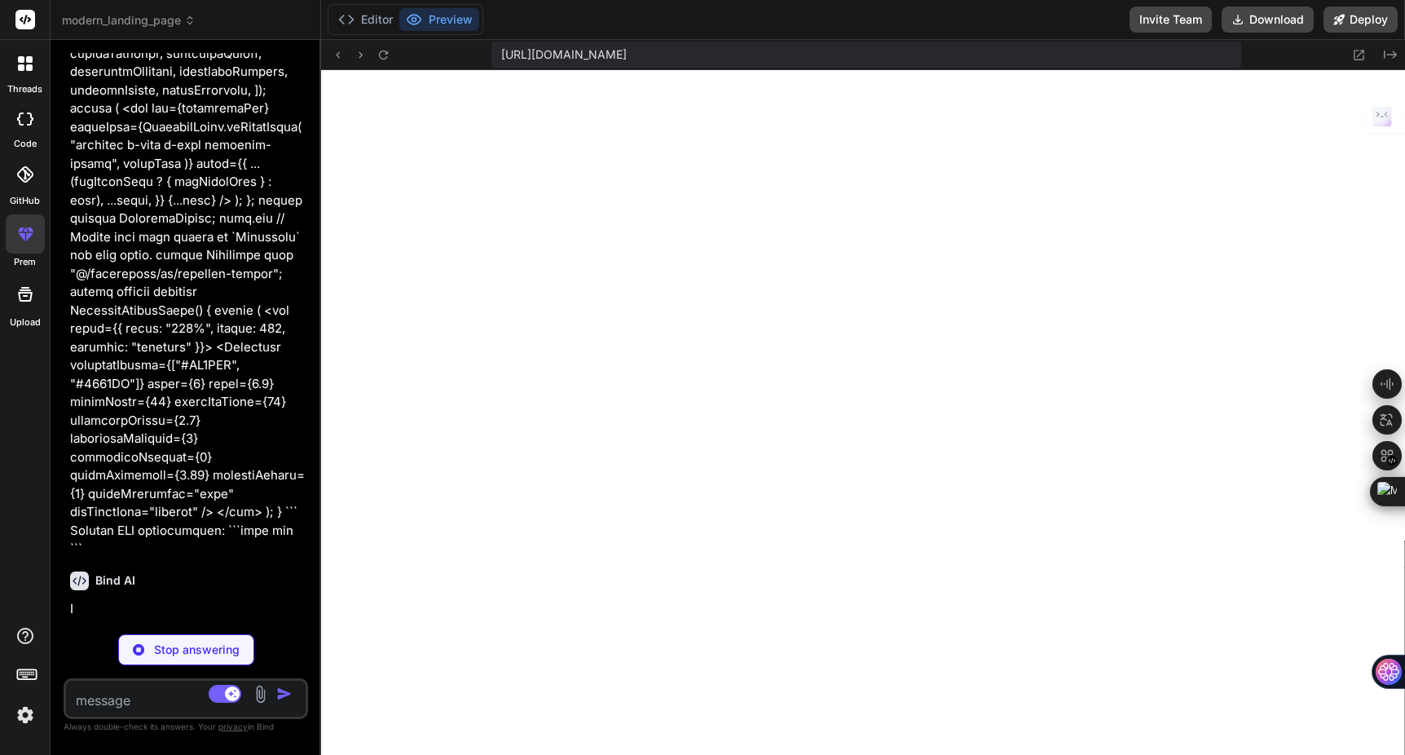
scroll to position [6952, 0]
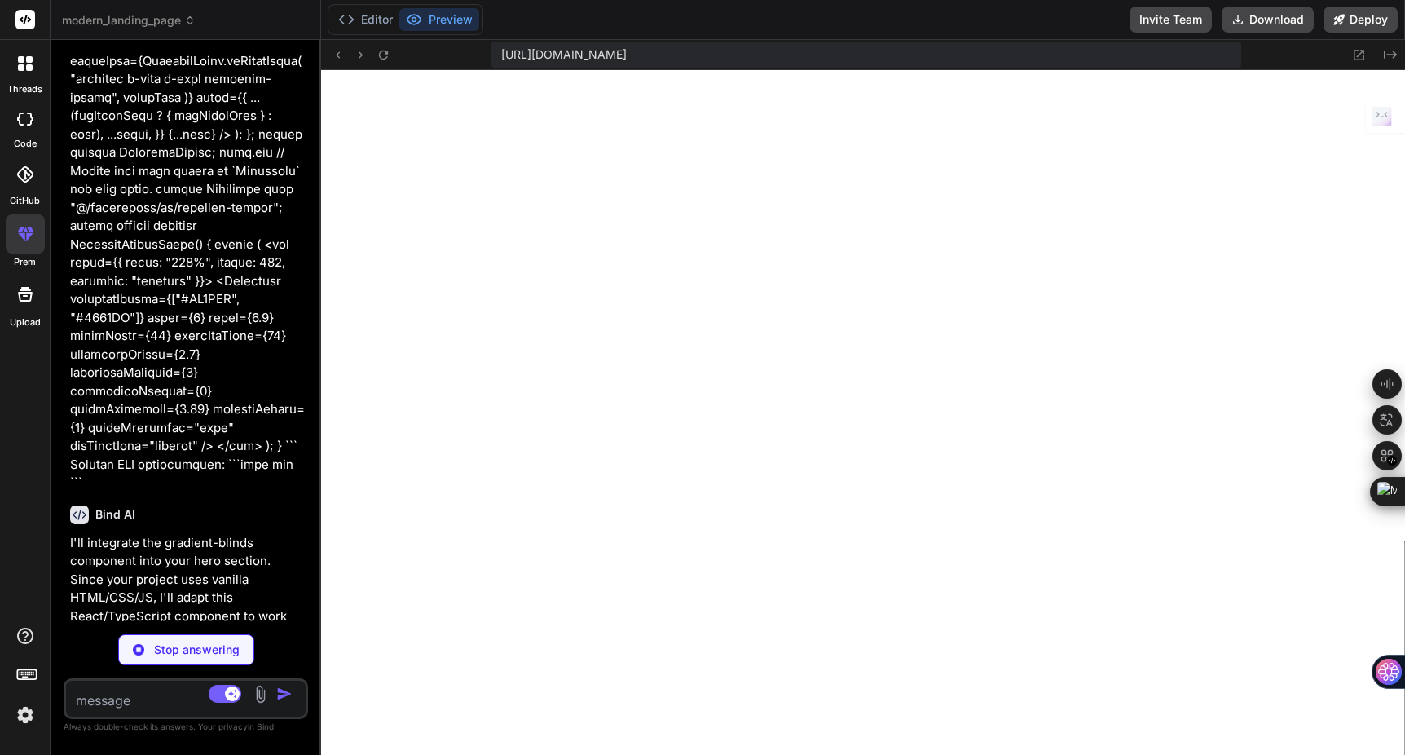
type textarea "x"
type textarea "}"
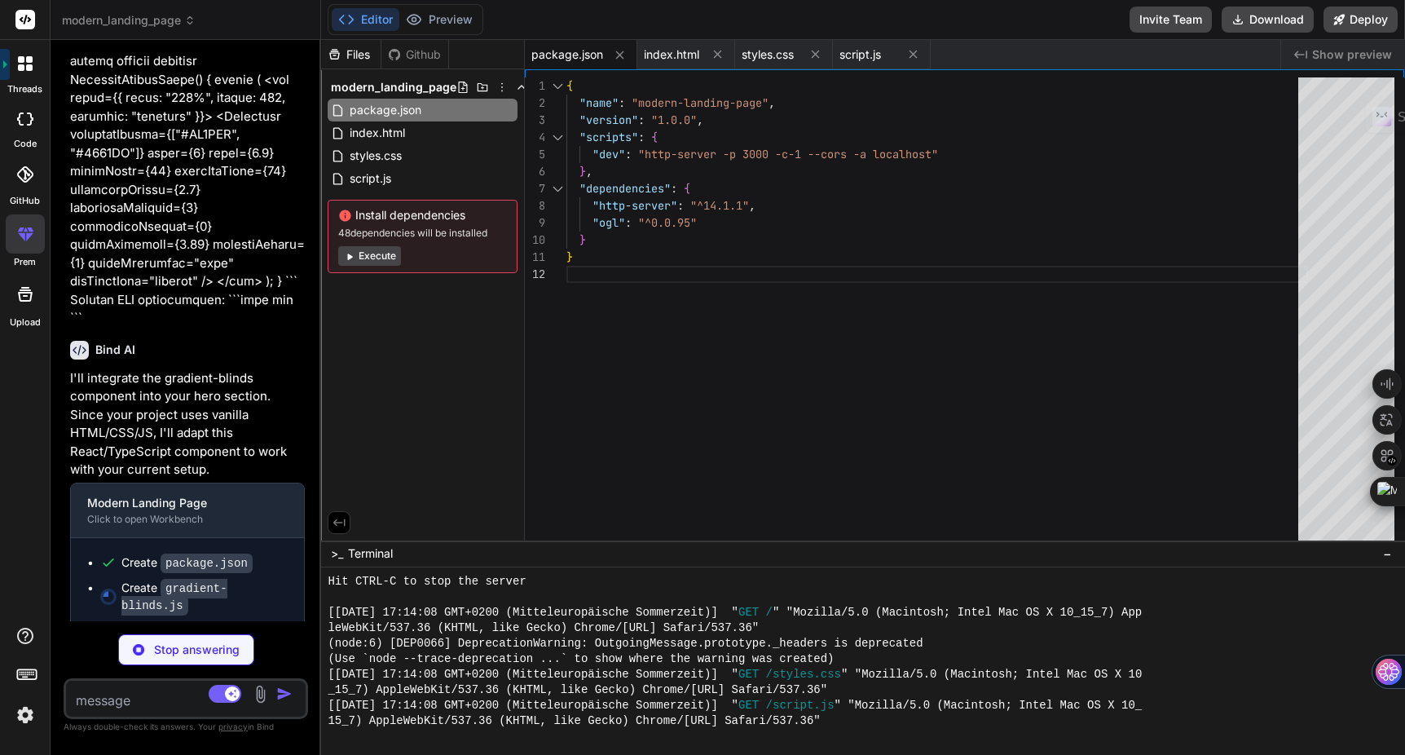
scroll to position [7197, 0]
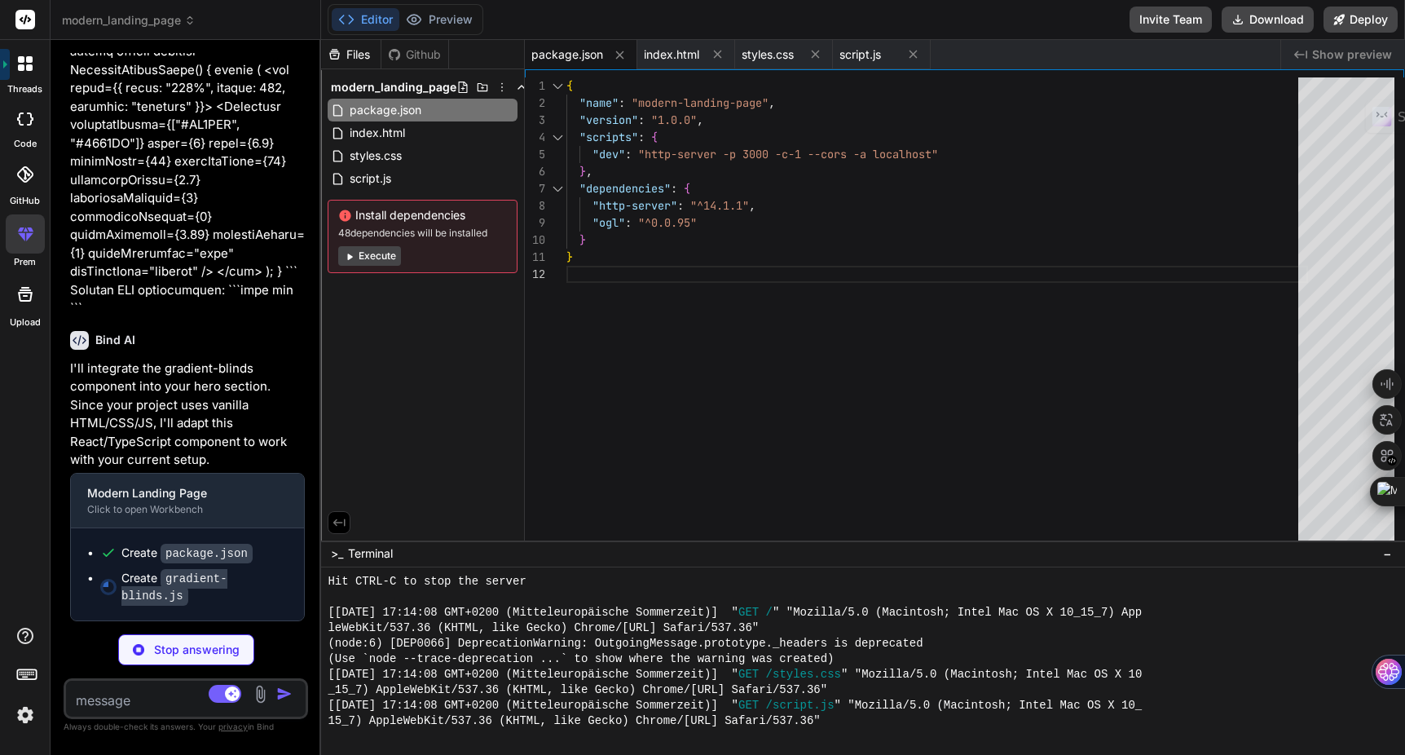
type textarea "x"
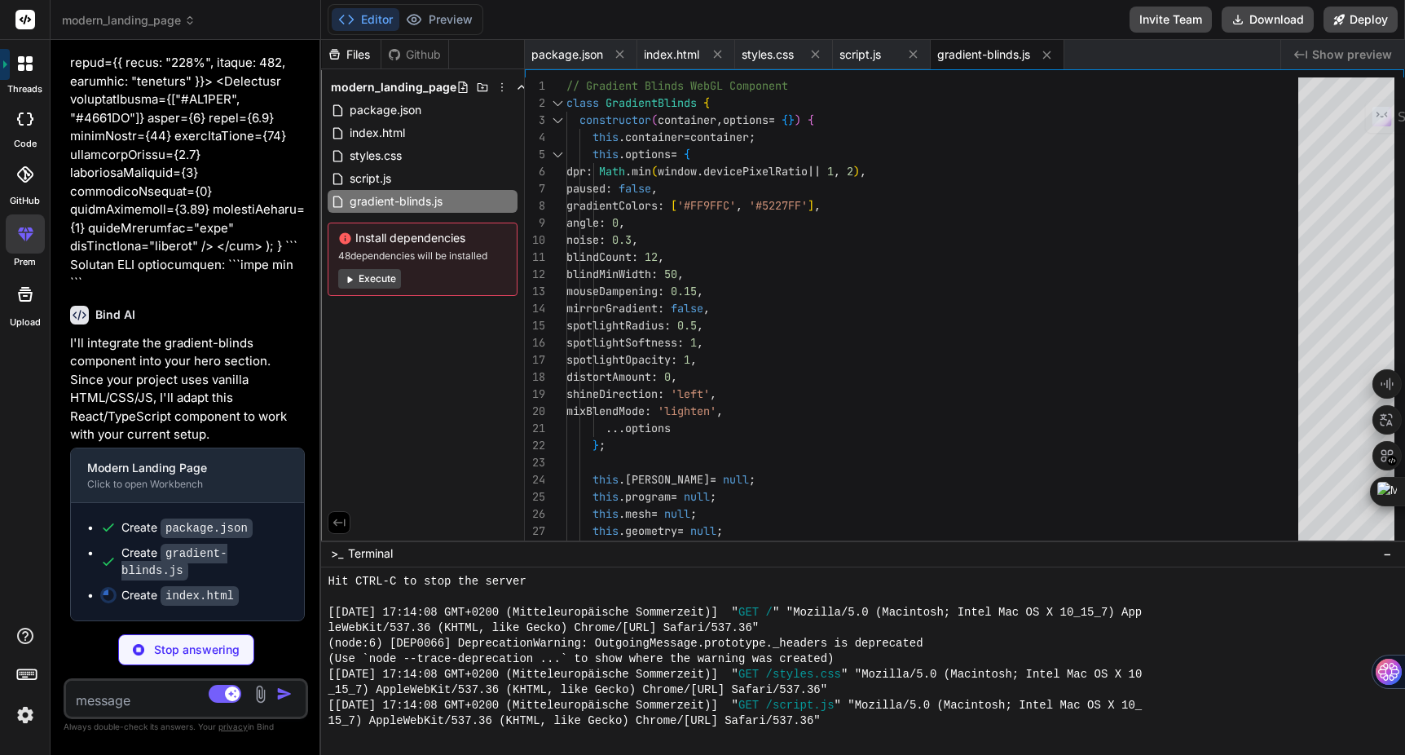
scroll to position [7221, 0]
click at [1323, 77] on div at bounding box center [1346, 99] width 96 height 44
click at [1327, 60] on span "Show preview" at bounding box center [1352, 54] width 80 height 16
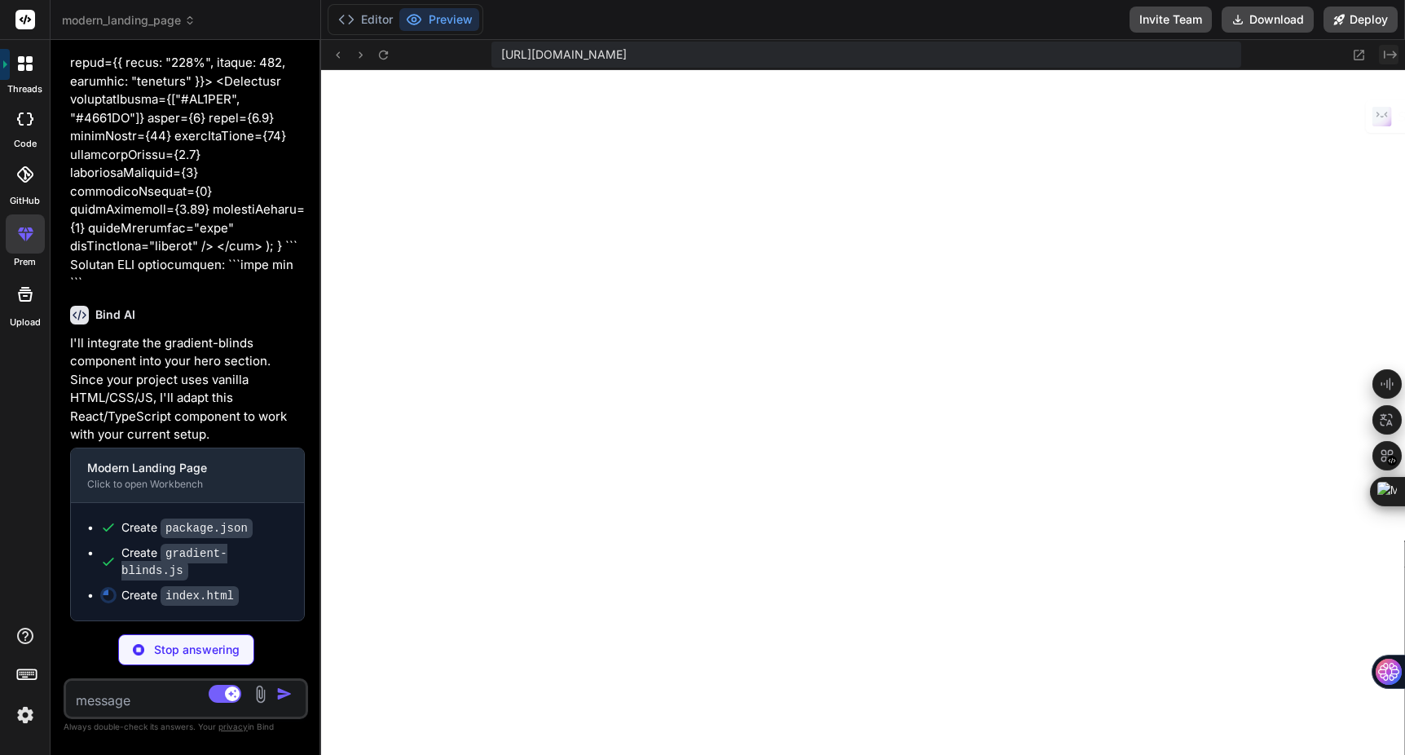
click at [1386, 53] on icon "Created with Pixso." at bounding box center [1390, 54] width 13 height 13
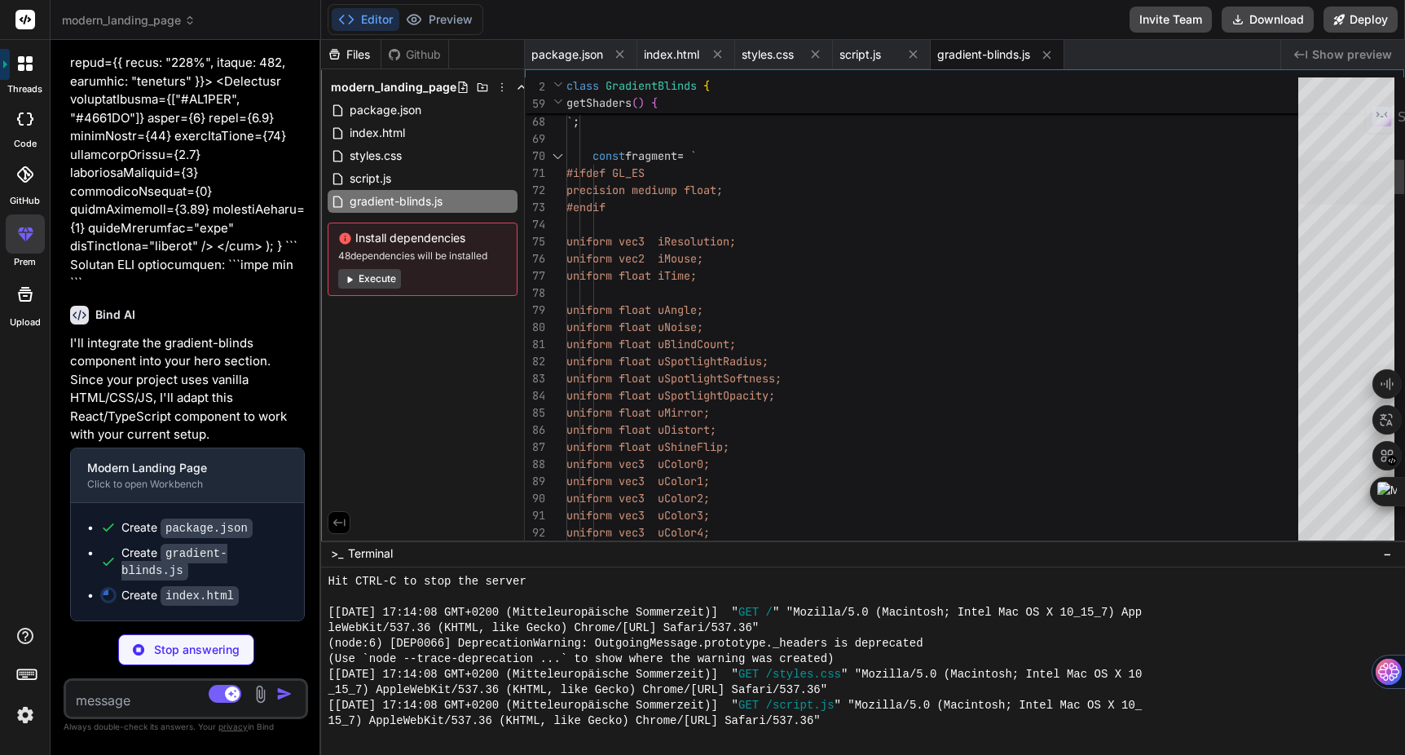
click at [1339, 176] on div at bounding box center [1346, 183] width 96 height 44
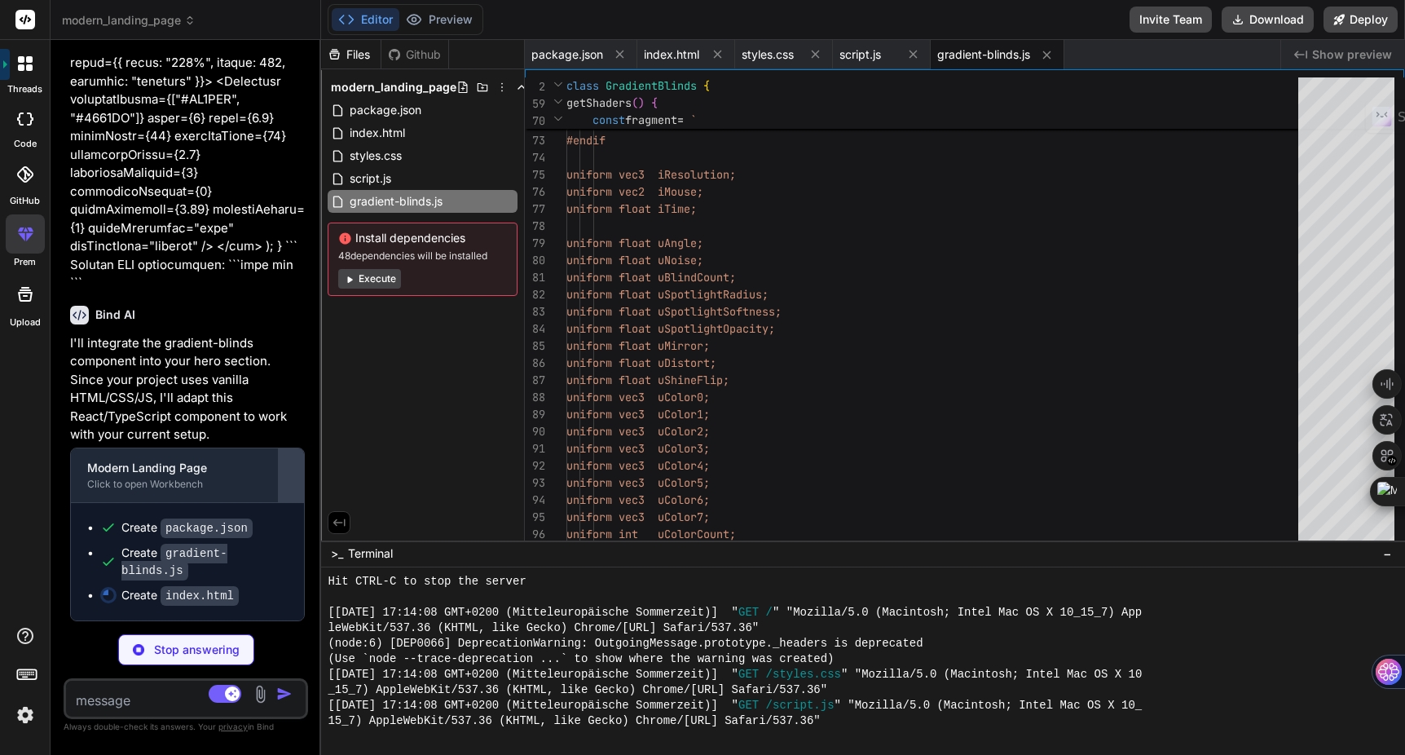
type textarea "x"
type textarea "}"
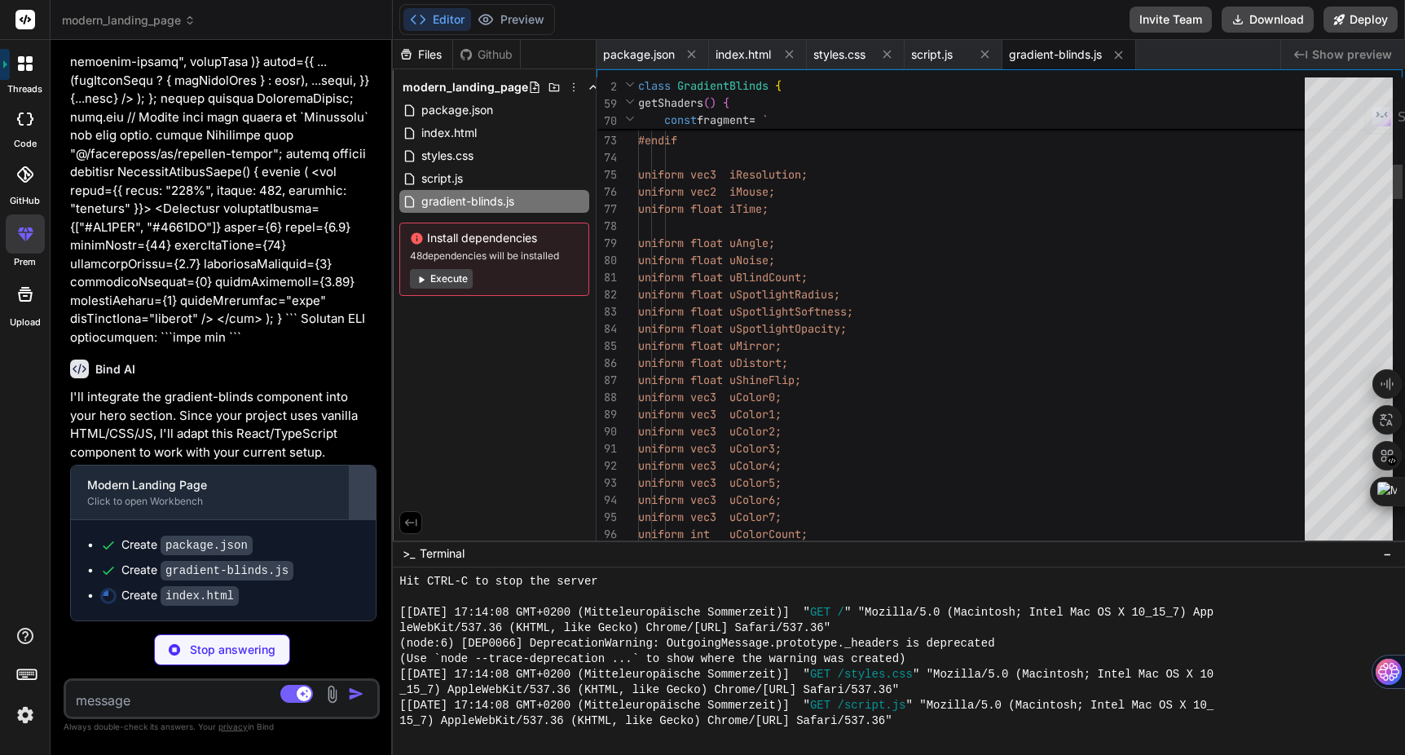
scroll to position [5536, 0]
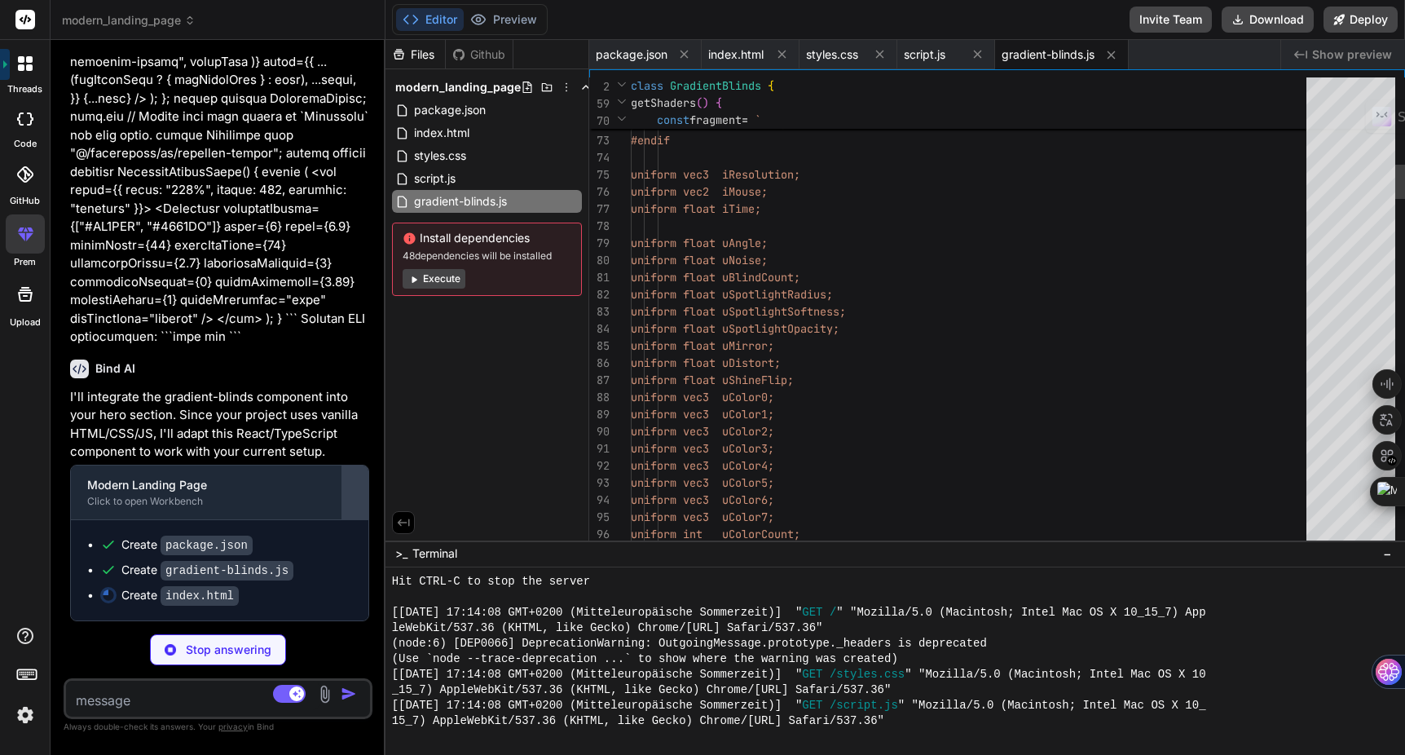
drag, startPoint x: 319, startPoint y: 501, endPoint x: 347, endPoint y: 502, distance: 27.7
click at [347, 502] on div "Bind AI Web Search Created with Pixso. Code Generator You Create a modern landi…" at bounding box center [218, 397] width 335 height 715
type textarea "x"
type textarea "<p>&copy; 2024 ModernTech. All rights reserved. | Privacy Policy | Terms of Ser…"
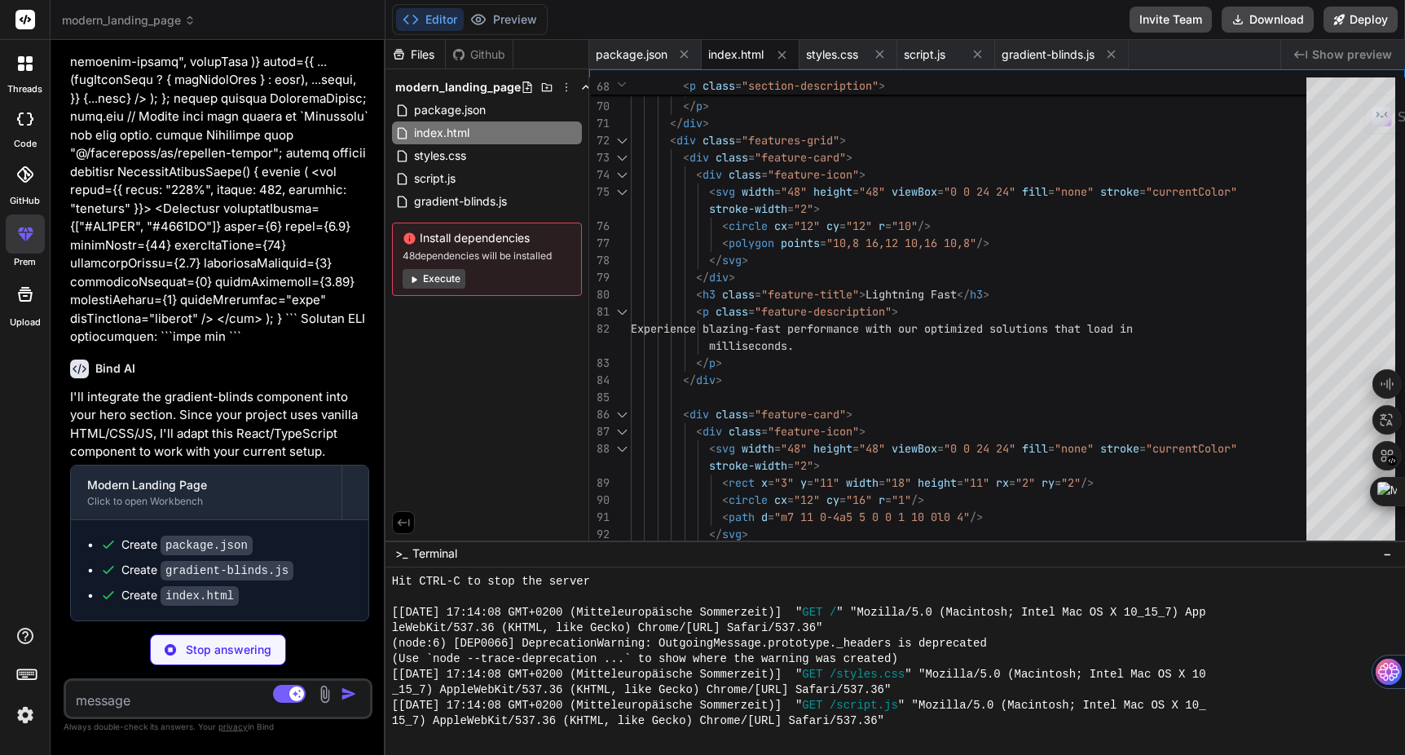
scroll to position [5561, 0]
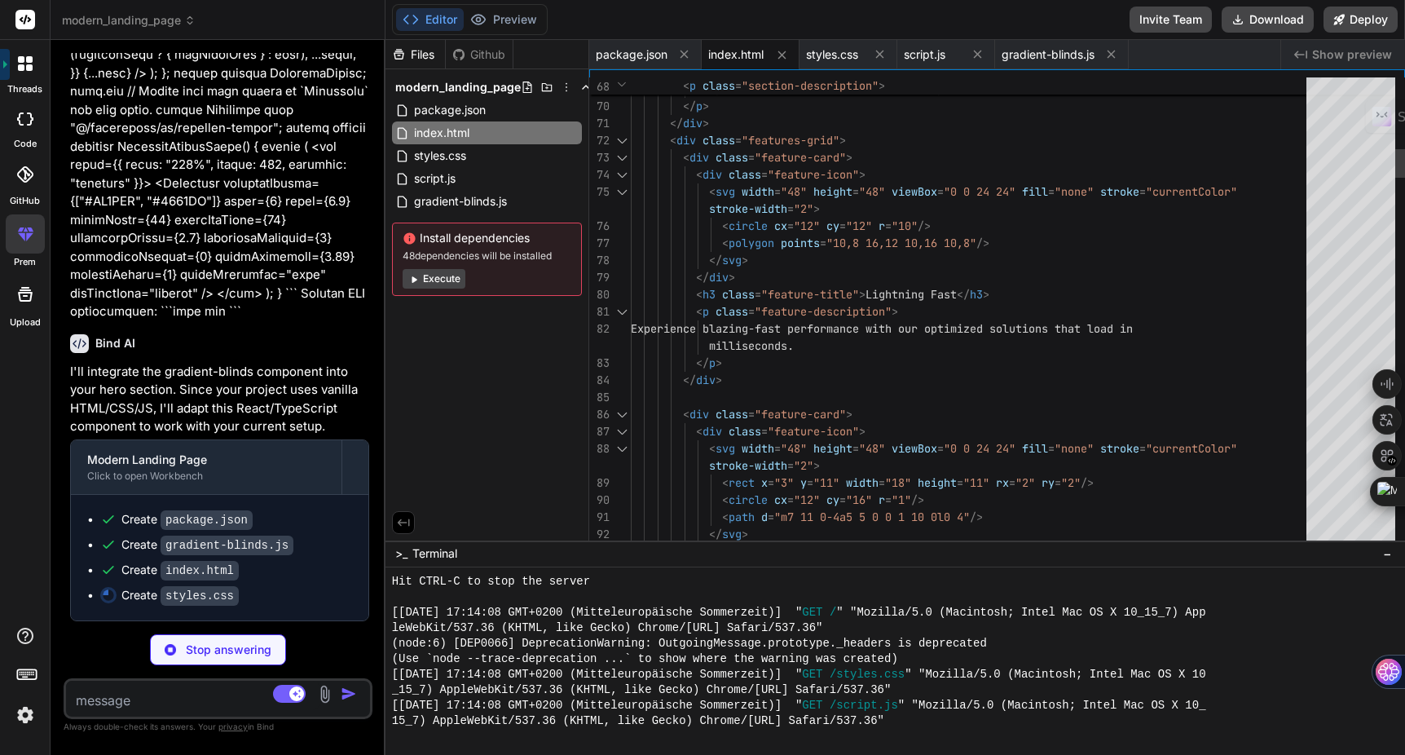
type textarea "x"
click at [615, 196] on div at bounding box center [621, 191] width 21 height 17
type textarea "</div> </footer> <script src="gradient-blinds.js"></script> <script src="script…"
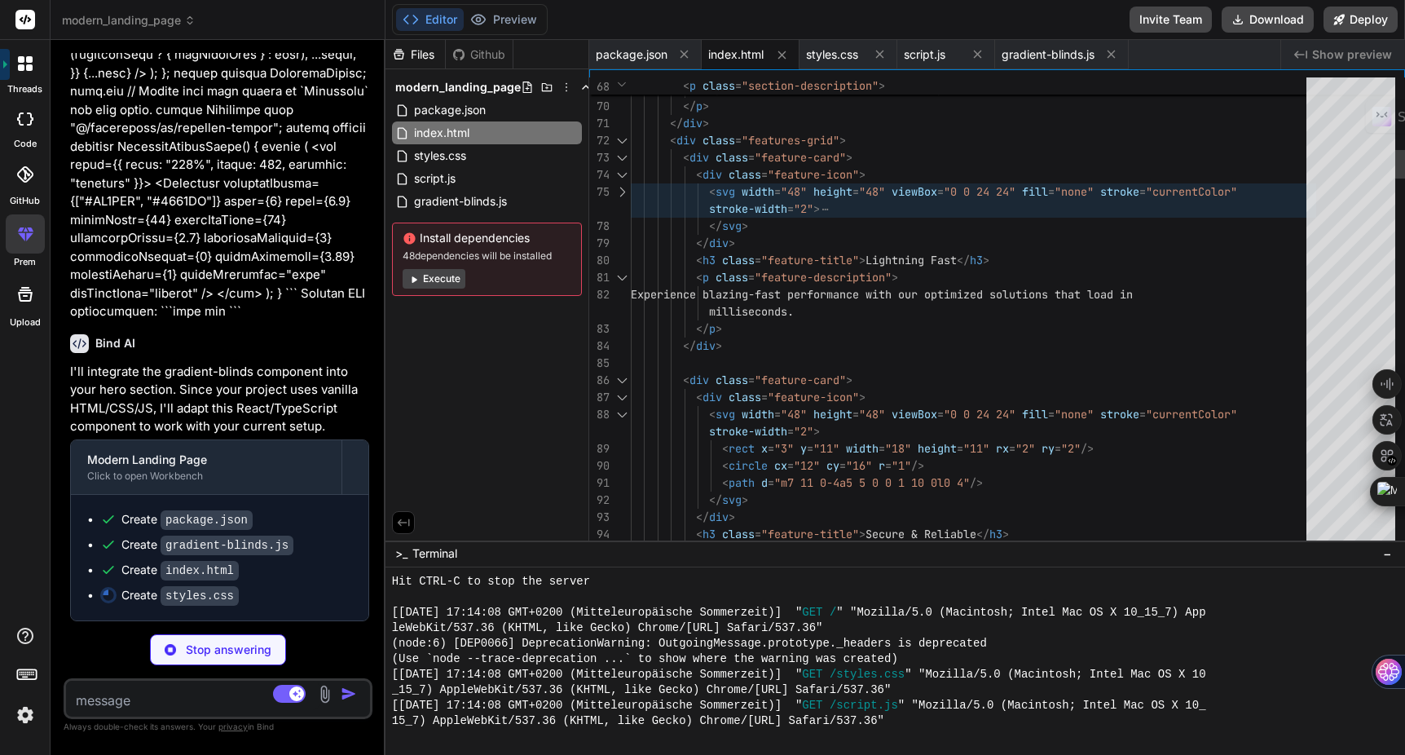
type textarea "x"
click at [614, 196] on div at bounding box center [621, 191] width 21 height 17
type textarea "<p>&copy; 2024 ModernTech. All rights reserved. | Privacy Policy | Terms of Ser…"
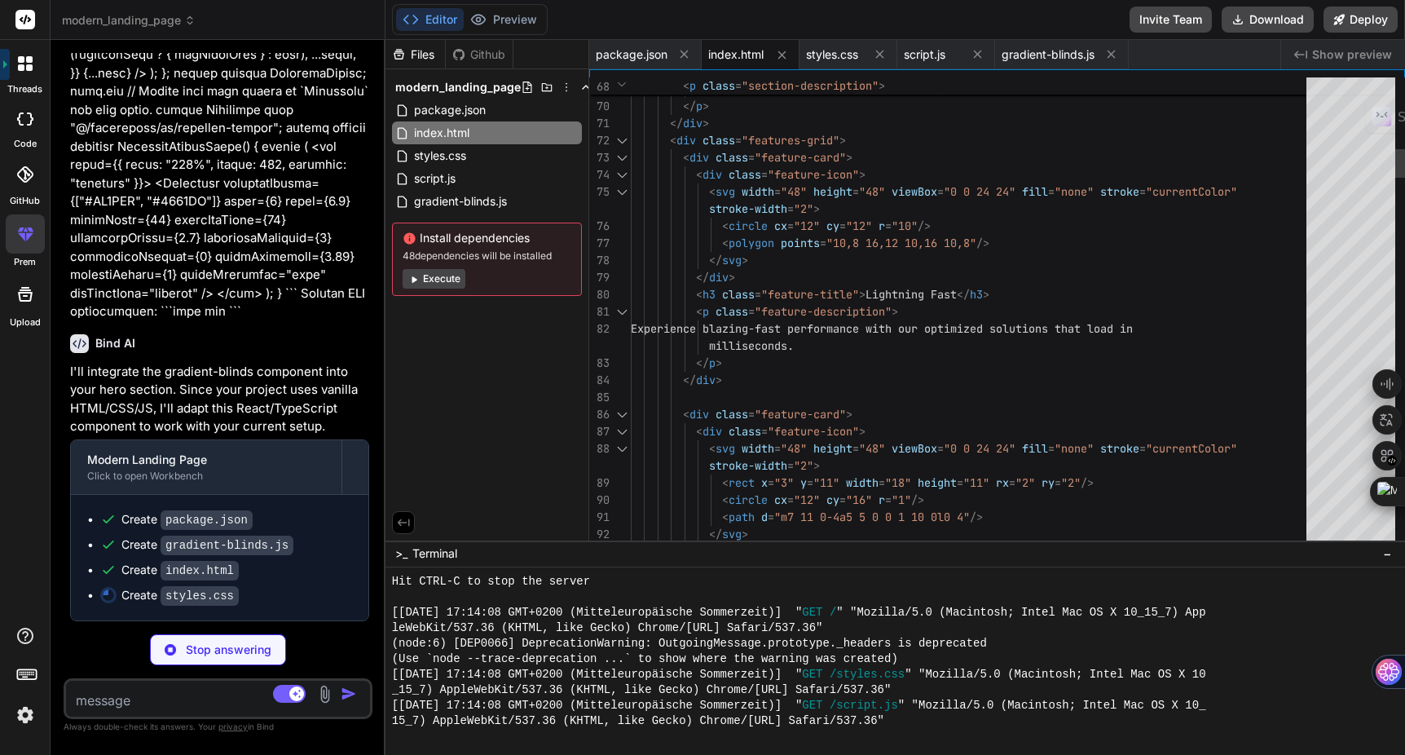
type textarea "x"
click at [614, 197] on div at bounding box center [621, 191] width 21 height 17
type textarea "</div> </footer> <script src="gradient-blinds.js"></script> <script src="script…"
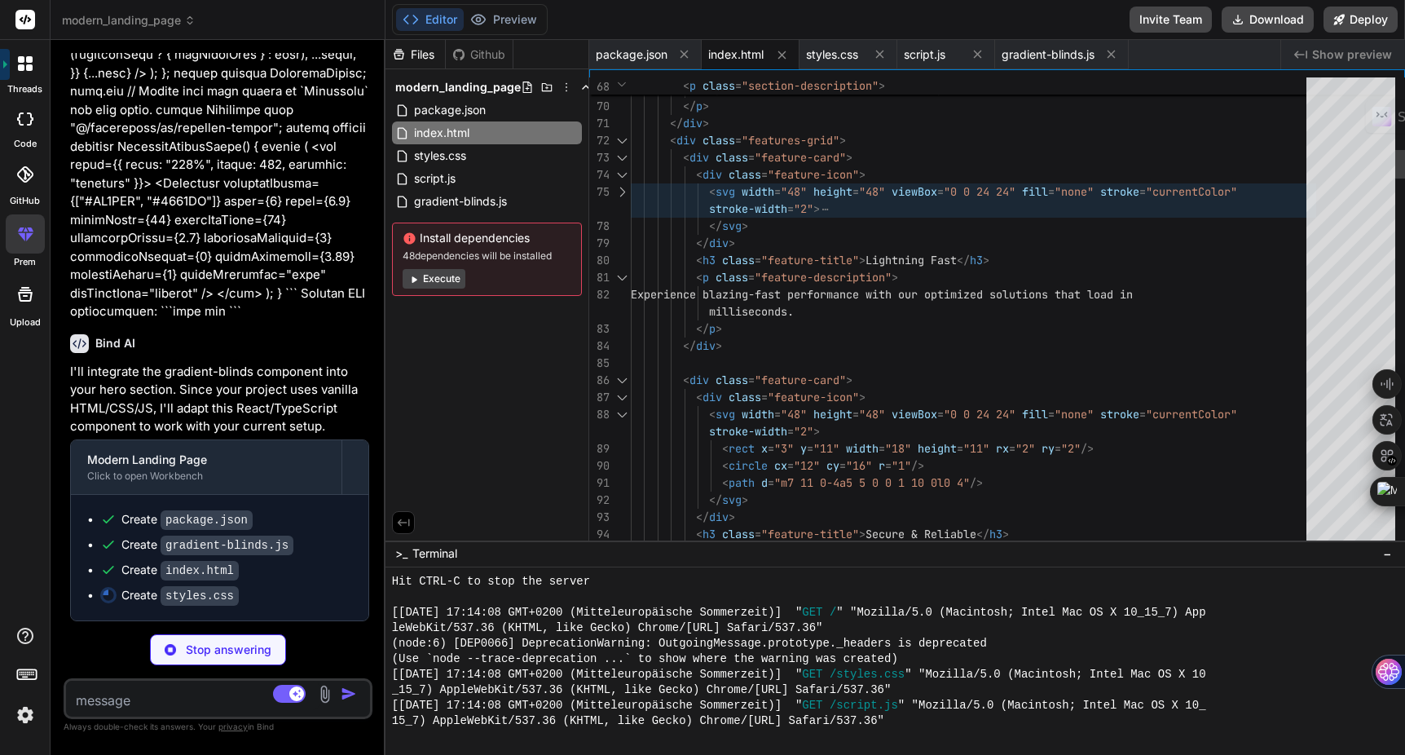
type textarea "x"
click at [614, 198] on div at bounding box center [621, 191] width 21 height 17
type textarea "<p>&copy; 2024 ModernTech. All rights reserved. | Privacy Policy | Terms of Ser…"
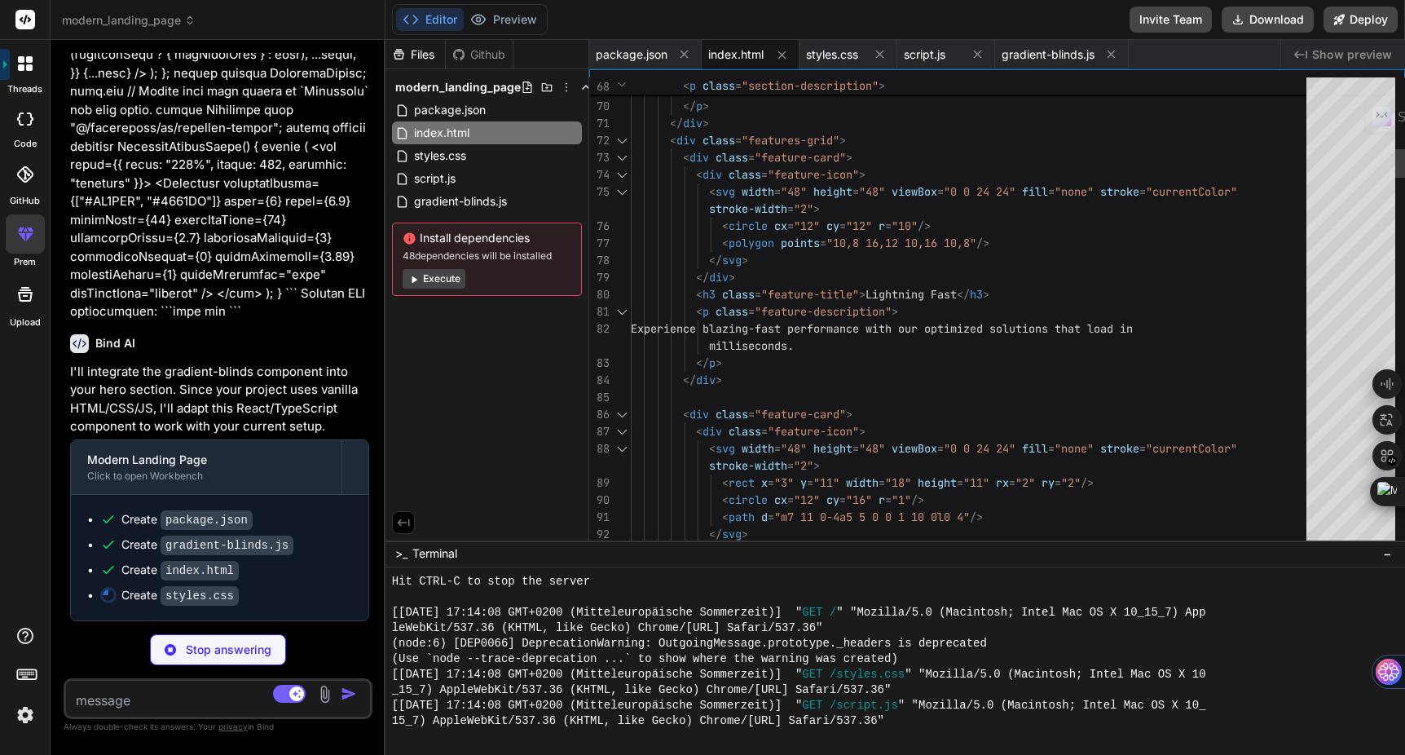
type textarea "x"
click at [614, 198] on div at bounding box center [621, 191] width 21 height 17
type textarea "</div> </footer> <script src="gradient-blinds.js"></script> <script src="script…"
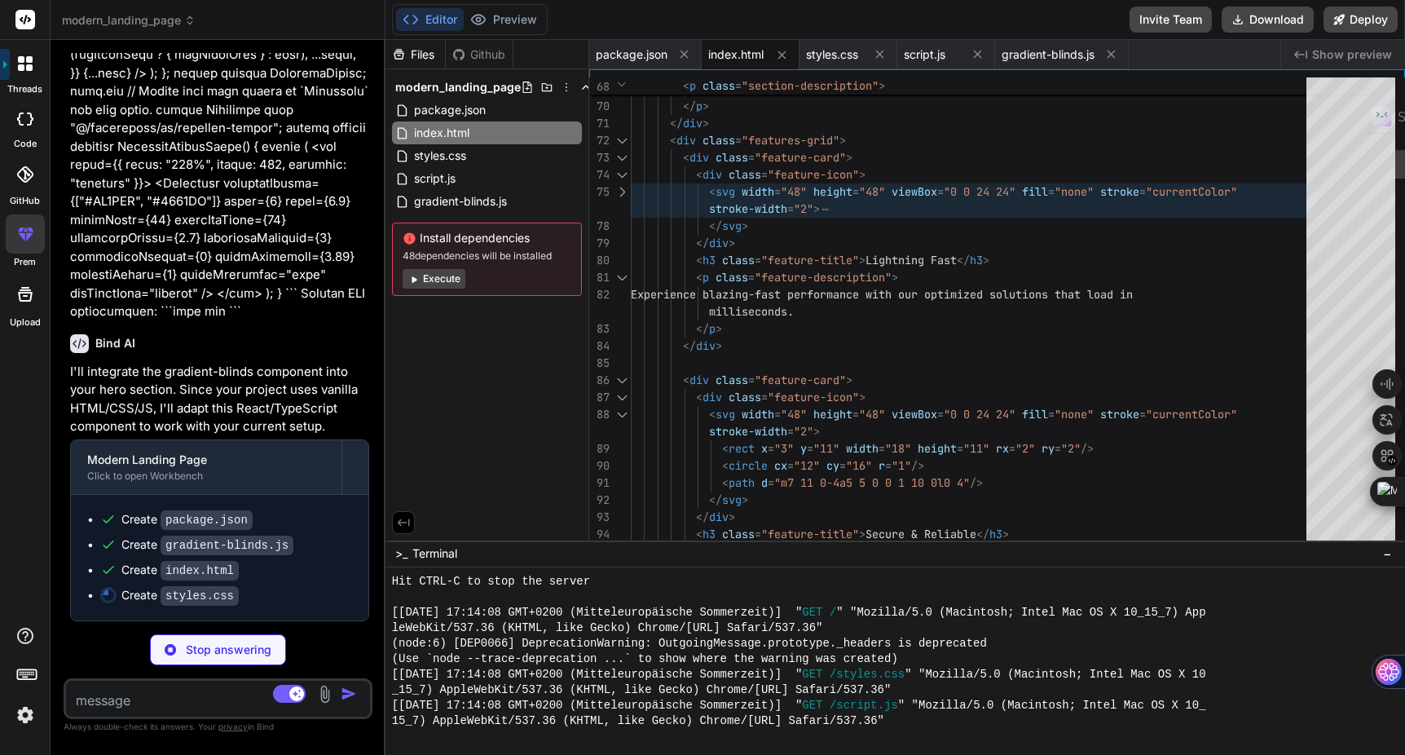
type textarea "x"
click at [614, 198] on div at bounding box center [621, 191] width 21 height 17
type textarea "<p>&copy; 2024 ModernTech. All rights reserved. | Privacy Policy | Terms of Ser…"
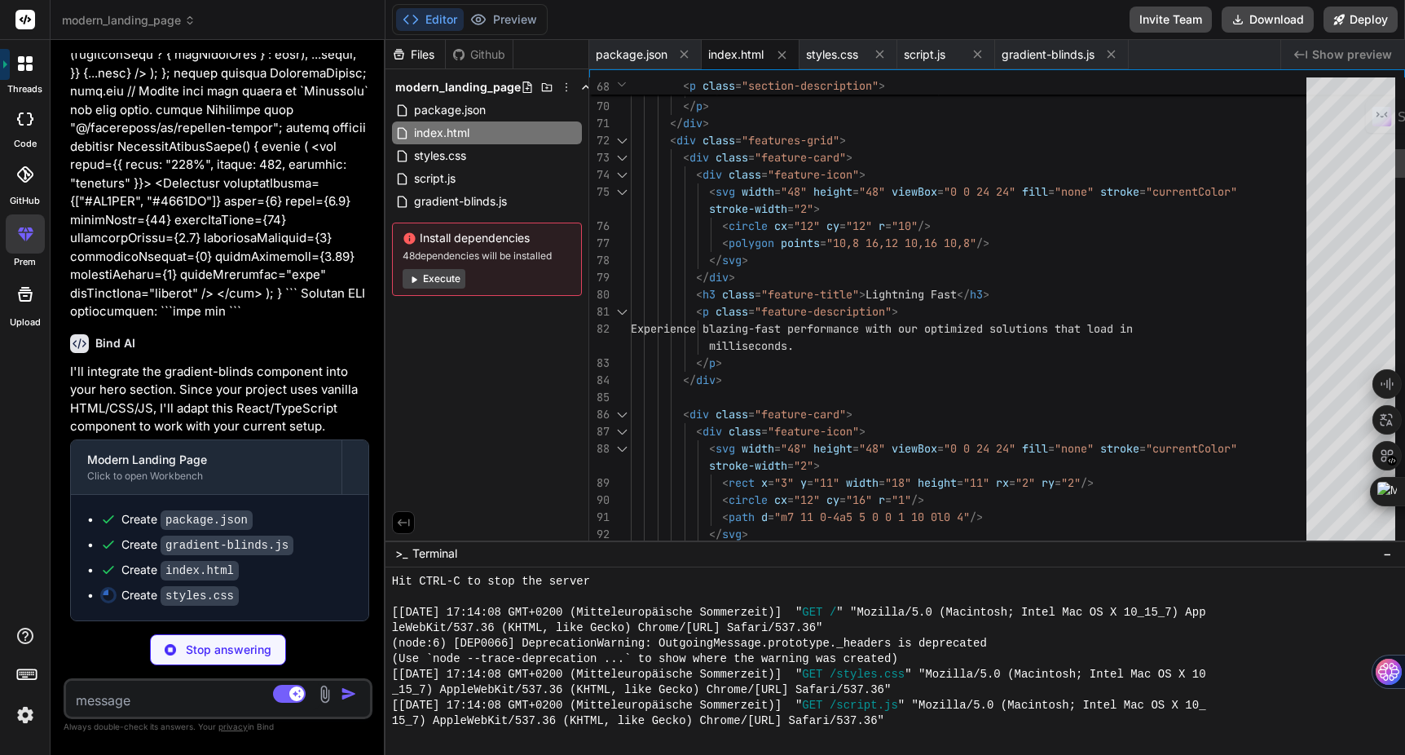
type textarea "x"
click at [614, 198] on div at bounding box center [621, 191] width 21 height 17
type textarea "</div> </footer> <script src="gradient-blinds.js"></script> <script src="script…"
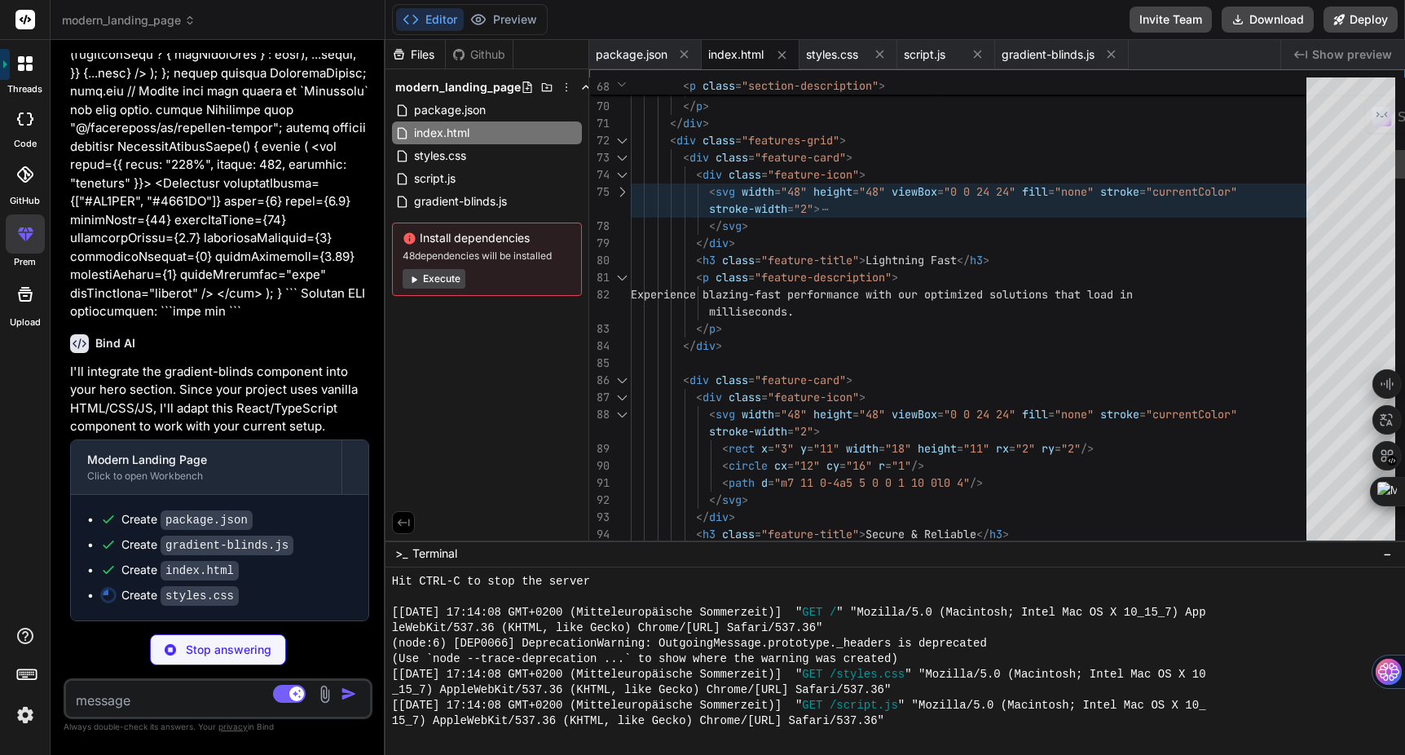
type textarea "x"
click at [614, 198] on div at bounding box center [621, 191] width 21 height 17
type textarea "<p>&copy; 2024 ModernTech. All rights reserved. | Privacy Policy | Terms of Ser…"
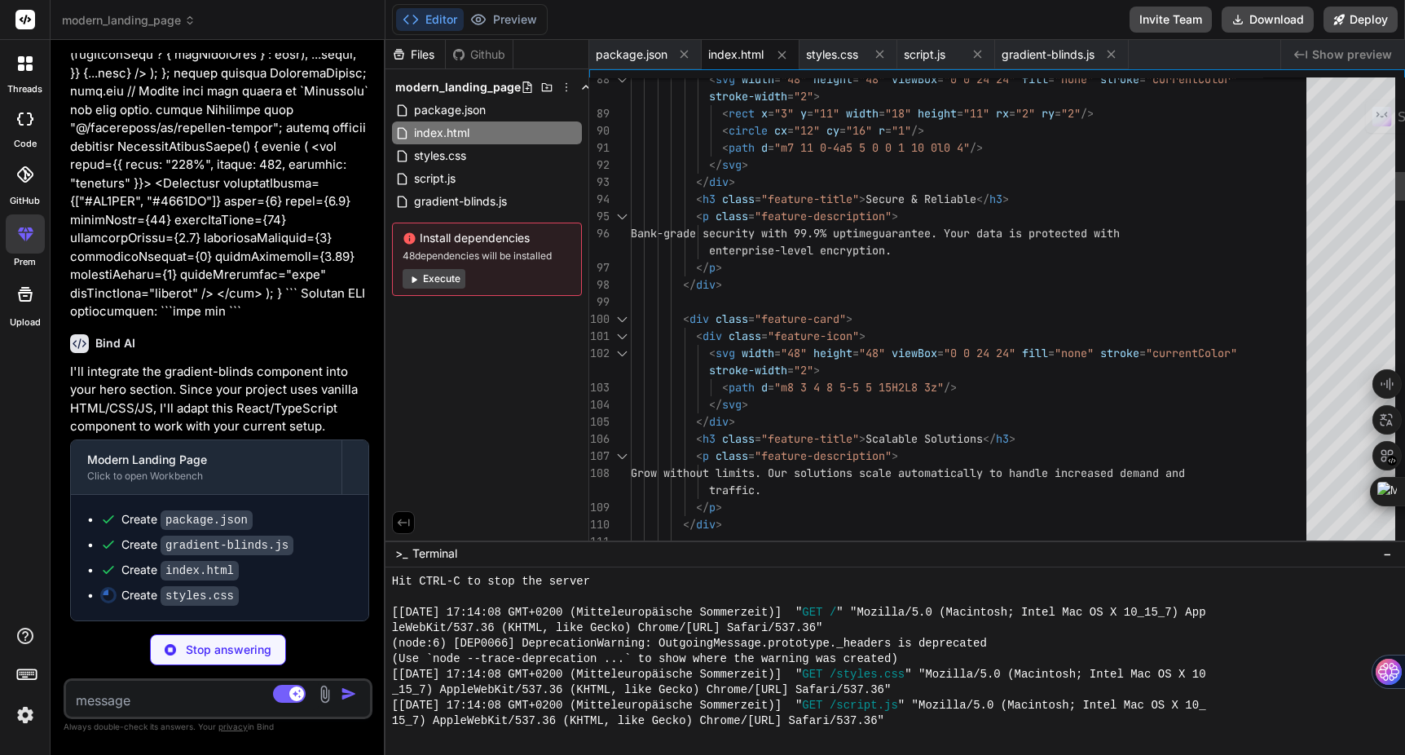
type textarea "x"
type textarea "} }"
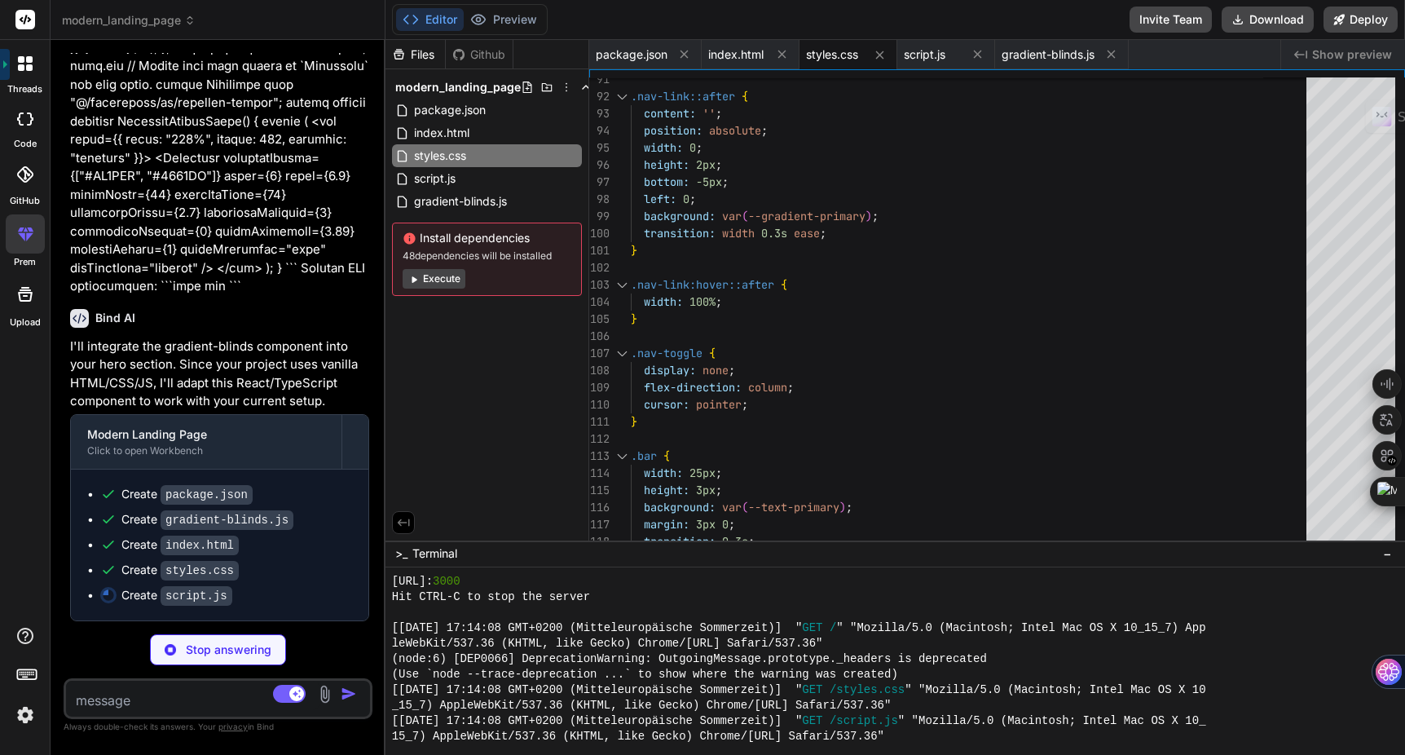
scroll to position [1409, 0]
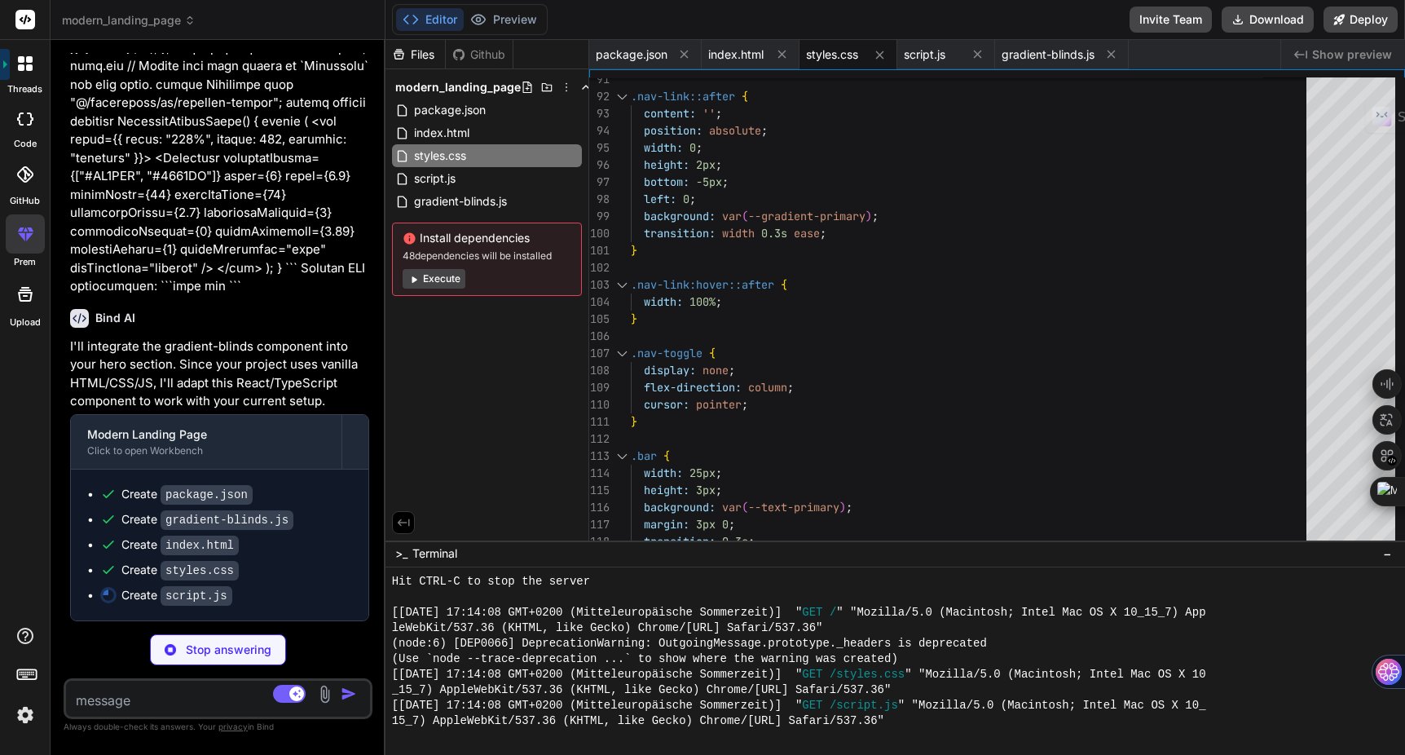
click at [404, 557] on span ">_" at bounding box center [401, 553] width 12 height 16
type textarea "x"
type textarea "section.style.opacity = '0'; section.style.transform = 'translateY(30px)'; sect…"
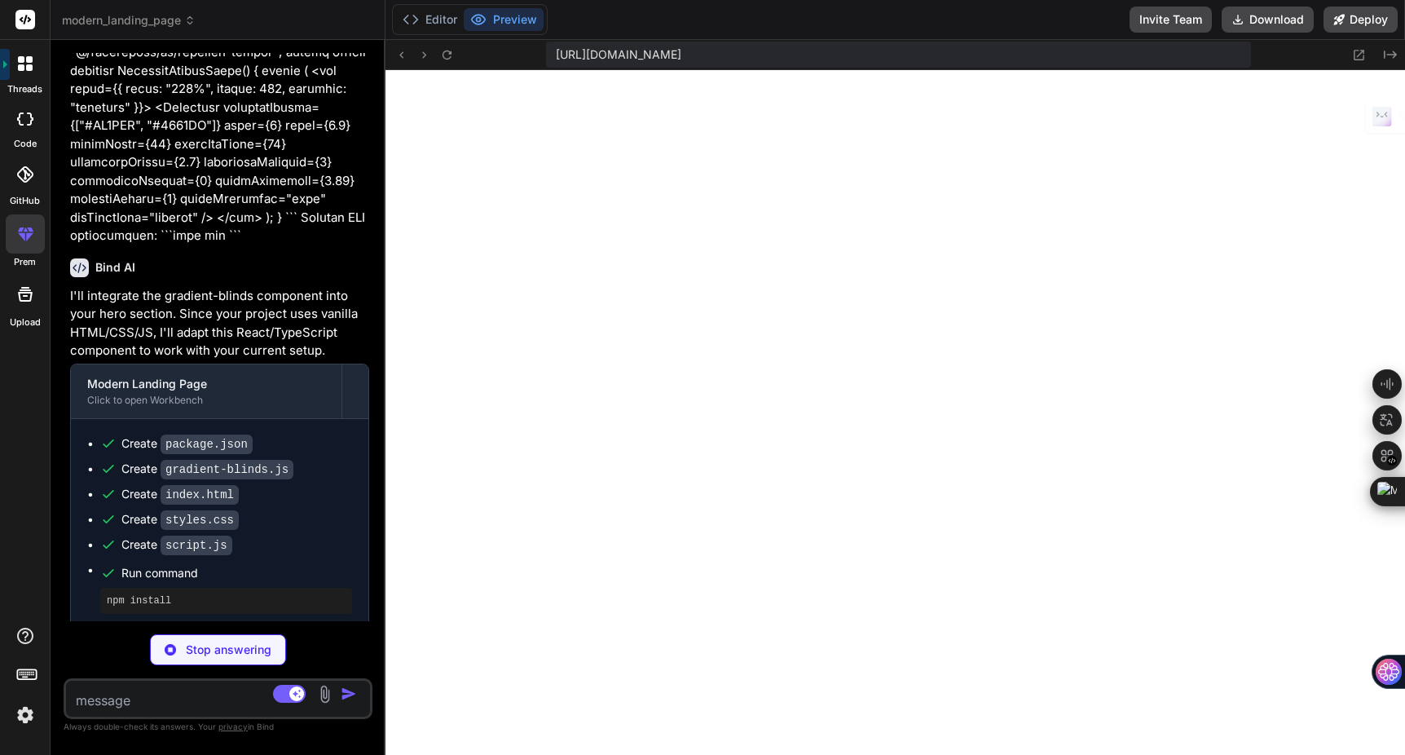
scroll to position [2291, 0]
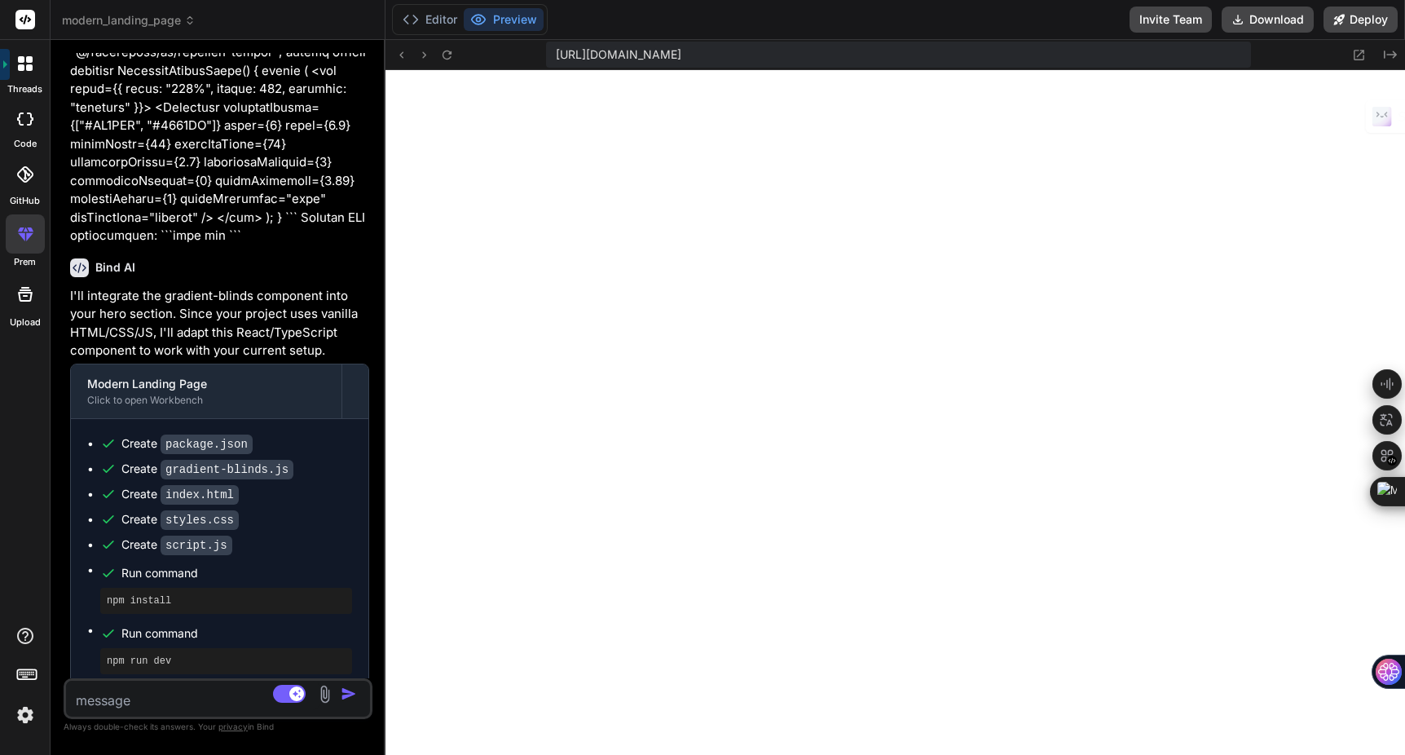
type textarea "x"
click at [446, 59] on icon at bounding box center [447, 55] width 14 height 14
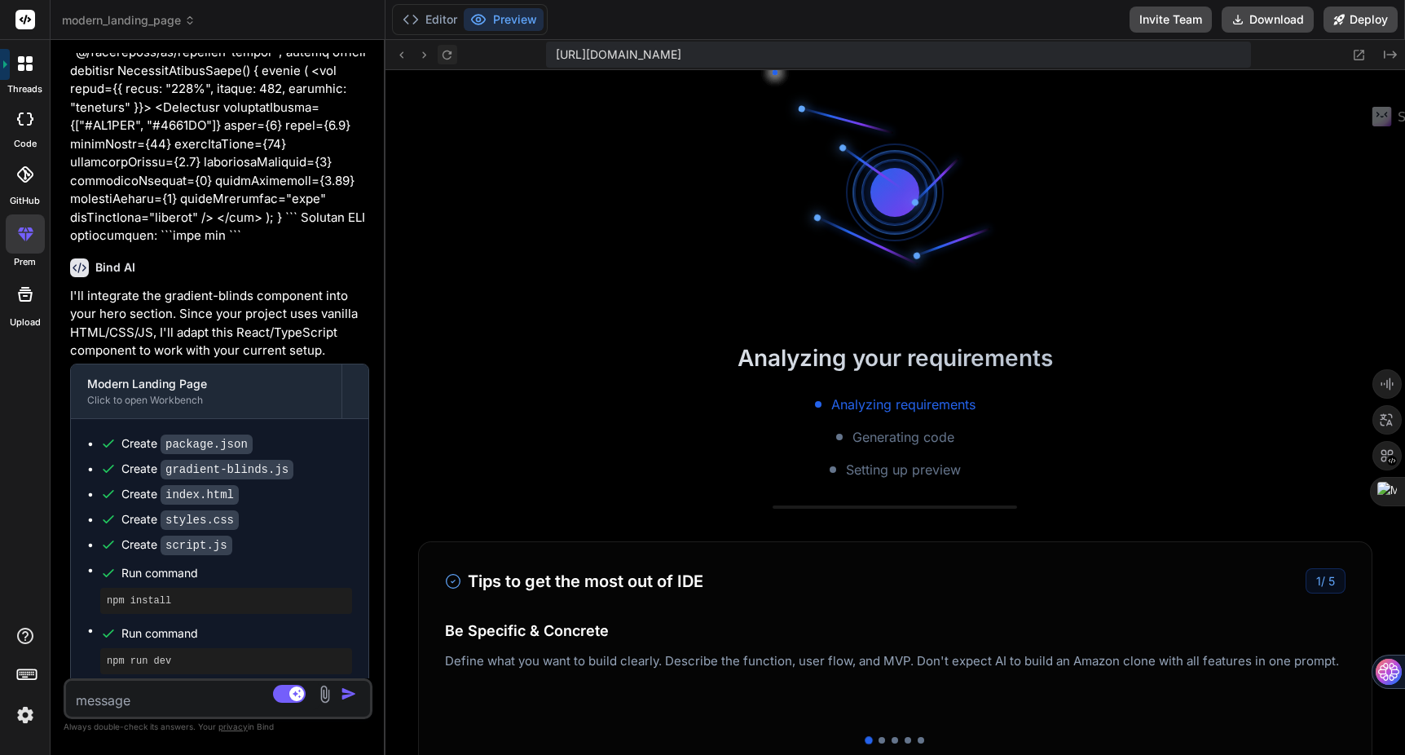
scroll to position [2415, 0]
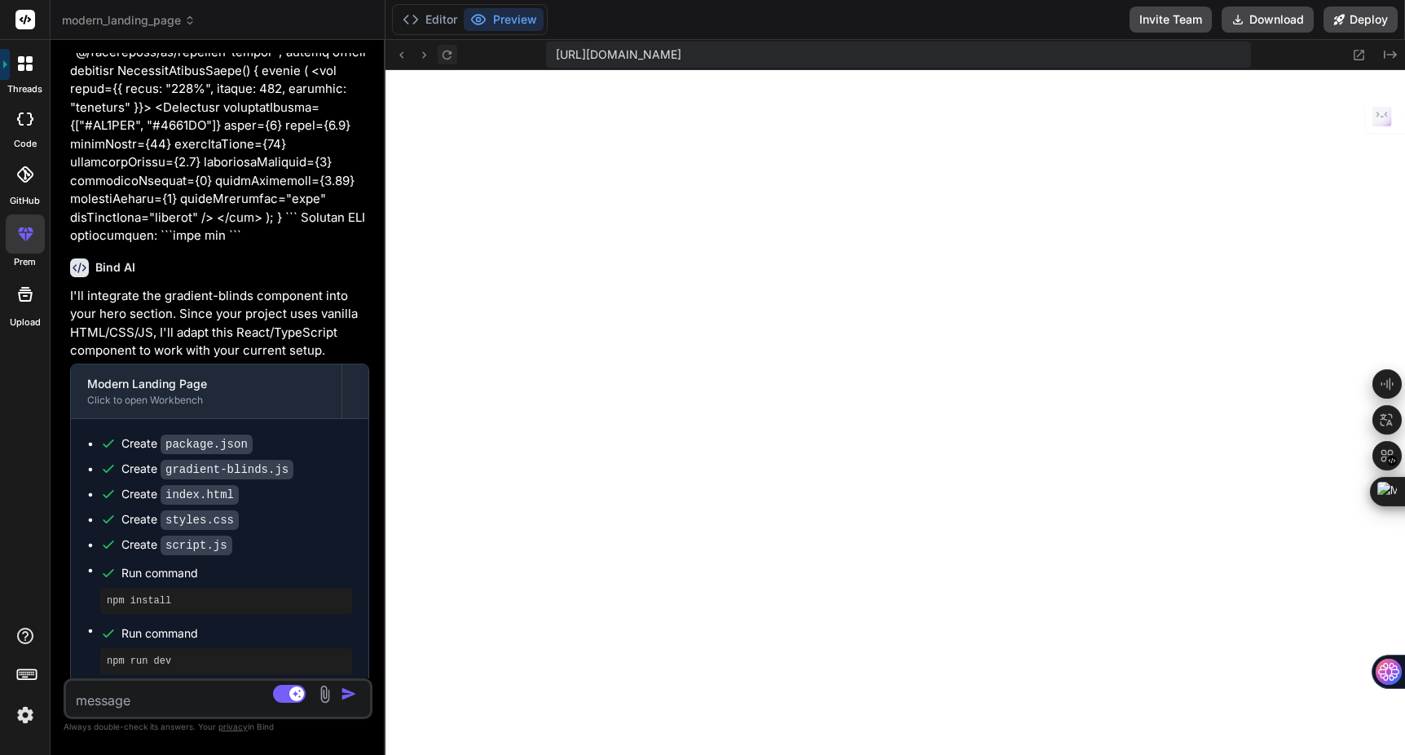
click at [446, 59] on icon at bounding box center [447, 55] width 14 height 14
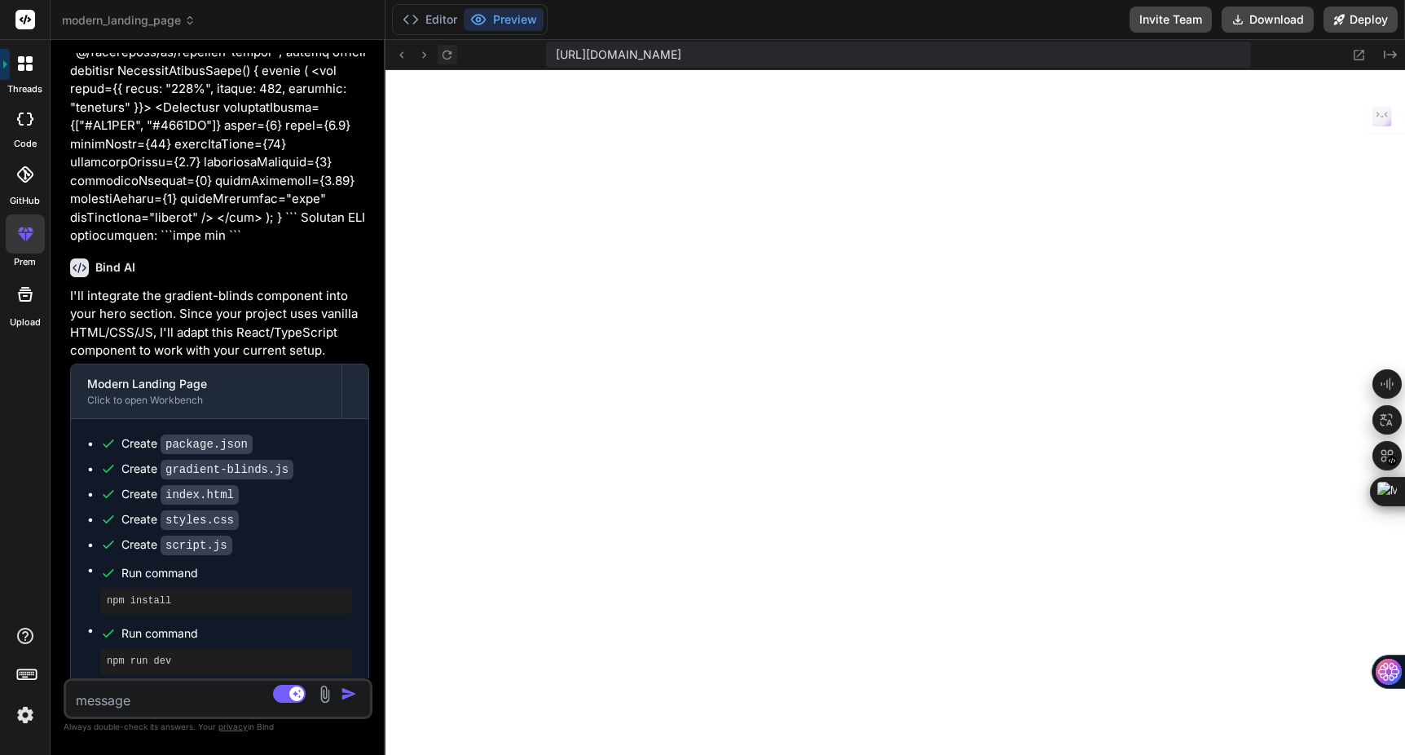
click at [446, 59] on icon at bounding box center [447, 55] width 14 height 14
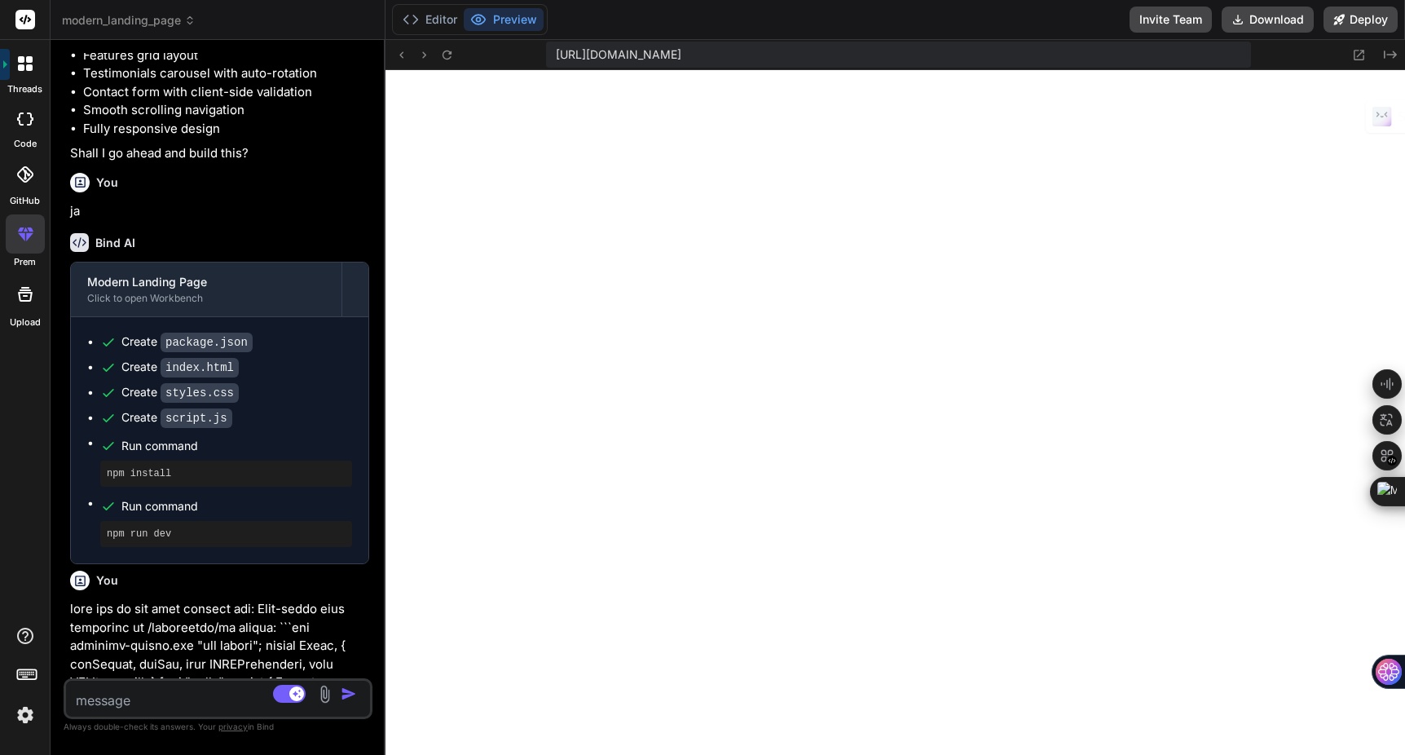
scroll to position [369, 0]
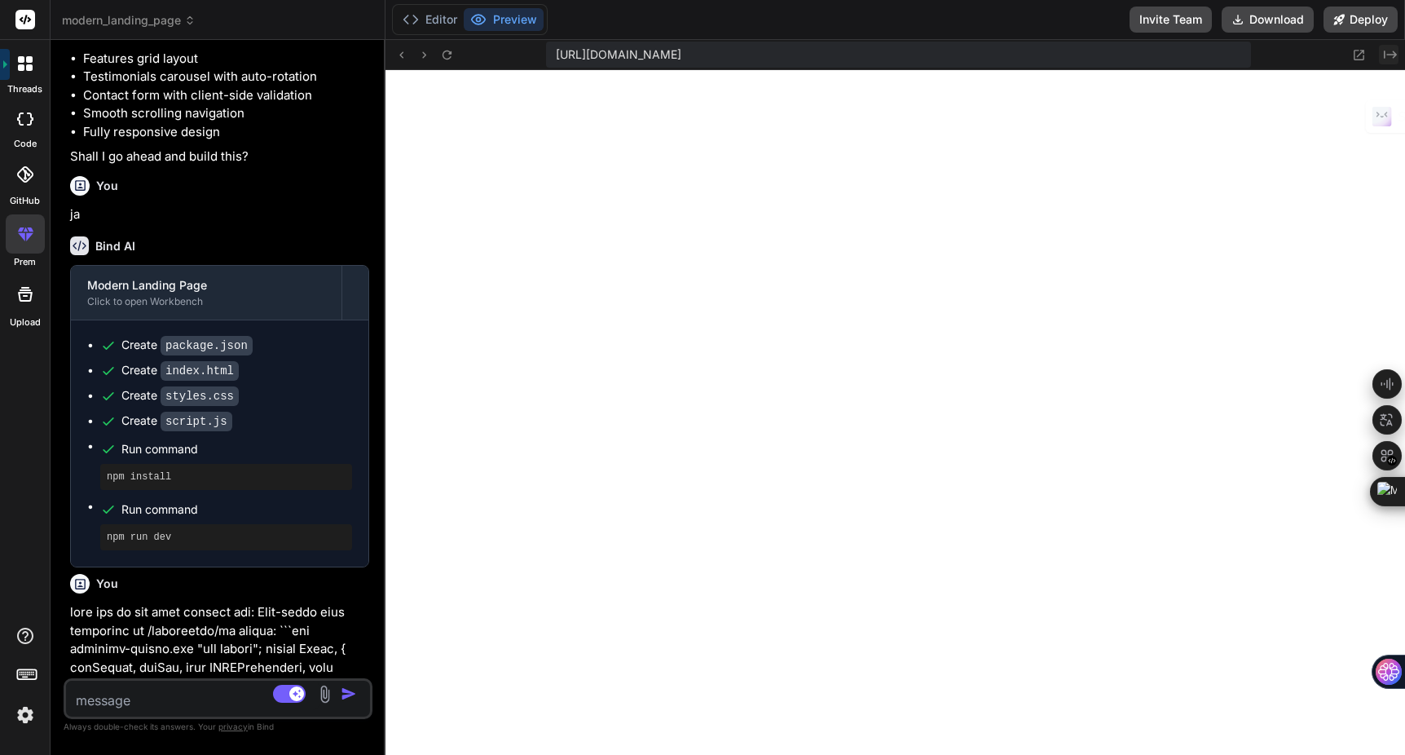
click at [1385, 53] on icon "Created with Pixso." at bounding box center [1390, 54] width 13 height 13
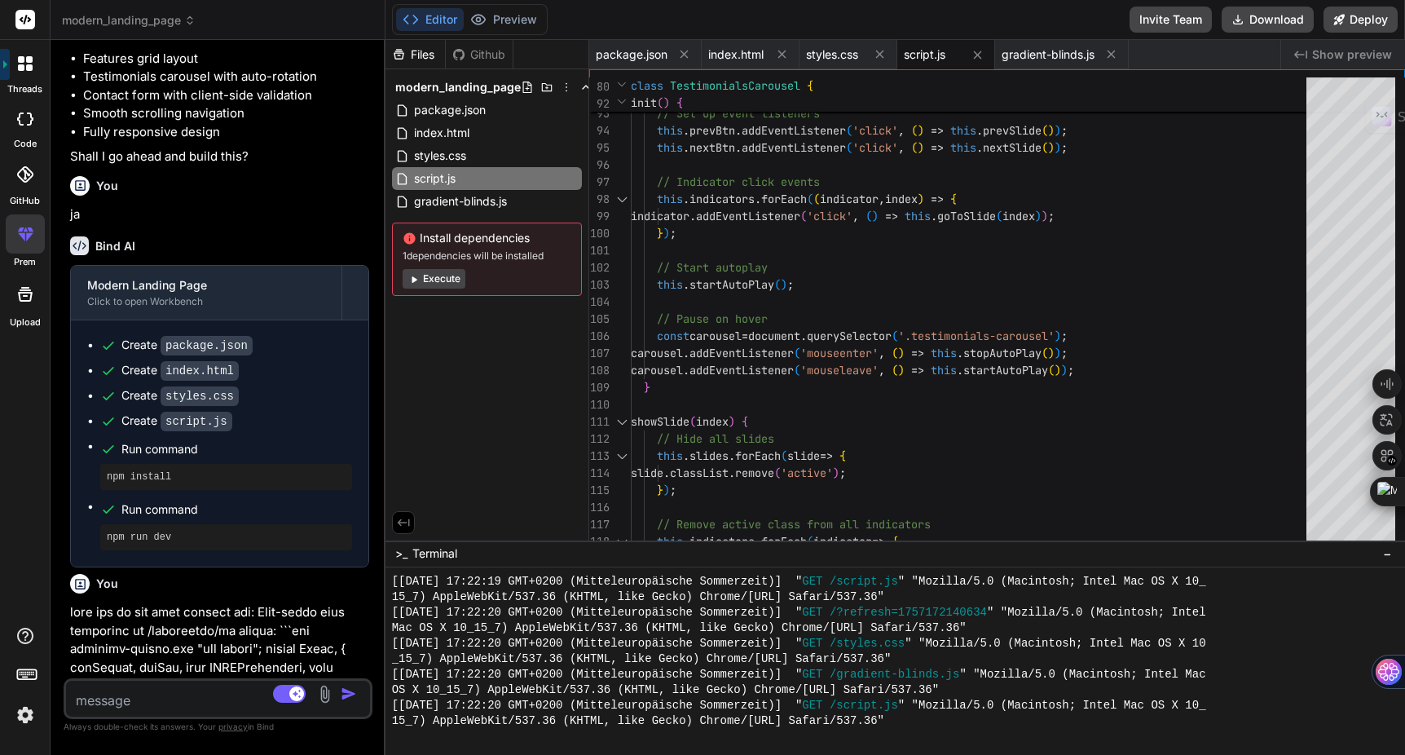
click at [139, 702] on textarea at bounding box center [192, 694] width 253 height 29
